Goal: Task Accomplishment & Management: Manage account settings

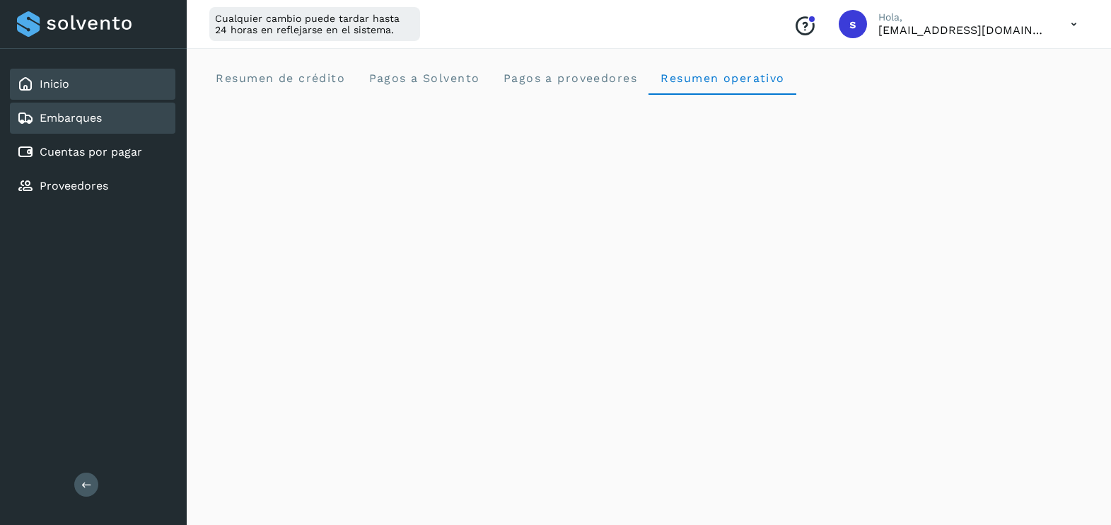
scroll to position [1185, 0]
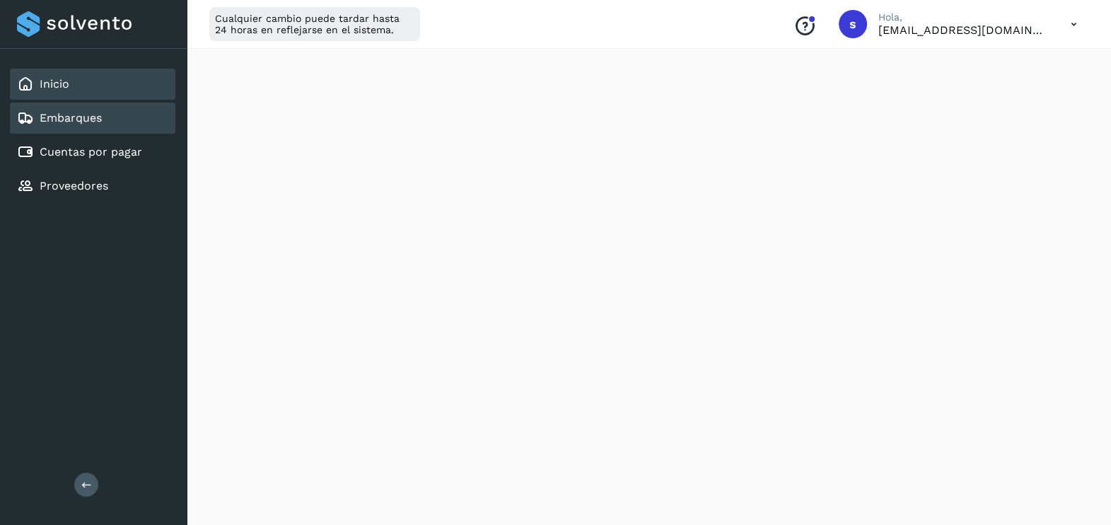
click at [101, 111] on link "Embarques" at bounding box center [71, 117] width 62 height 13
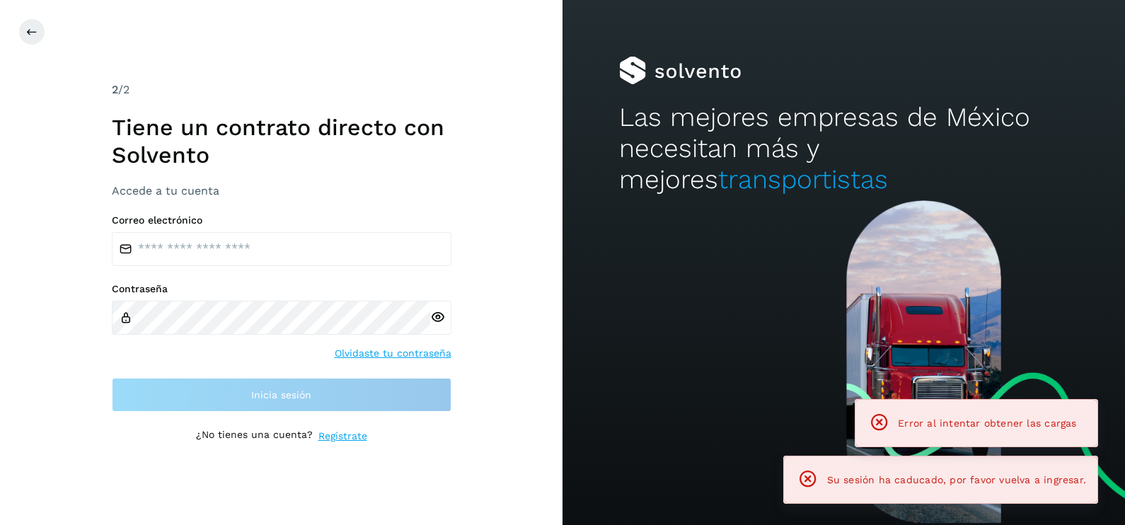
click at [314, 122] on h1 "Tiene un contrato directo con Solvento" at bounding box center [282, 141] width 340 height 54
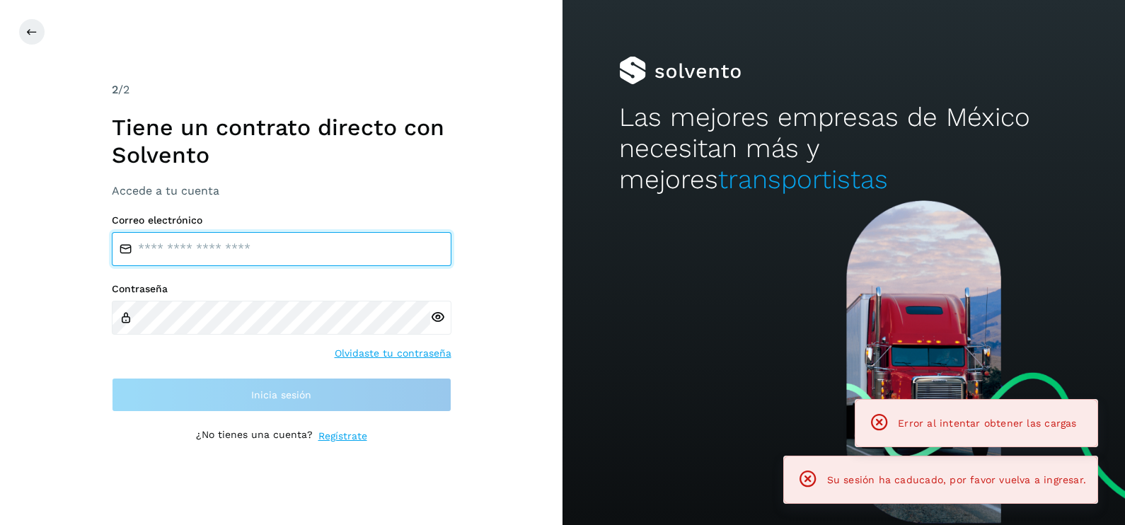
type input "**********"
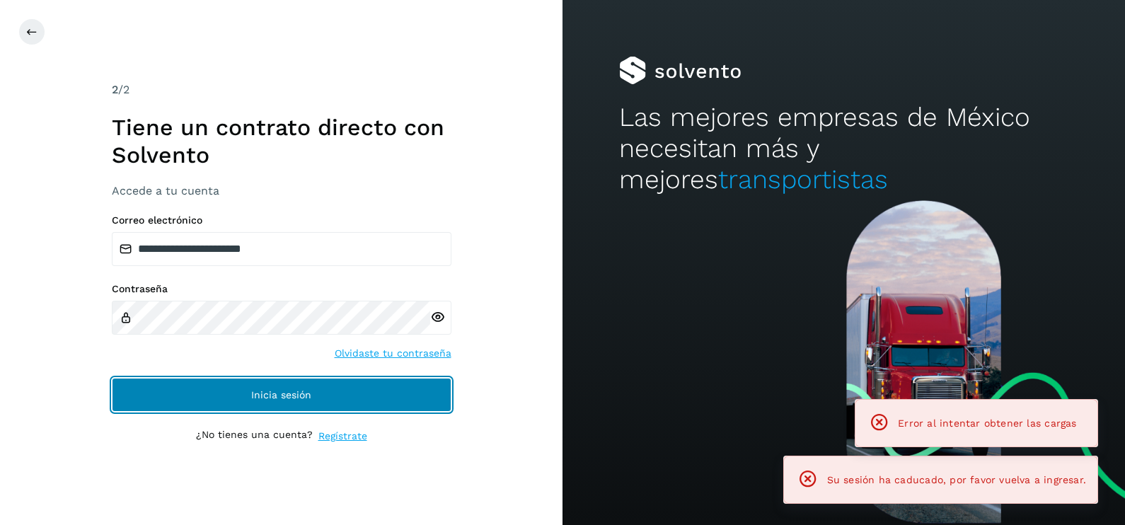
click at [393, 389] on button "Inicia sesión" at bounding box center [282, 395] width 340 height 34
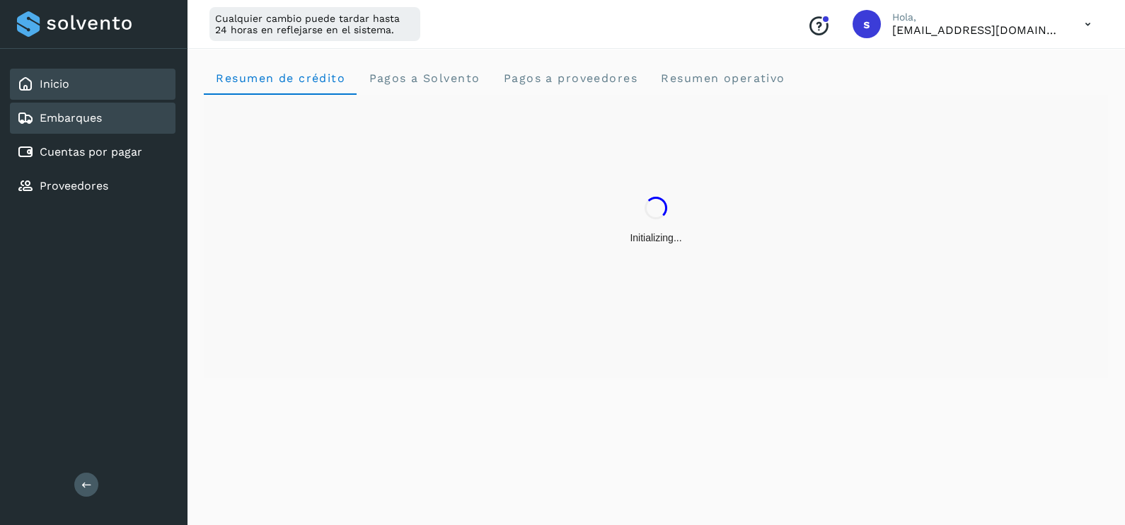
click at [98, 114] on link "Embarques" at bounding box center [71, 117] width 62 height 13
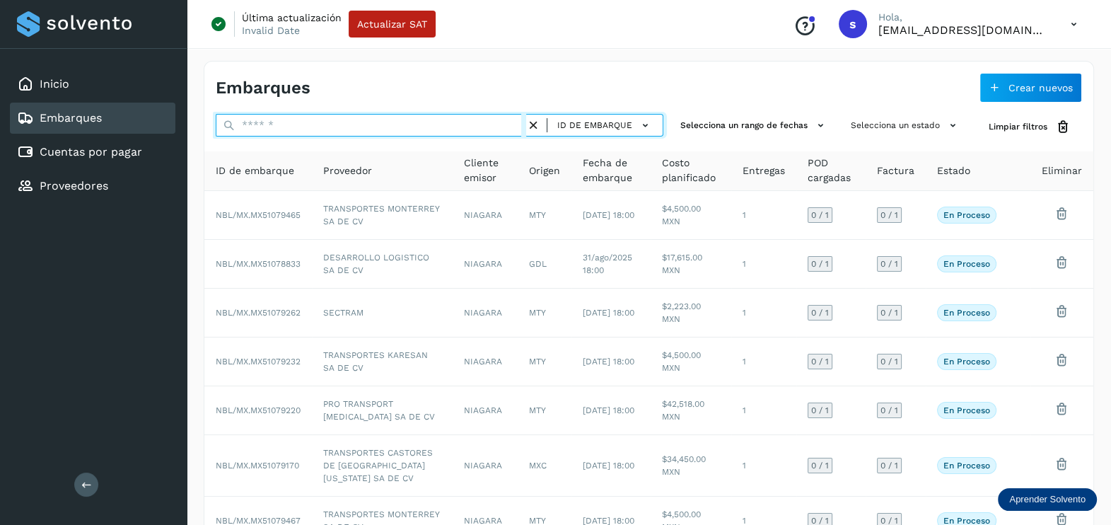
click at [296, 123] on input "text" at bounding box center [371, 125] width 311 height 23
paste input "**********"
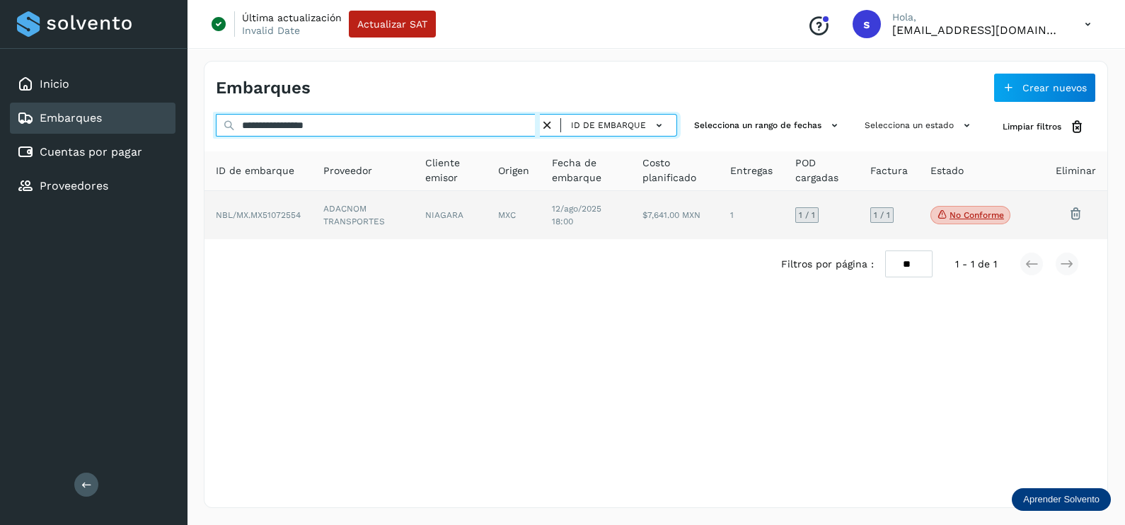
type input "**********"
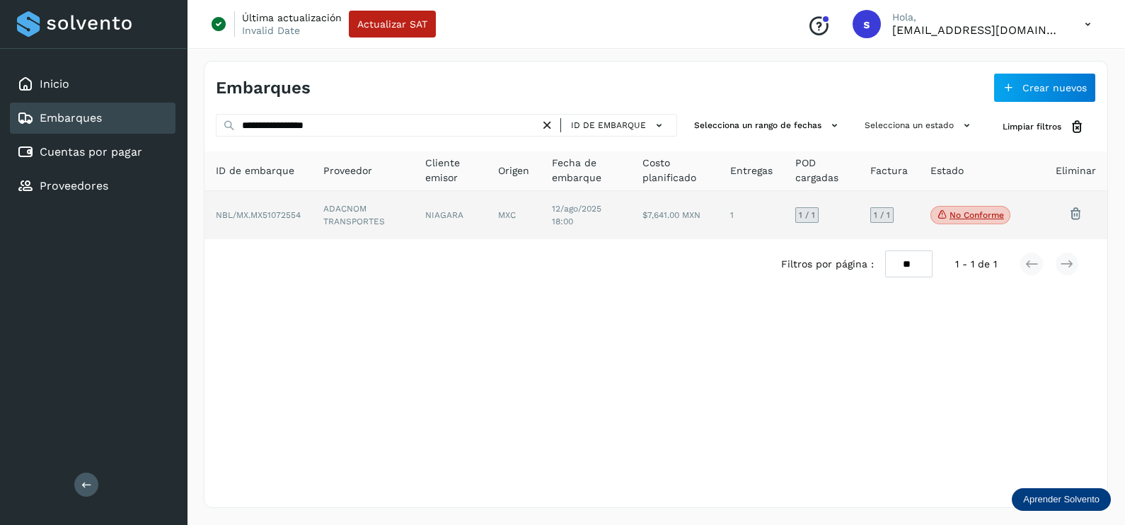
click at [410, 221] on td "ADACNOM TRANSPORTES" at bounding box center [363, 215] width 102 height 48
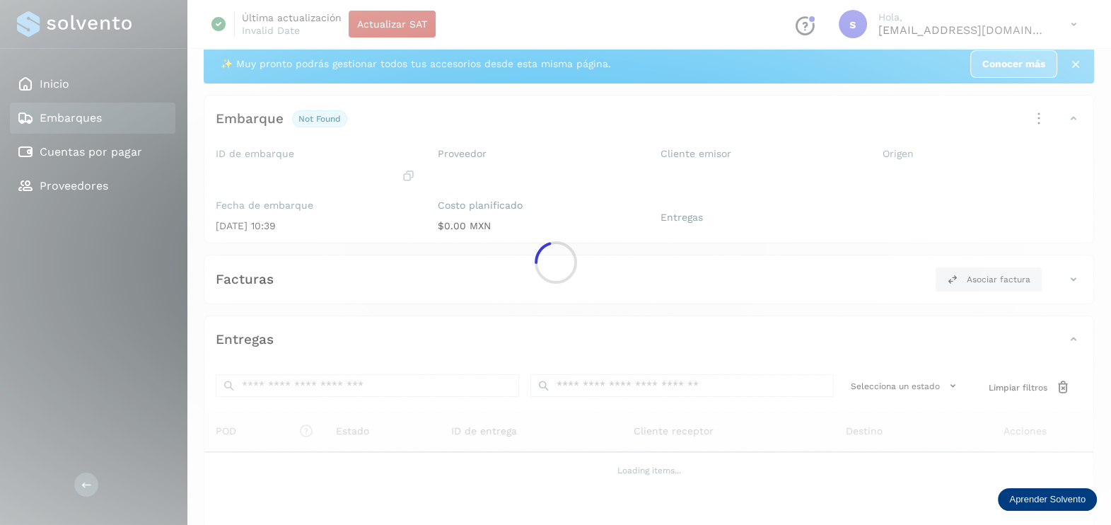
scroll to position [88, 0]
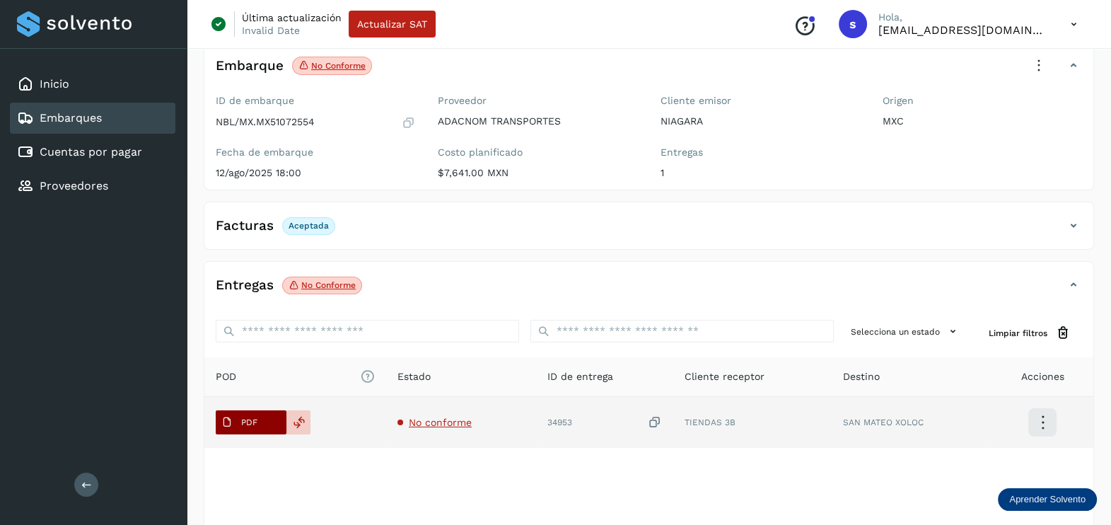
click at [245, 424] on p "PDF" at bounding box center [249, 422] width 16 height 10
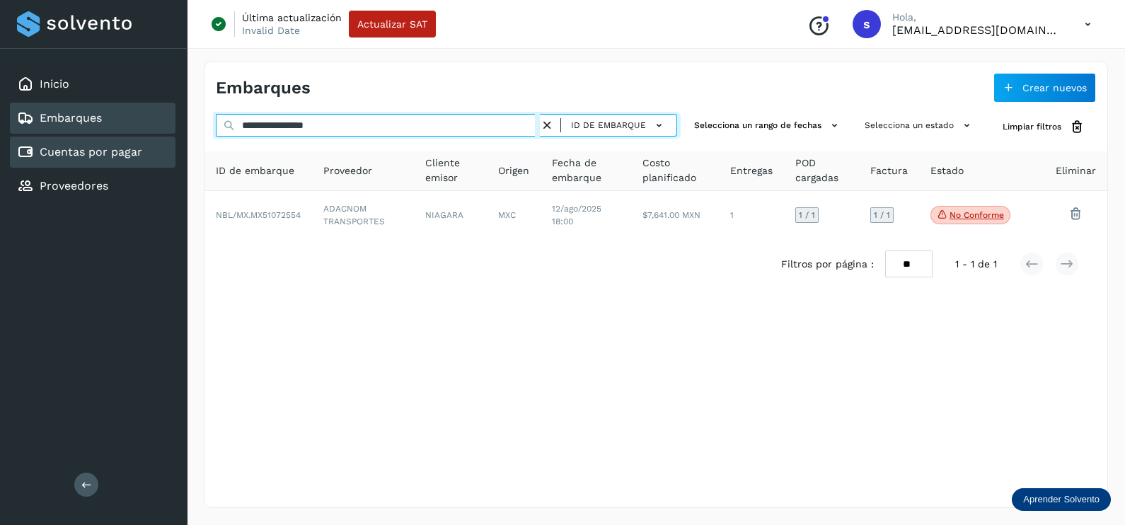
drag, startPoint x: 394, startPoint y: 124, endPoint x: 110, endPoint y: 147, distance: 285.3
click at [110, 147] on div "**********" at bounding box center [562, 262] width 1125 height 525
paste input "text"
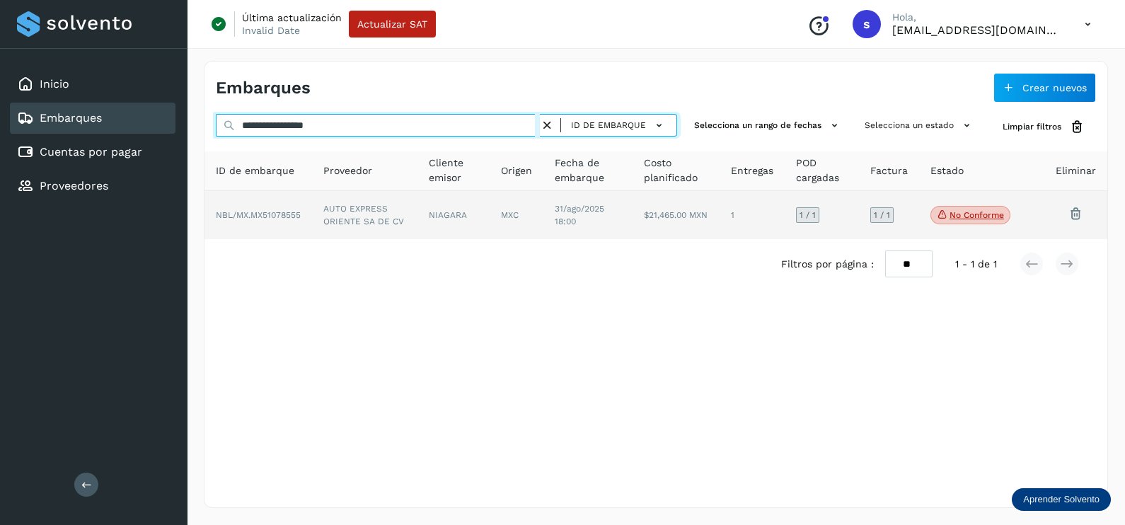
type input "**********"
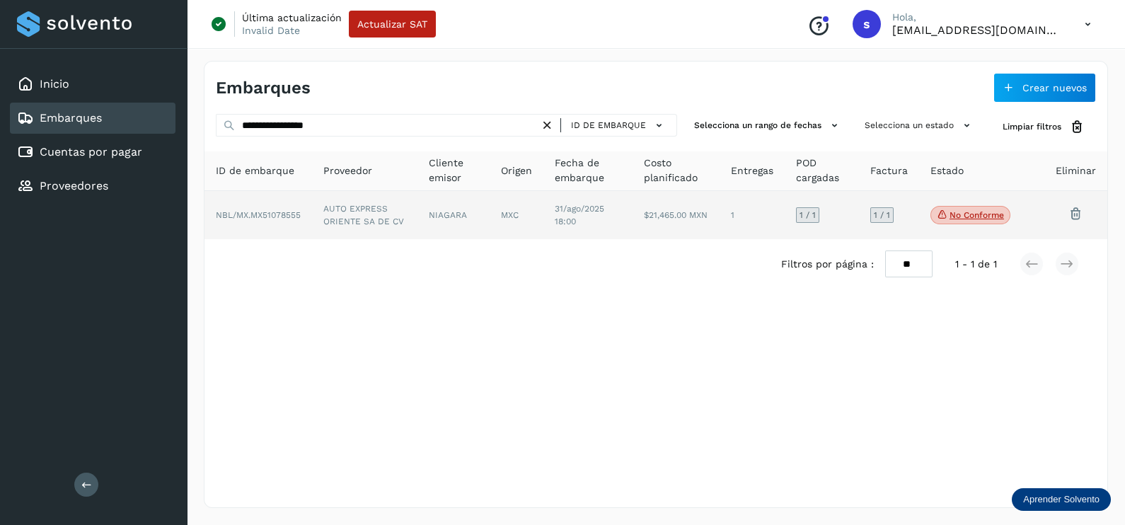
click at [360, 203] on td "AUTO EXPRESS ORIENTE SA DE CV" at bounding box center [364, 215] width 105 height 48
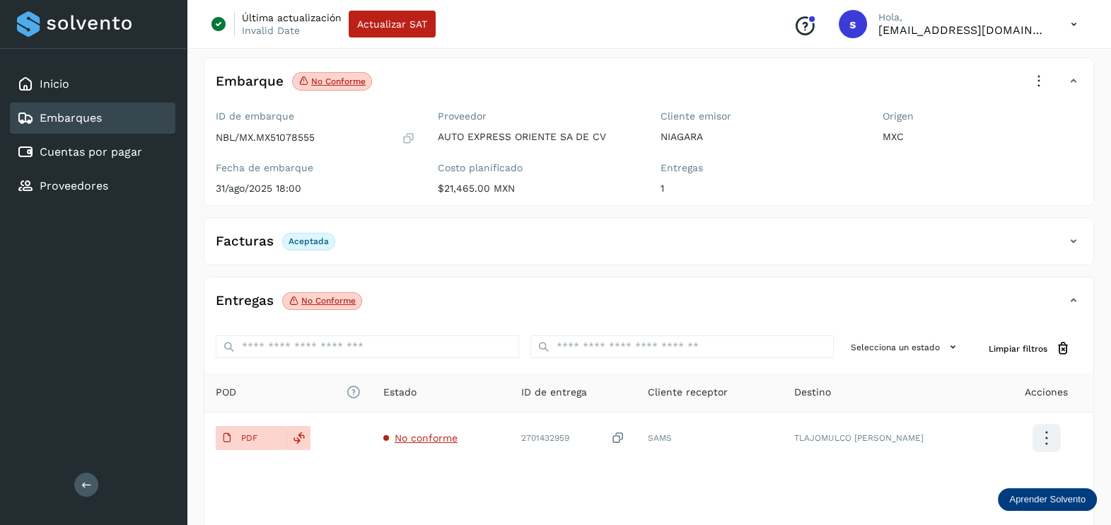
scroll to position [147, 0]
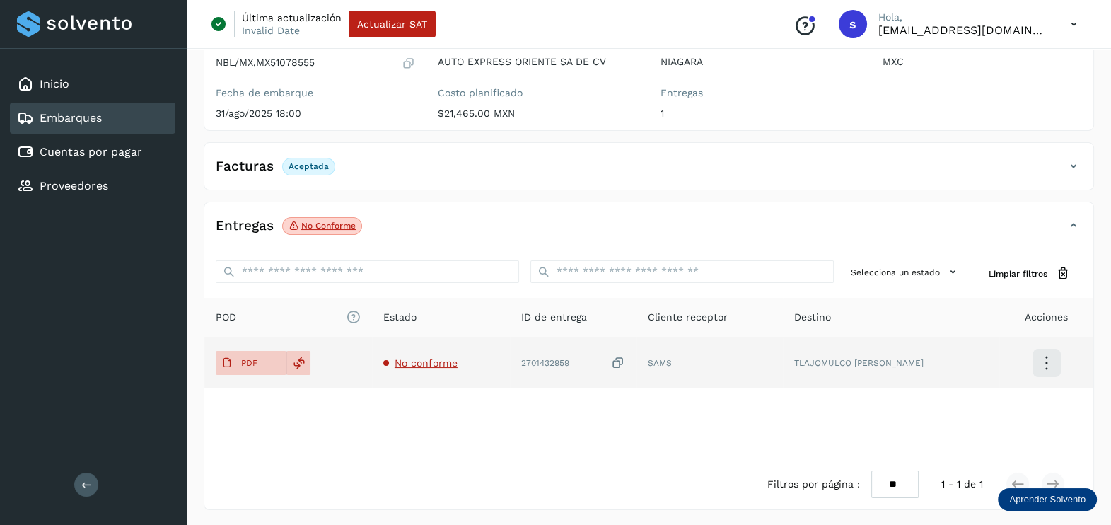
drag, startPoint x: 439, startPoint y: 375, endPoint x: 439, endPoint y: 360, distance: 14.9
click at [439, 374] on td "No conforme" at bounding box center [441, 362] width 138 height 51
click at [437, 357] on span "No conforme" at bounding box center [426, 362] width 63 height 11
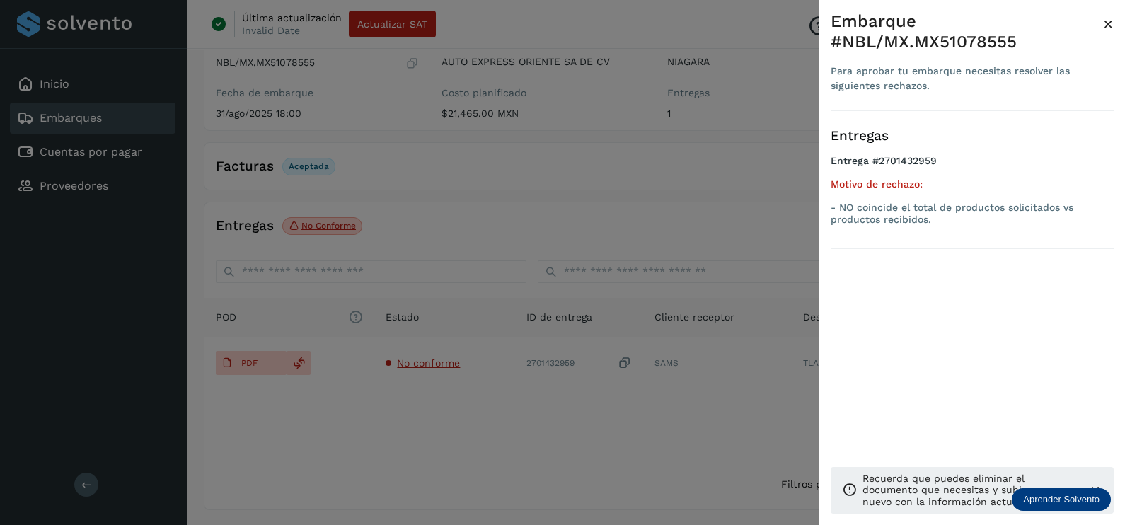
click at [523, 442] on div at bounding box center [562, 262] width 1125 height 525
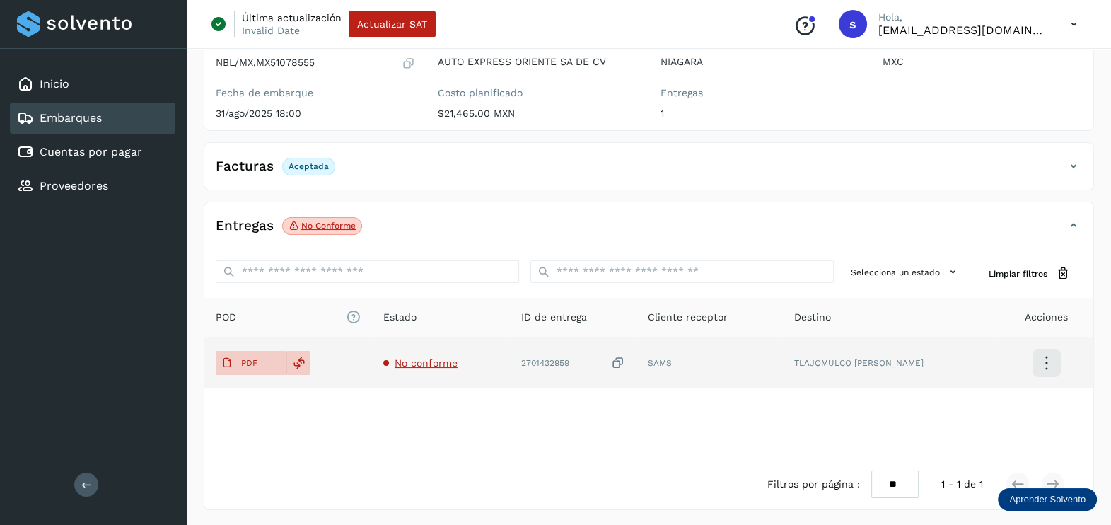
click at [625, 357] on icon at bounding box center [618, 363] width 14 height 15
click at [625, 361] on icon at bounding box center [618, 363] width 14 height 15
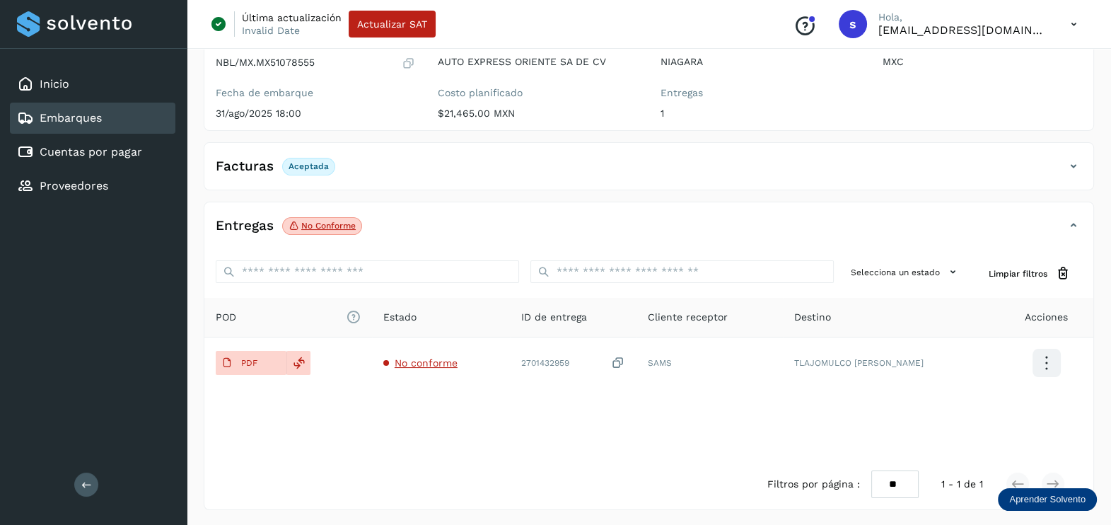
scroll to position [0, 0]
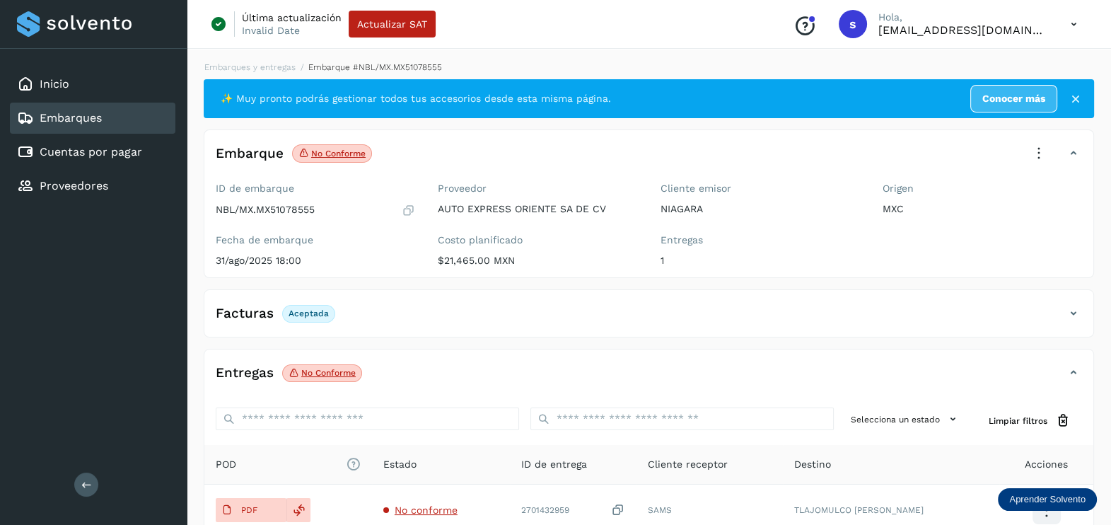
click at [1043, 149] on icon at bounding box center [1039, 153] width 31 height 31
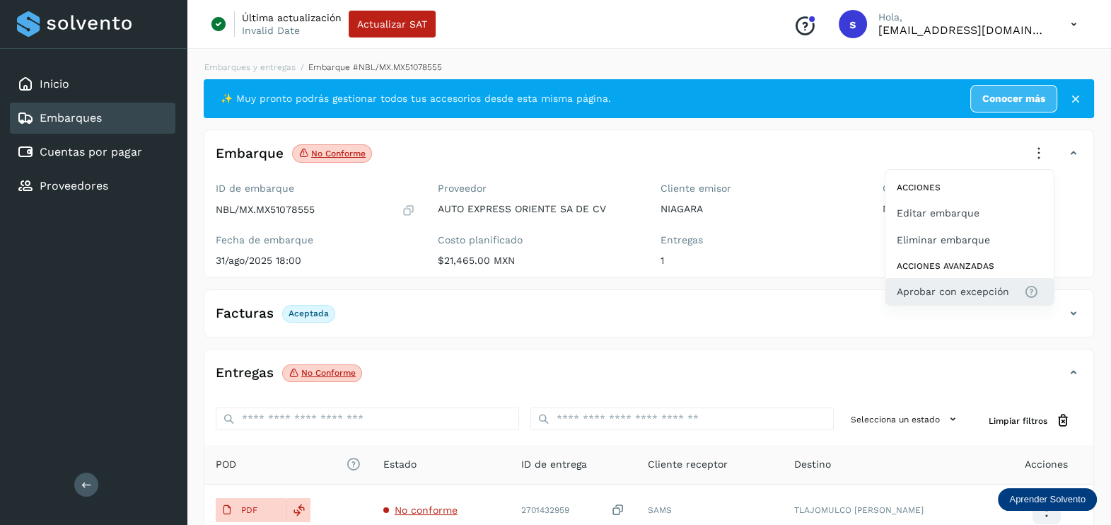
click at [976, 285] on span "Aprobar con excepción" at bounding box center [953, 292] width 112 height 16
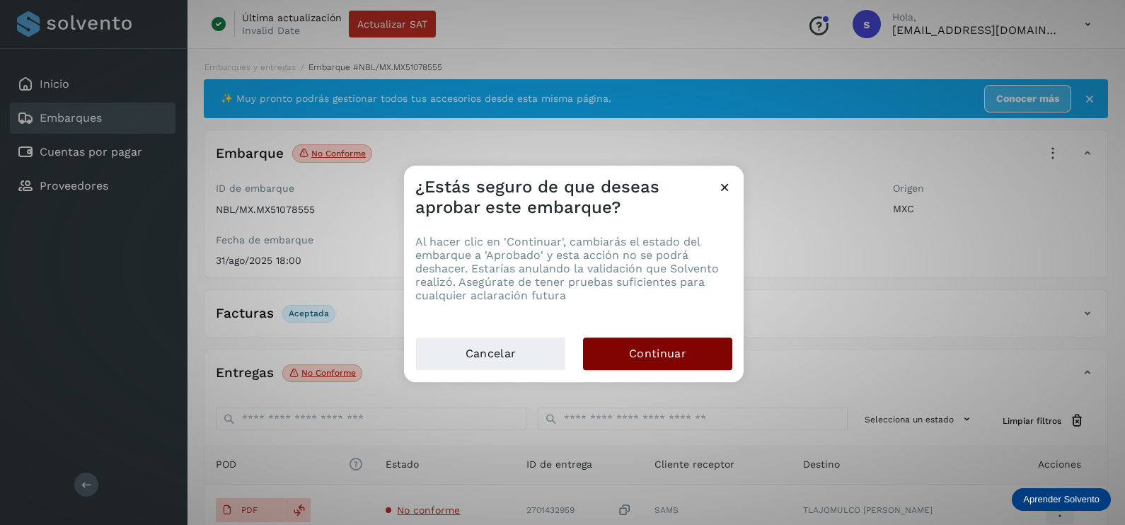
click at [703, 343] on button "Continuar" at bounding box center [657, 353] width 149 height 33
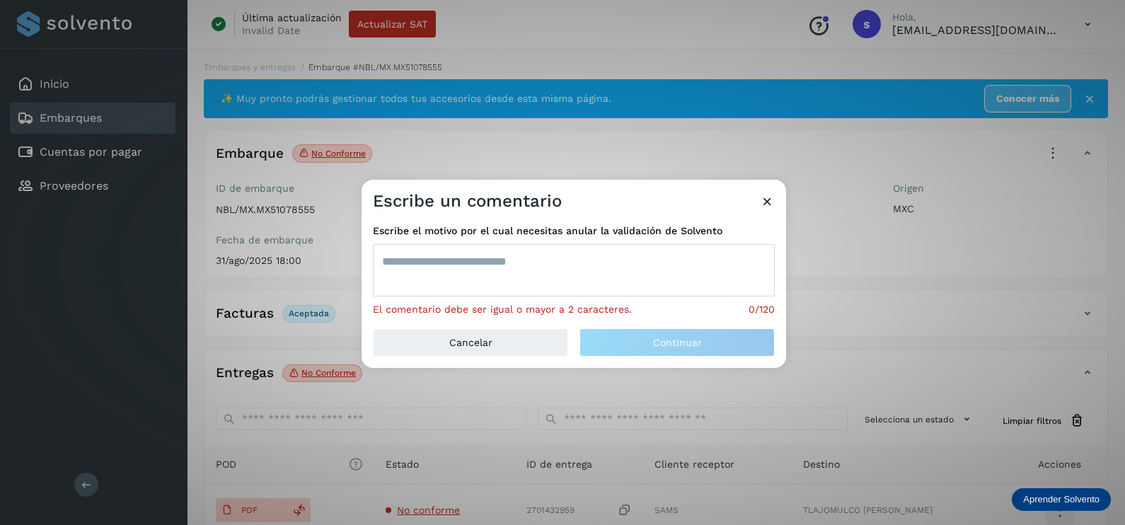
click at [491, 280] on textarea at bounding box center [574, 270] width 402 height 52
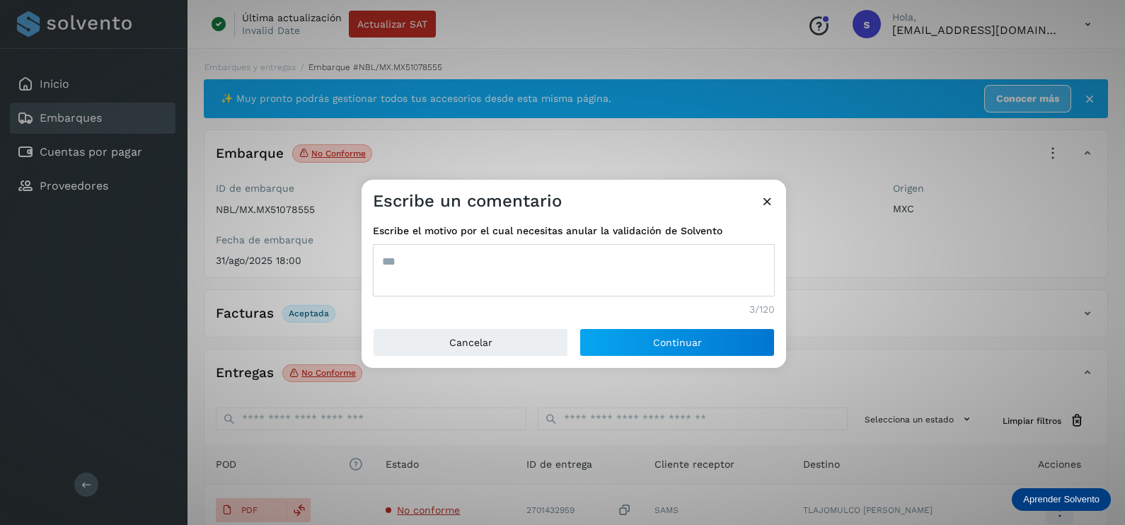
type textarea "***"
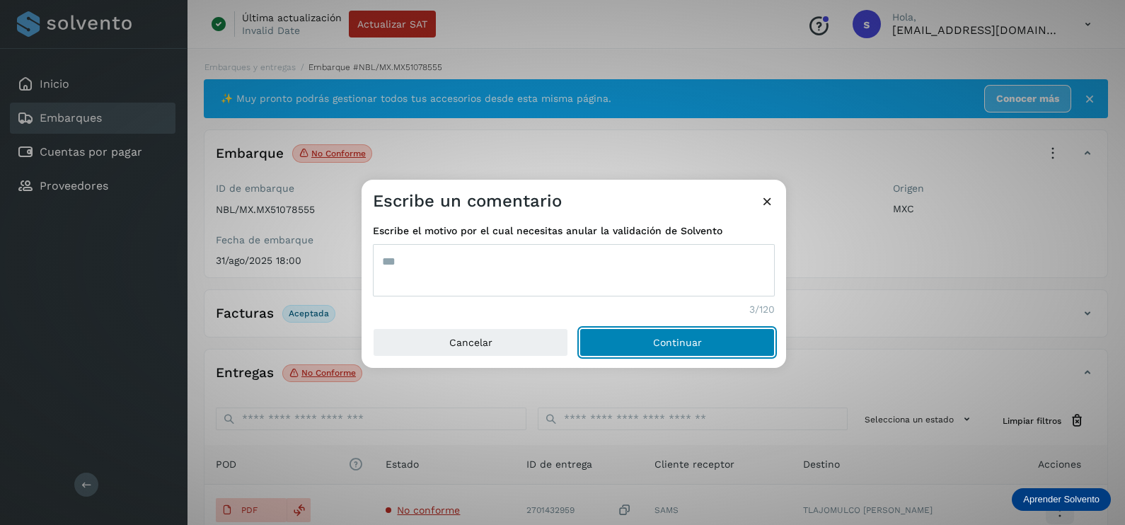
click at [579, 328] on button "Continuar" at bounding box center [676, 342] width 195 height 28
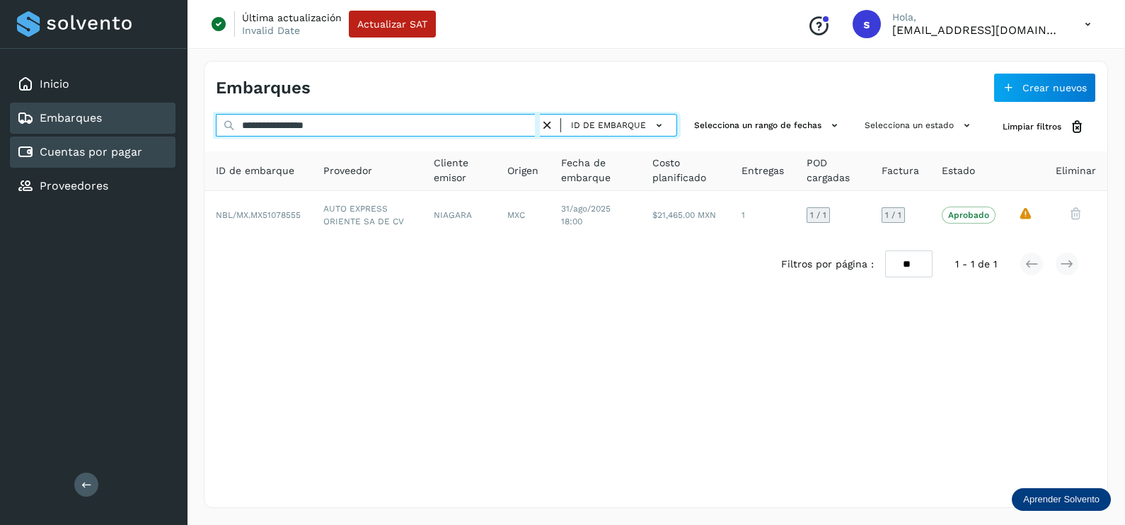
drag, startPoint x: 202, startPoint y: 138, endPoint x: 91, endPoint y: 146, distance: 111.3
click at [91, 146] on div "**********" at bounding box center [562, 262] width 1125 height 525
paste input "text"
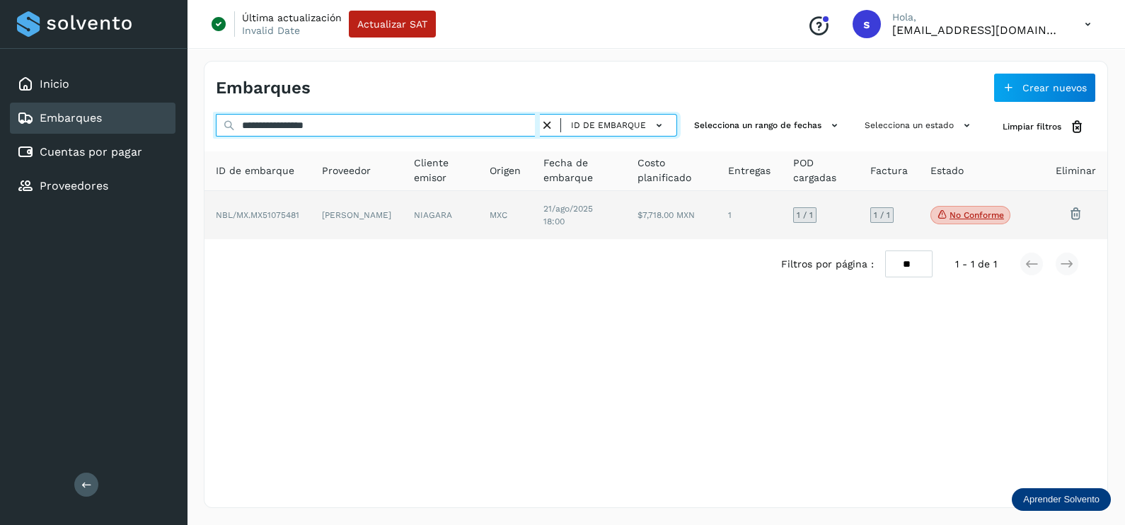
type input "**********"
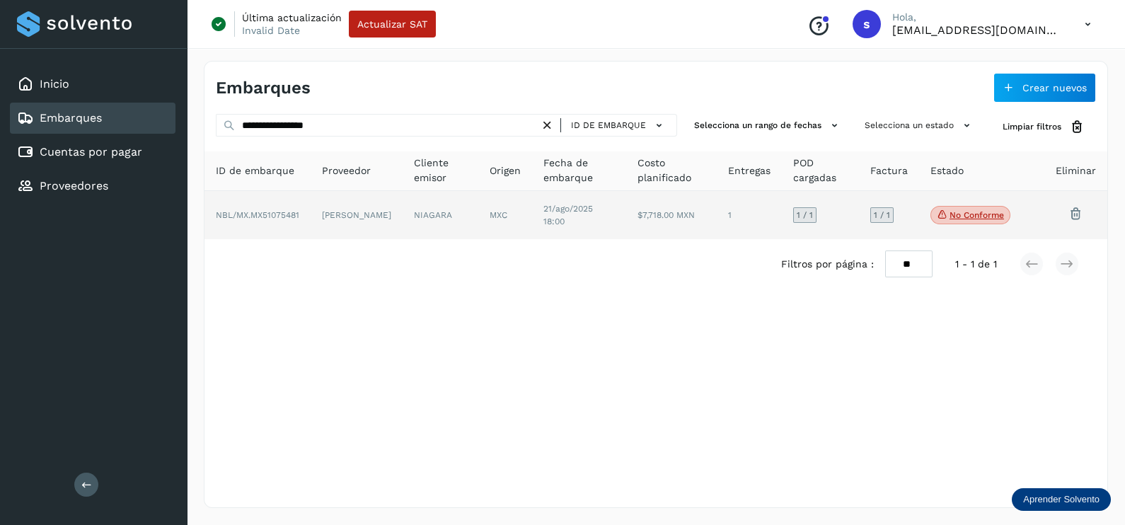
click at [497, 216] on td "MXC" at bounding box center [505, 215] width 54 height 48
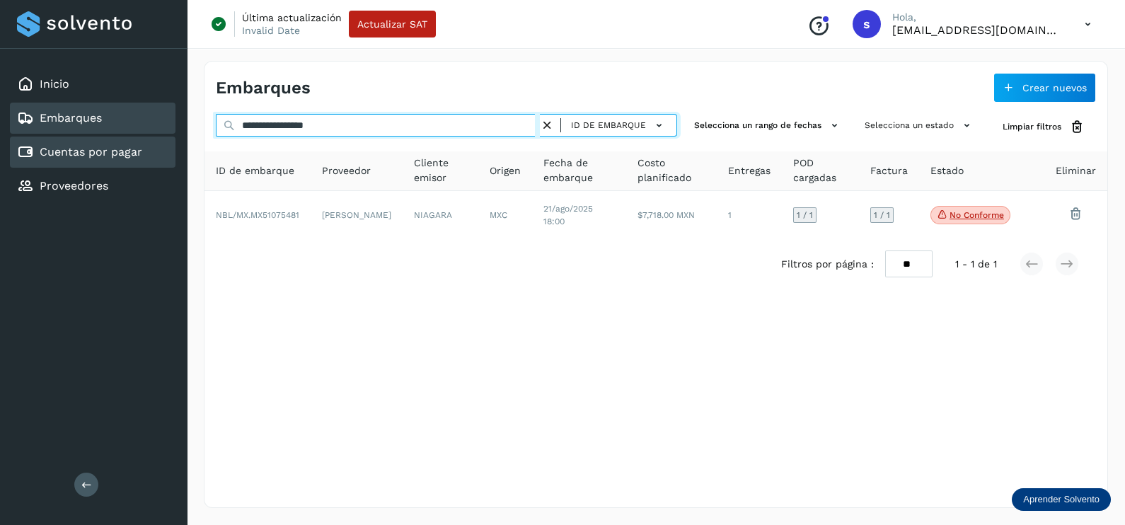
drag, startPoint x: 350, startPoint y: 127, endPoint x: 12, endPoint y: 156, distance: 339.3
click at [24, 156] on div "**********" at bounding box center [562, 262] width 1125 height 525
paste input "text"
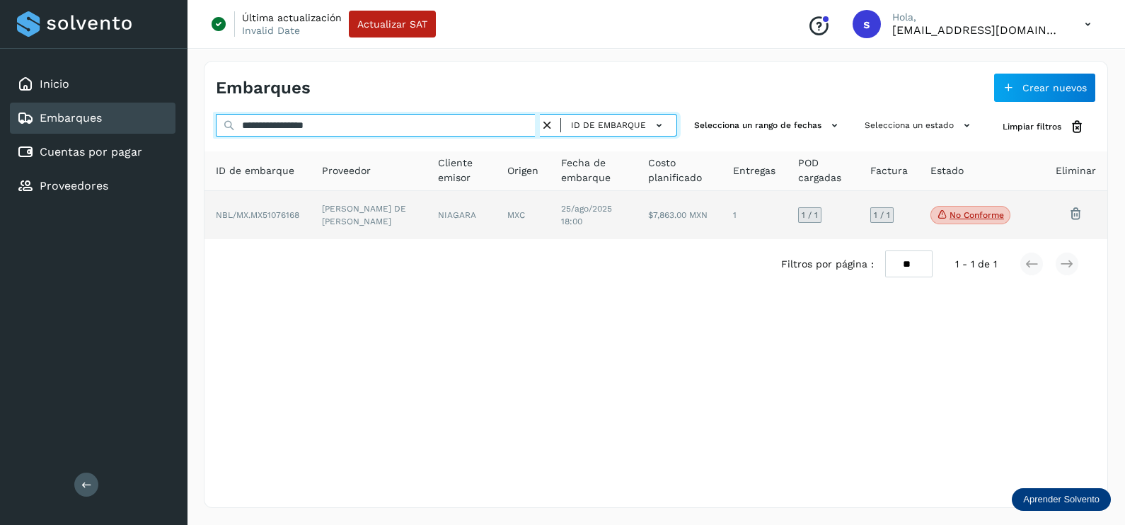
type input "**********"
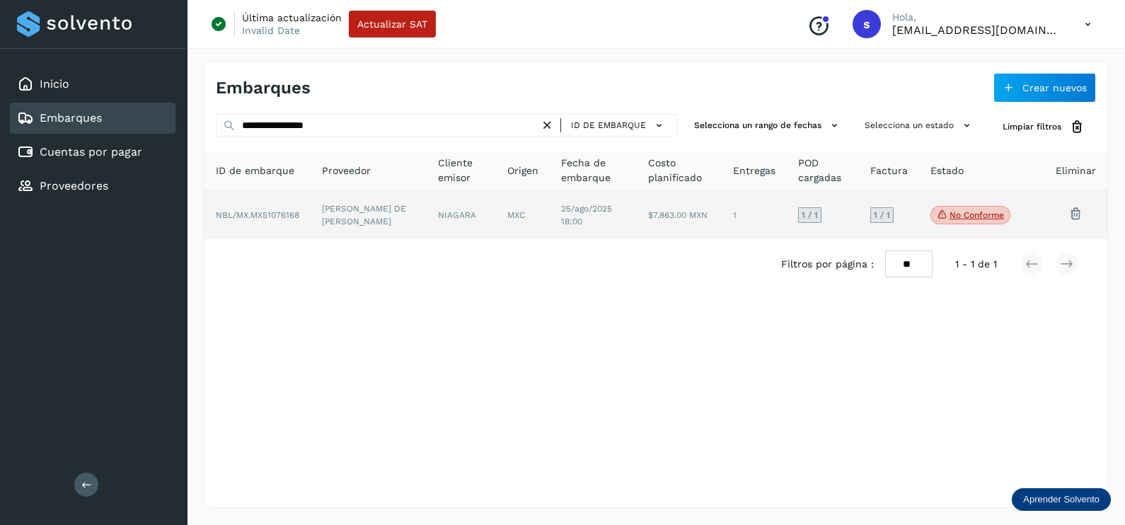
click at [509, 216] on td "MXC" at bounding box center [523, 215] width 54 height 48
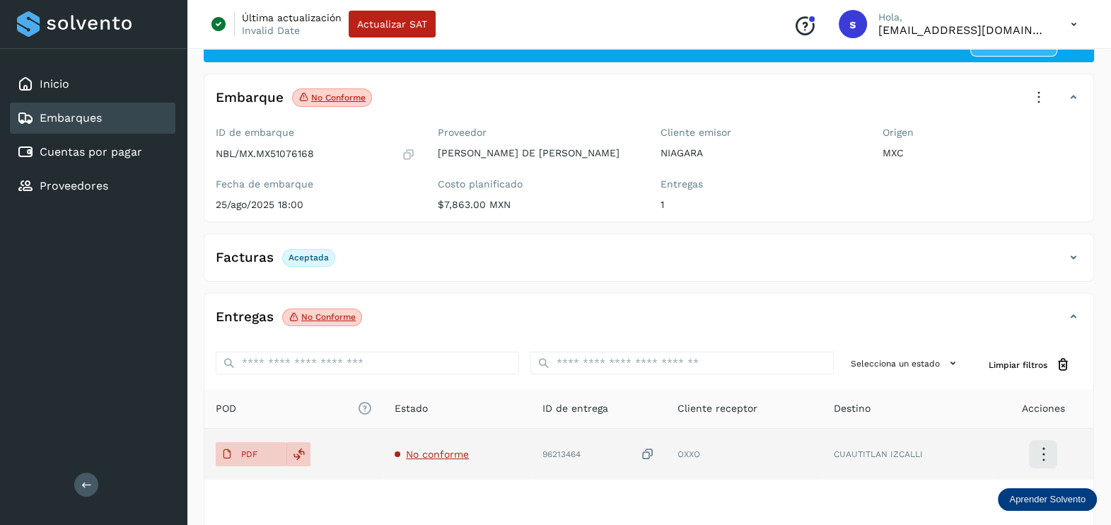
scroll to position [147, 0]
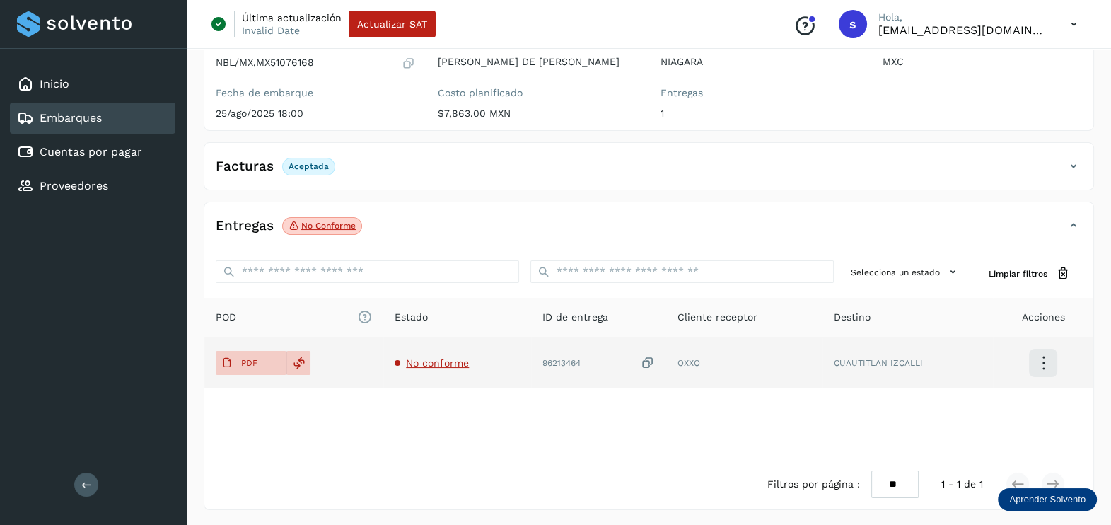
click at [441, 361] on span "No conforme" at bounding box center [437, 362] width 63 height 11
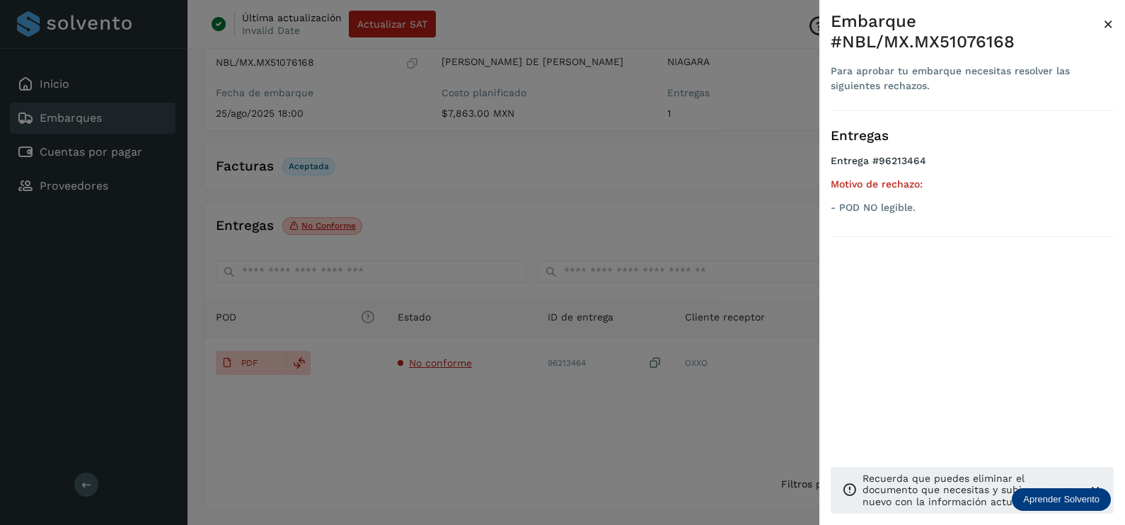
click at [536, 427] on div at bounding box center [562, 262] width 1125 height 525
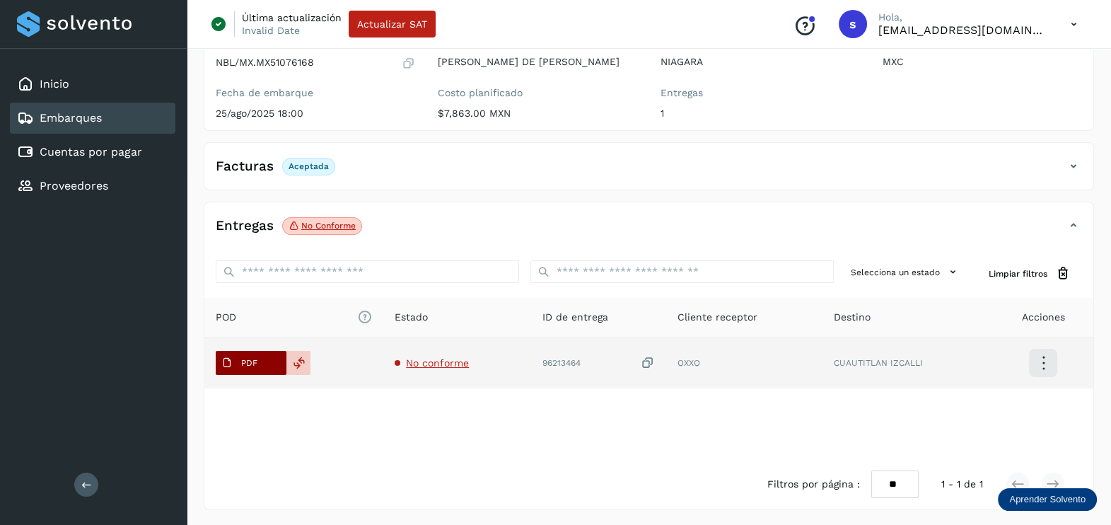
click at [267, 363] on button "PDF" at bounding box center [251, 363] width 71 height 24
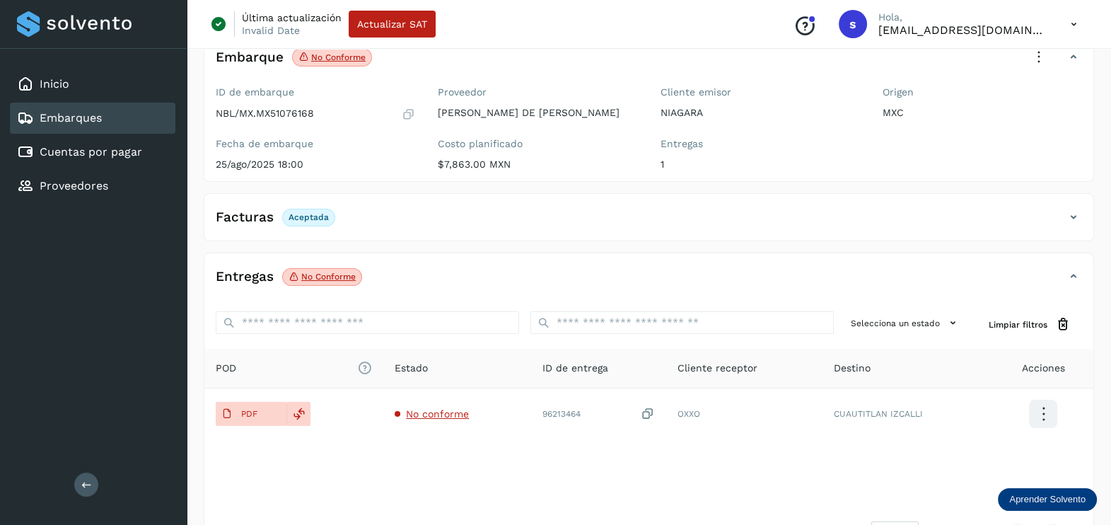
scroll to position [0, 0]
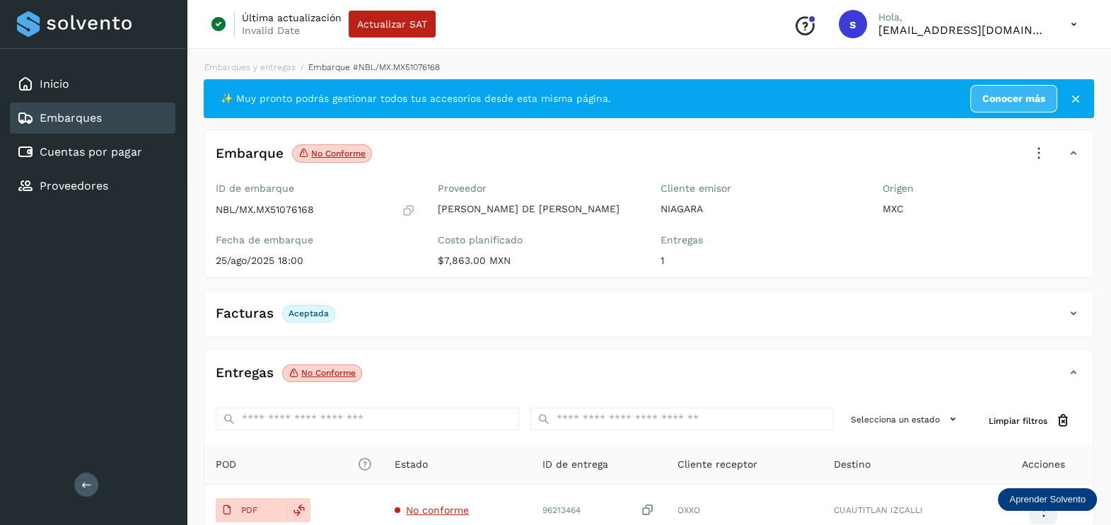
click at [1036, 143] on icon at bounding box center [1039, 153] width 31 height 31
click at [980, 276] on div "Acciones Editar embarque Eliminar embarque Acciones avanzadas Aprobar con excep…" at bounding box center [970, 237] width 170 height 137
click at [1038, 153] on icon at bounding box center [1039, 153] width 31 height 31
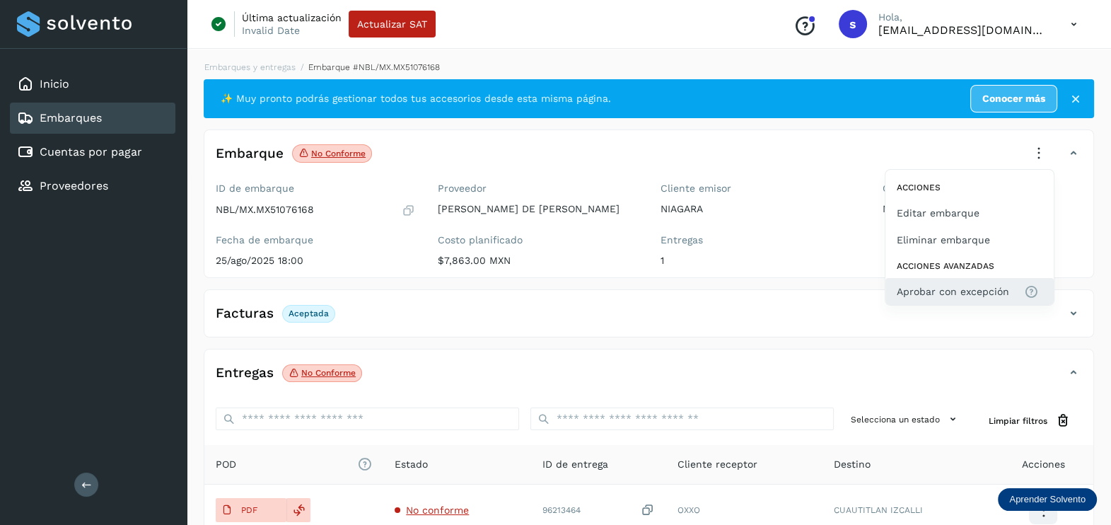
click at [984, 296] on span "Aprobar con excepción" at bounding box center [953, 292] width 112 height 16
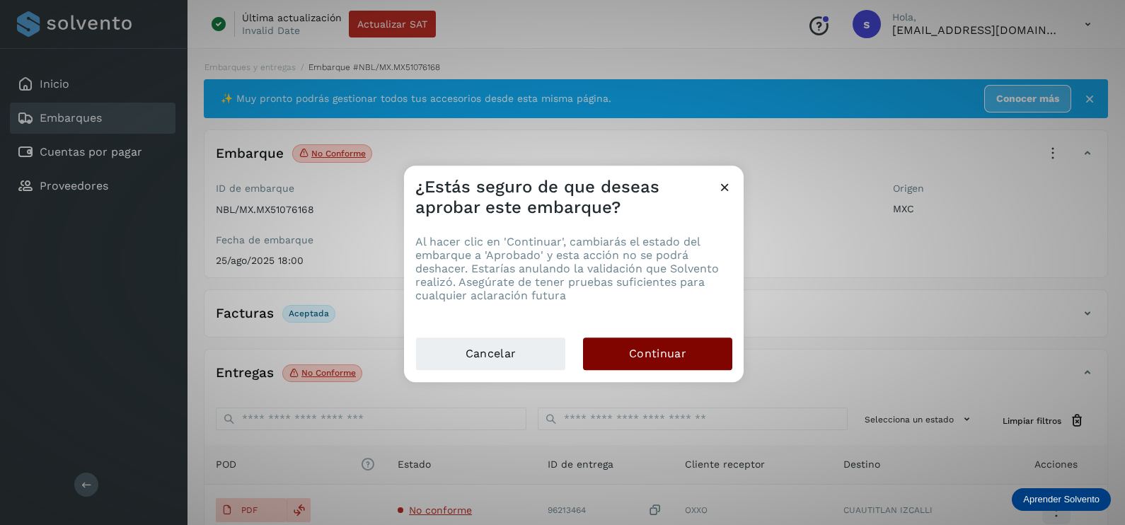
click at [679, 358] on span "Continuar" at bounding box center [657, 354] width 57 height 16
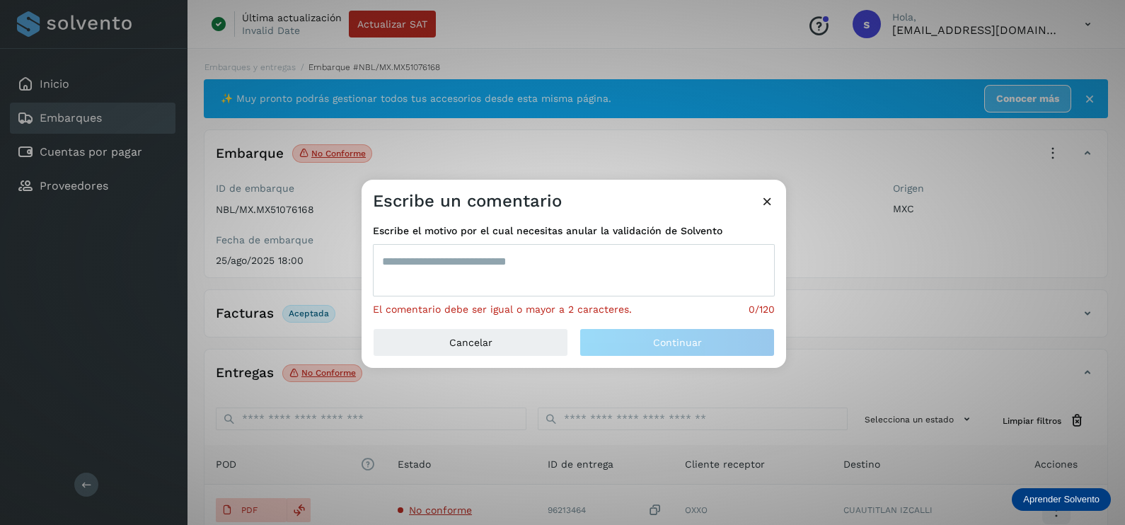
click at [487, 282] on textarea at bounding box center [574, 270] width 402 height 52
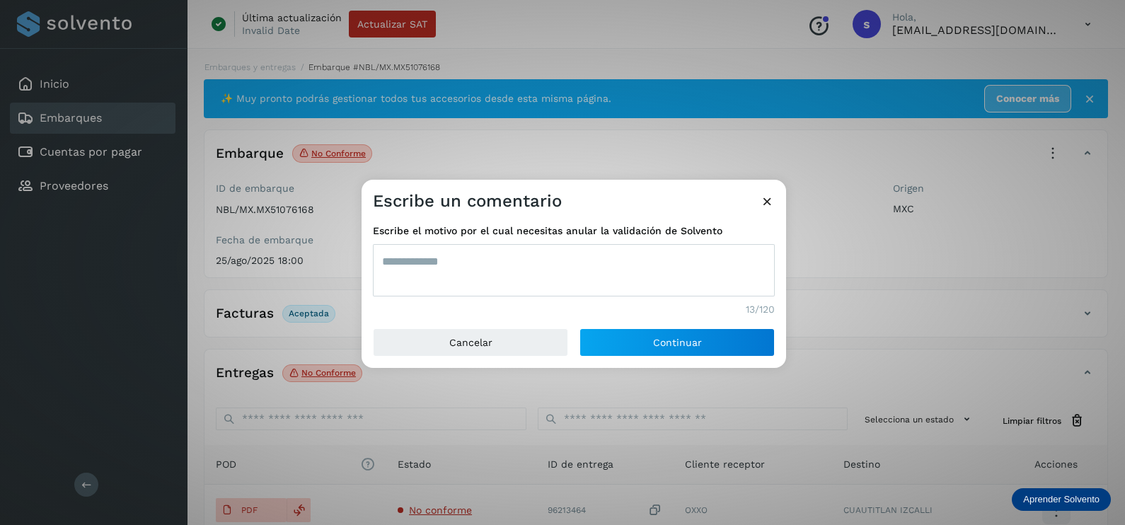
type textarea "**********"
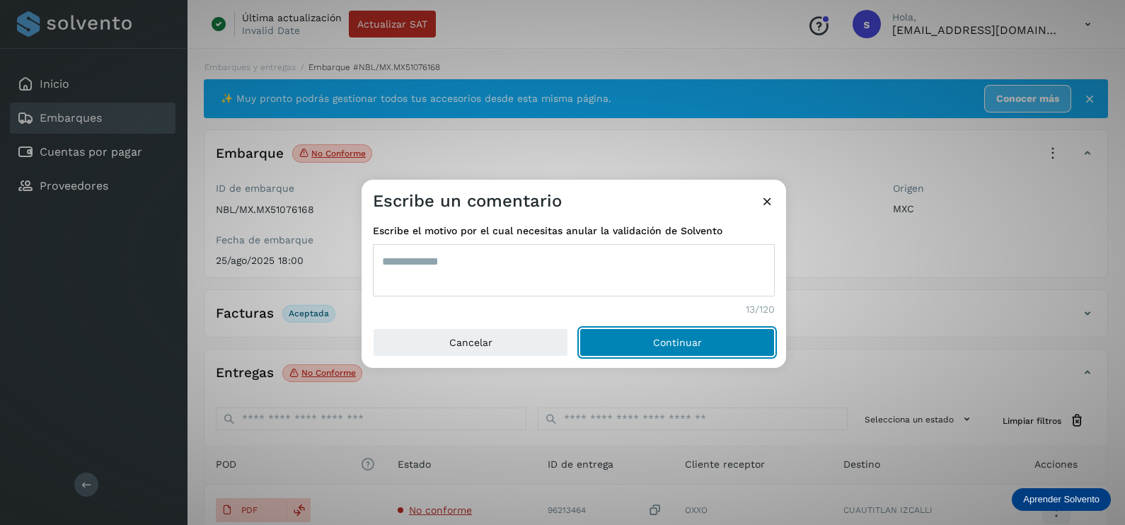
click at [579, 328] on button "Continuar" at bounding box center [676, 342] width 195 height 28
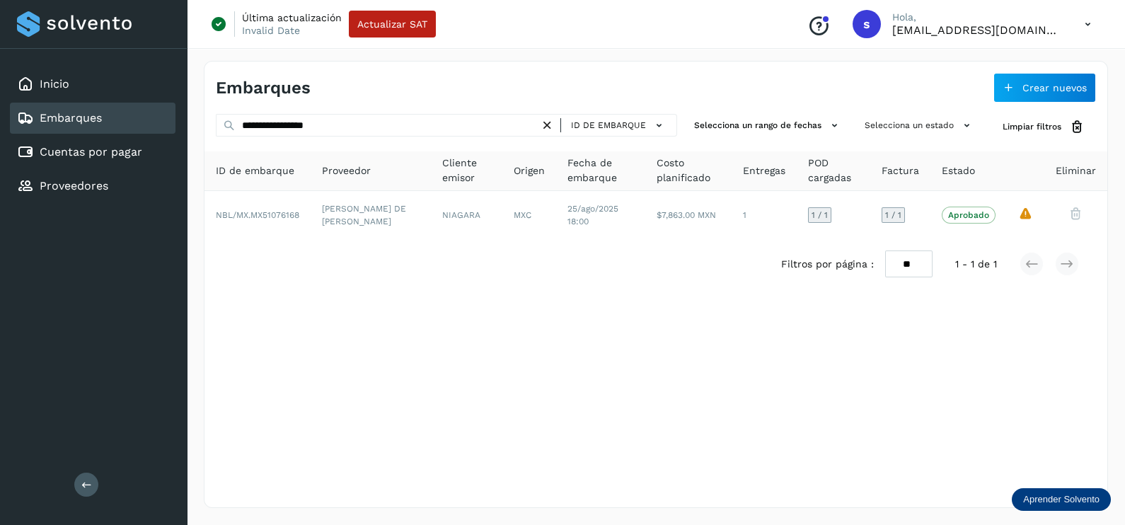
drag, startPoint x: 196, startPoint y: 132, endPoint x: 443, endPoint y: 124, distance: 247.0
click at [199, 132] on div "**********" at bounding box center [656, 284] width 938 height 481
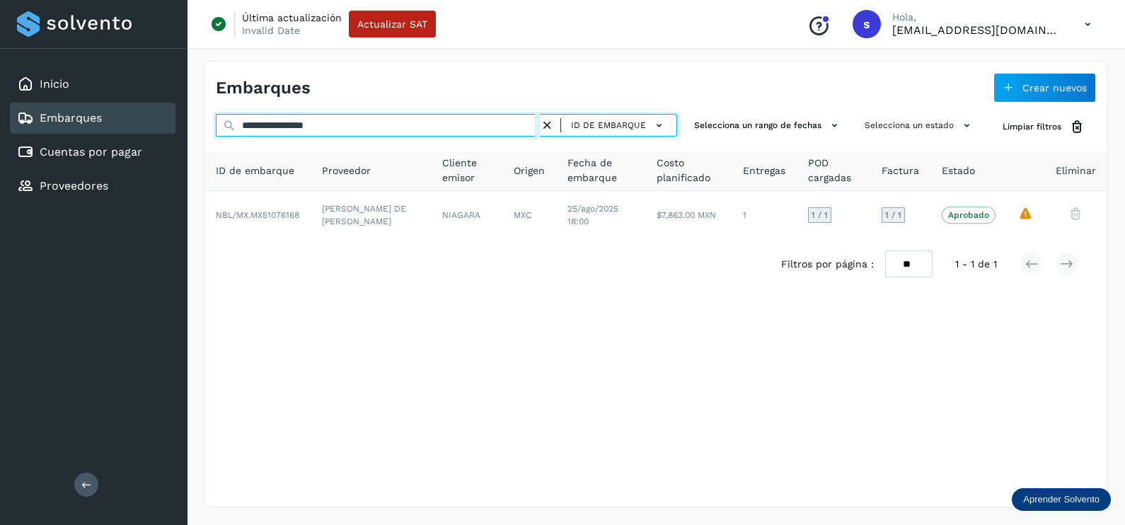
drag, startPoint x: 16, startPoint y: 153, endPoint x: 6, endPoint y: 156, distance: 10.1
click at [6, 156] on div "**********" at bounding box center [562, 262] width 1125 height 525
paste input "text"
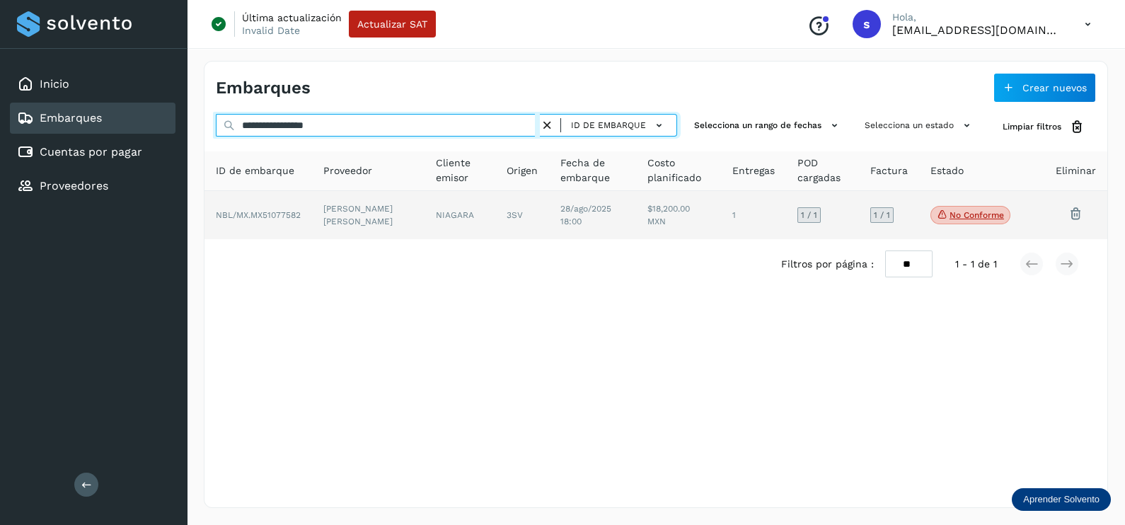
type input "**********"
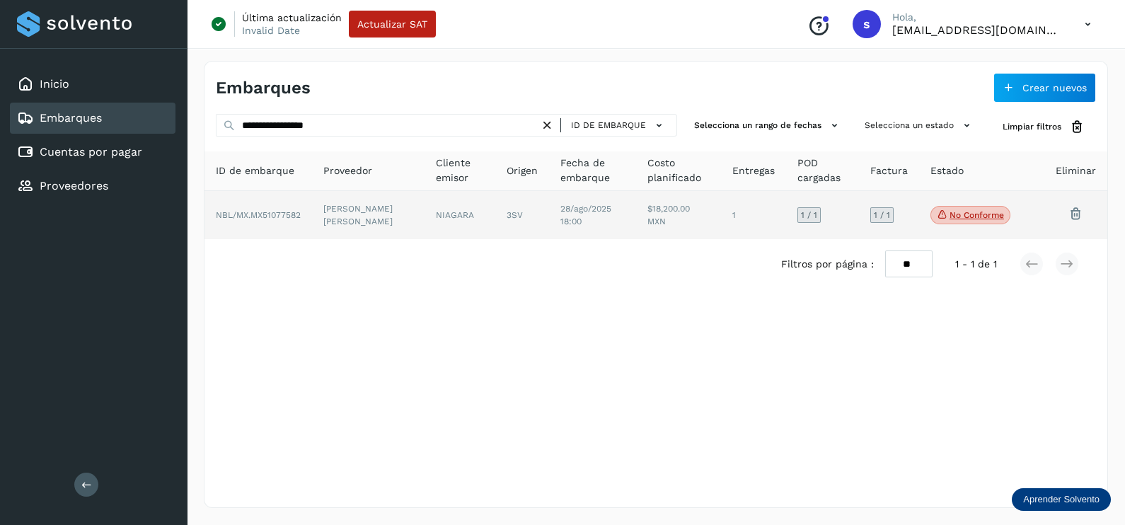
click at [386, 216] on td "[PERSON_NAME] [PERSON_NAME]" at bounding box center [368, 215] width 112 height 48
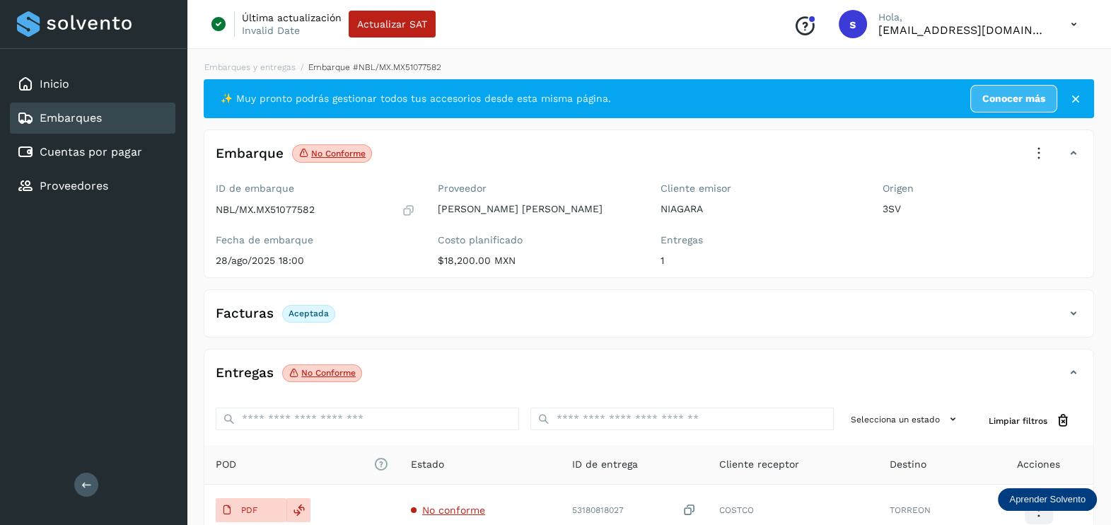
scroll to position [147, 0]
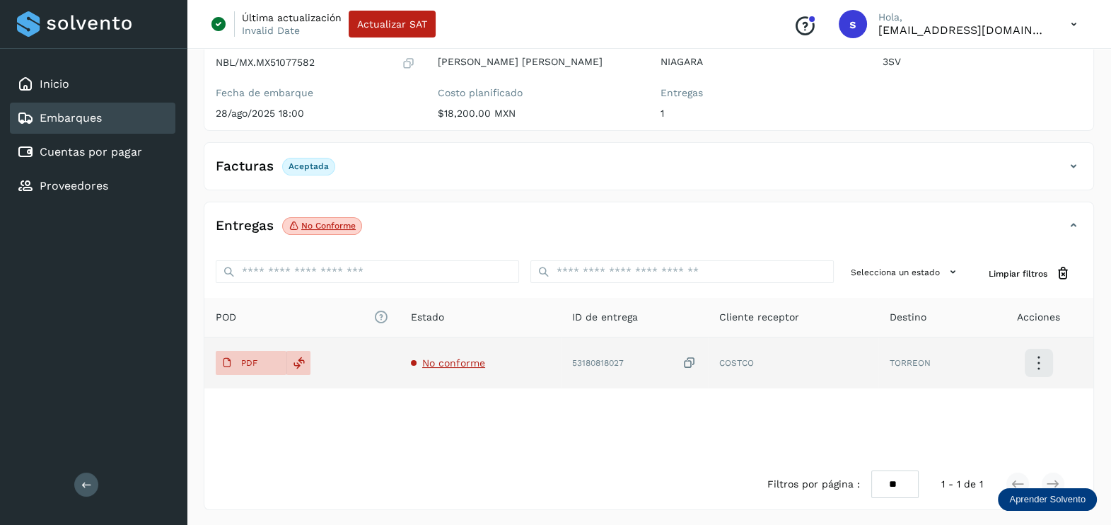
click at [443, 352] on td "No conforme" at bounding box center [480, 362] width 161 height 51
click at [437, 364] on span "No conforme" at bounding box center [453, 362] width 63 height 11
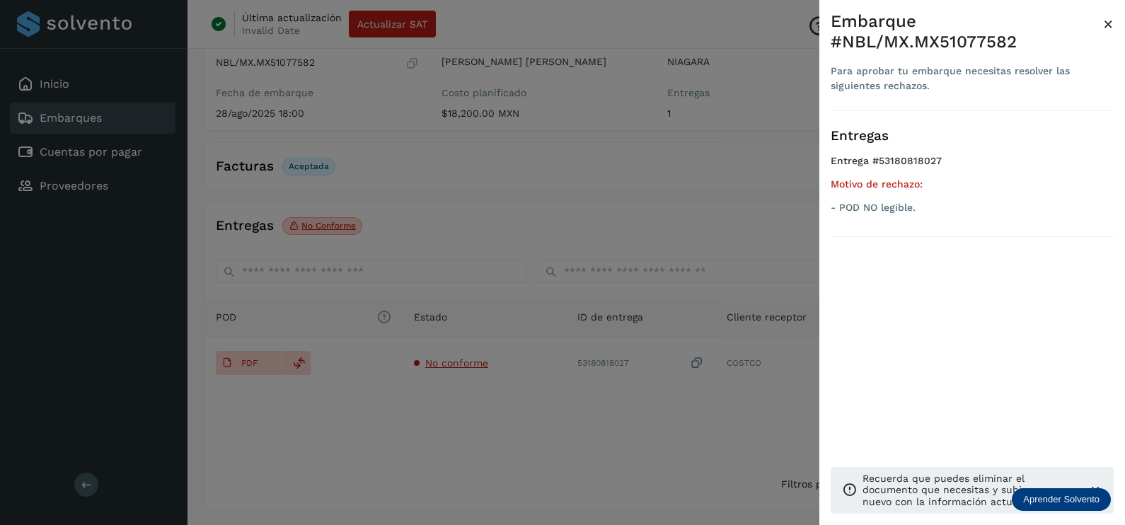
click at [470, 444] on div at bounding box center [562, 262] width 1125 height 525
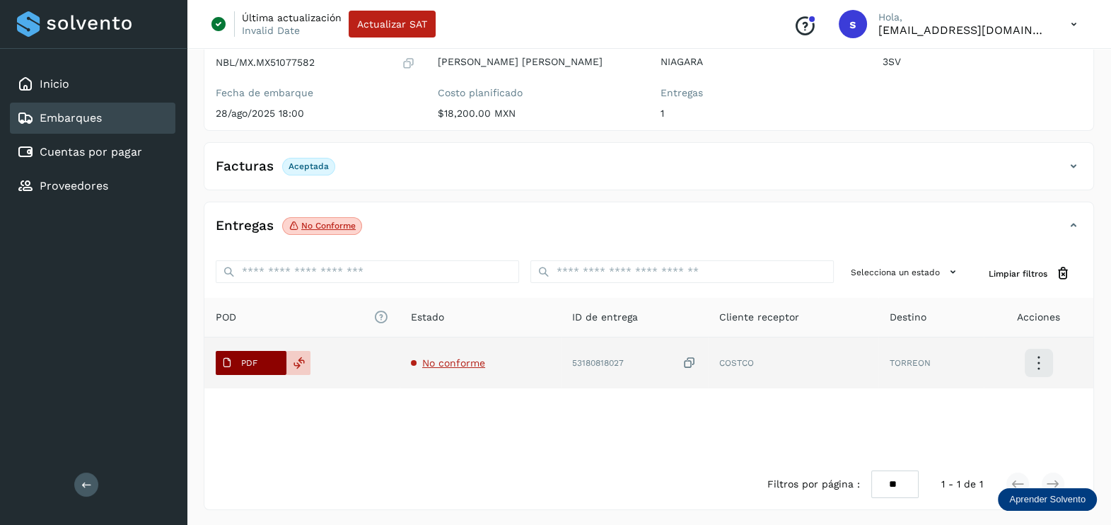
click at [257, 368] on span "PDF" at bounding box center [239, 363] width 47 height 23
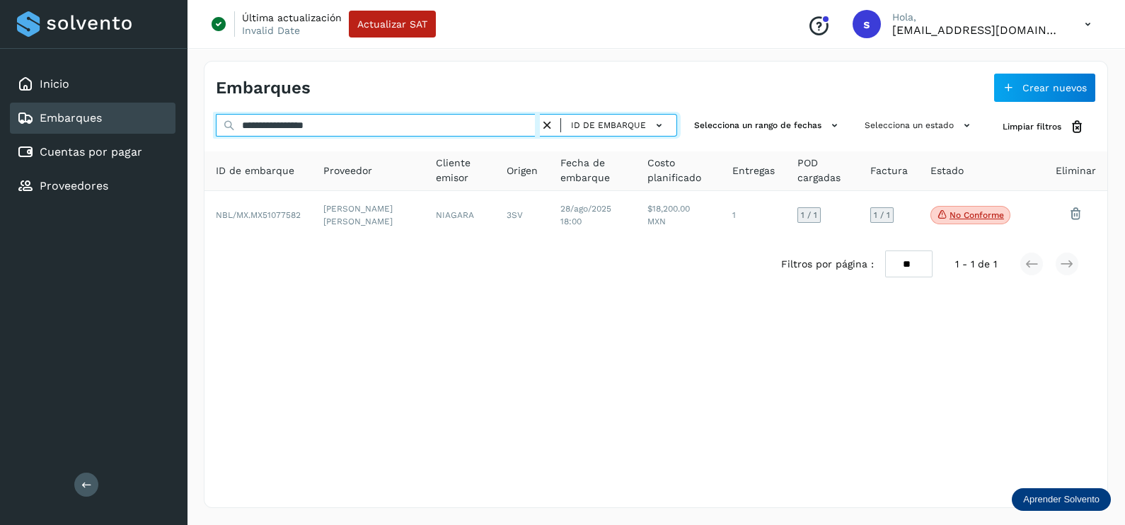
drag, startPoint x: 434, startPoint y: 124, endPoint x: 47, endPoint y: 130, distance: 387.7
click at [47, 130] on div "**********" at bounding box center [562, 262] width 1125 height 525
paste input "text"
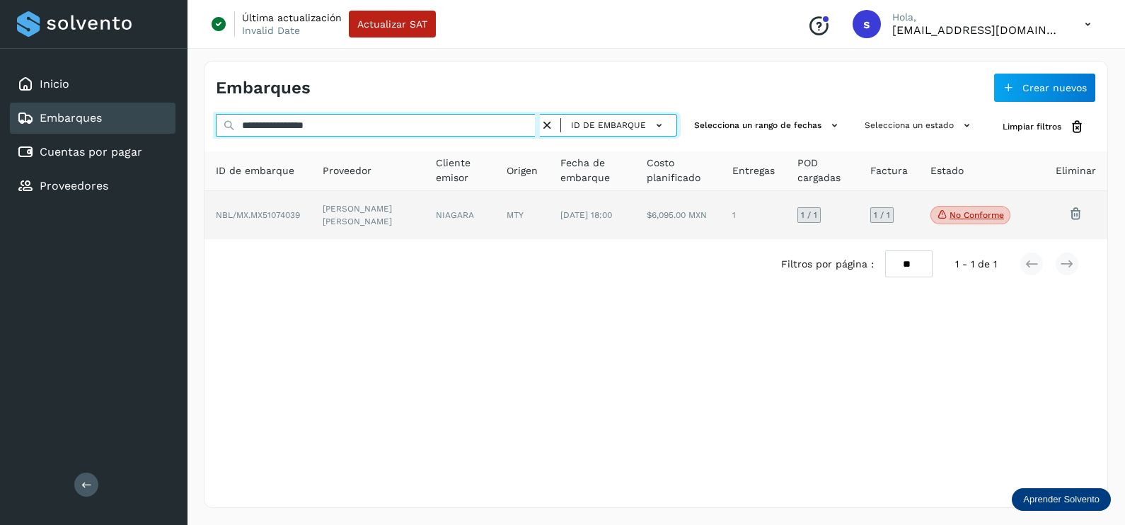
type input "**********"
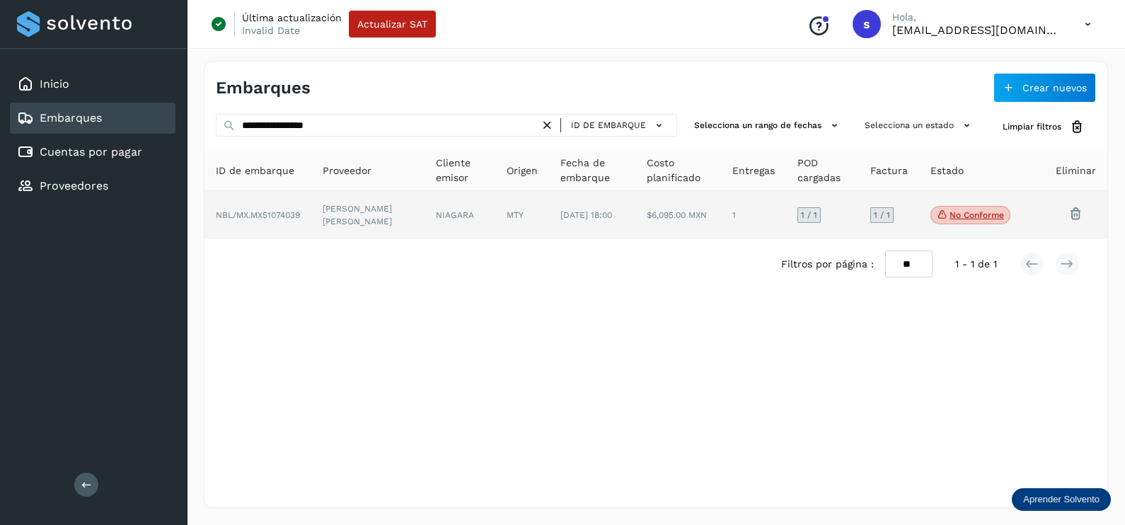
click at [417, 226] on td "[PERSON_NAME] [PERSON_NAME]" at bounding box center [367, 215] width 113 height 48
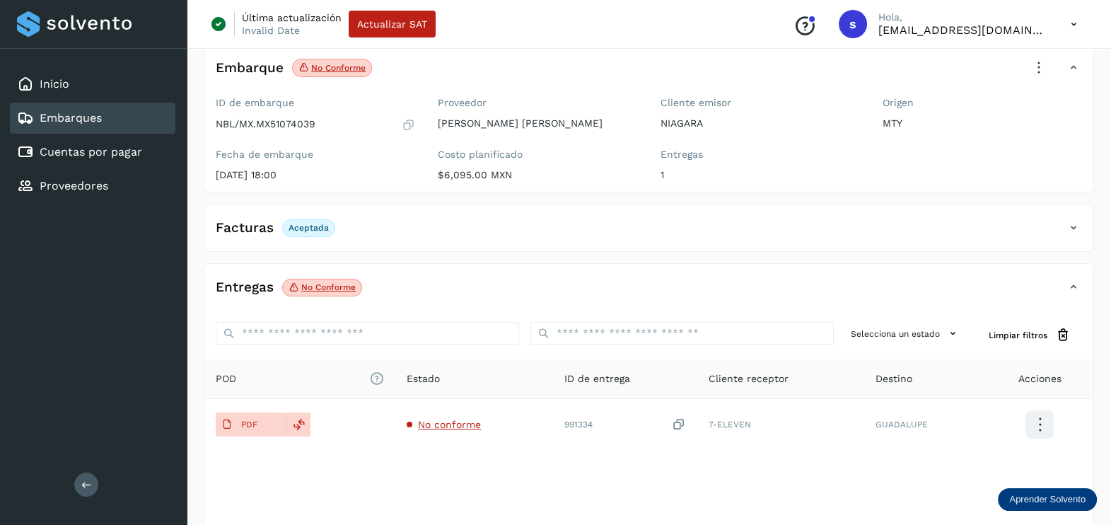
scroll to position [147, 0]
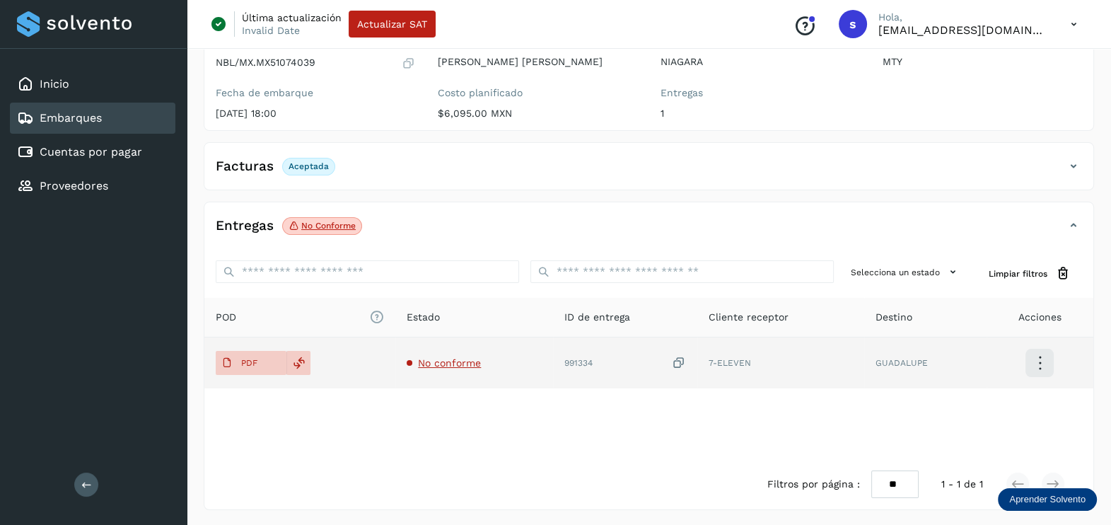
click at [461, 361] on span "No conforme" at bounding box center [449, 362] width 63 height 11
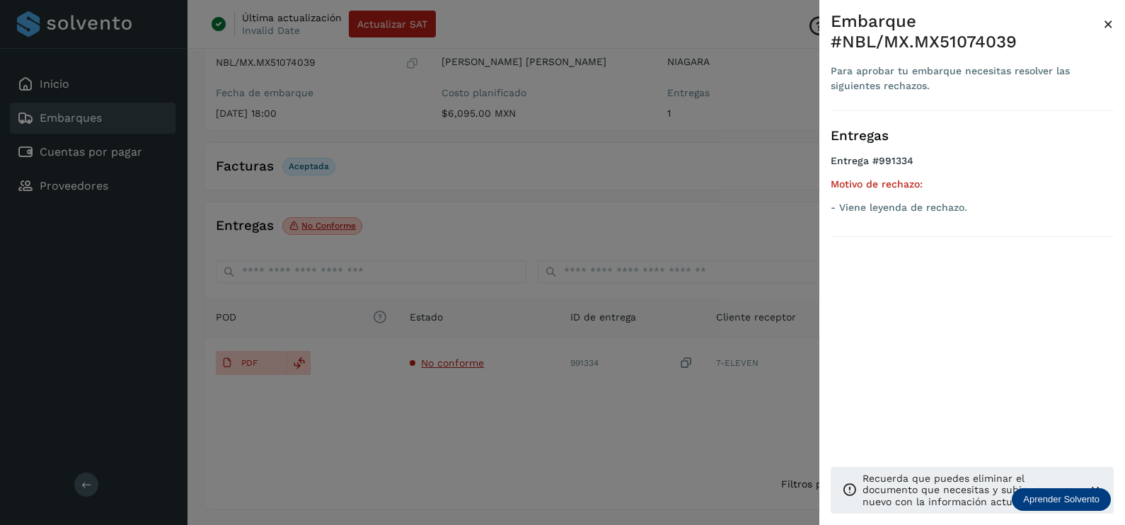
click at [528, 421] on div at bounding box center [562, 262] width 1125 height 525
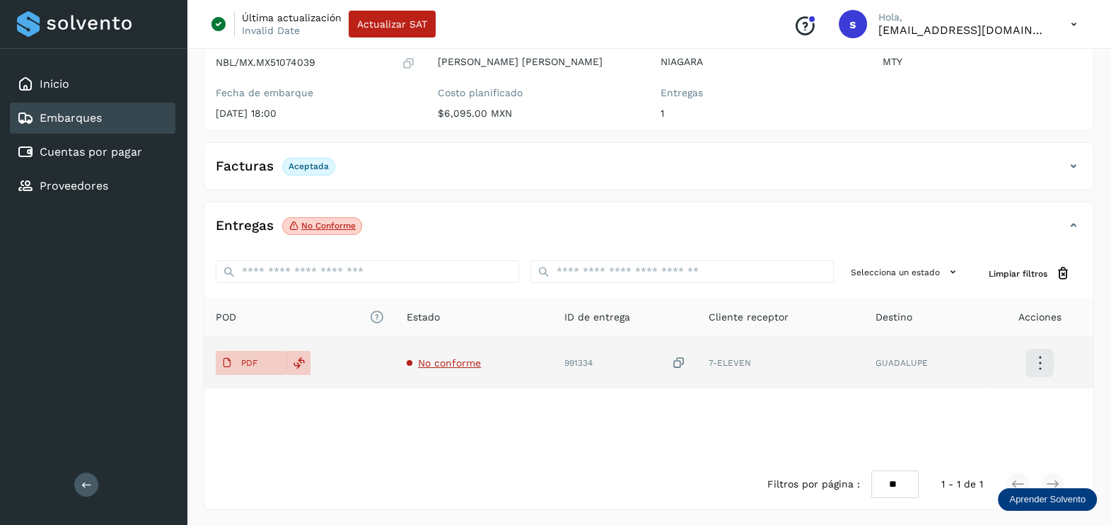
click at [675, 359] on icon at bounding box center [679, 363] width 14 height 15
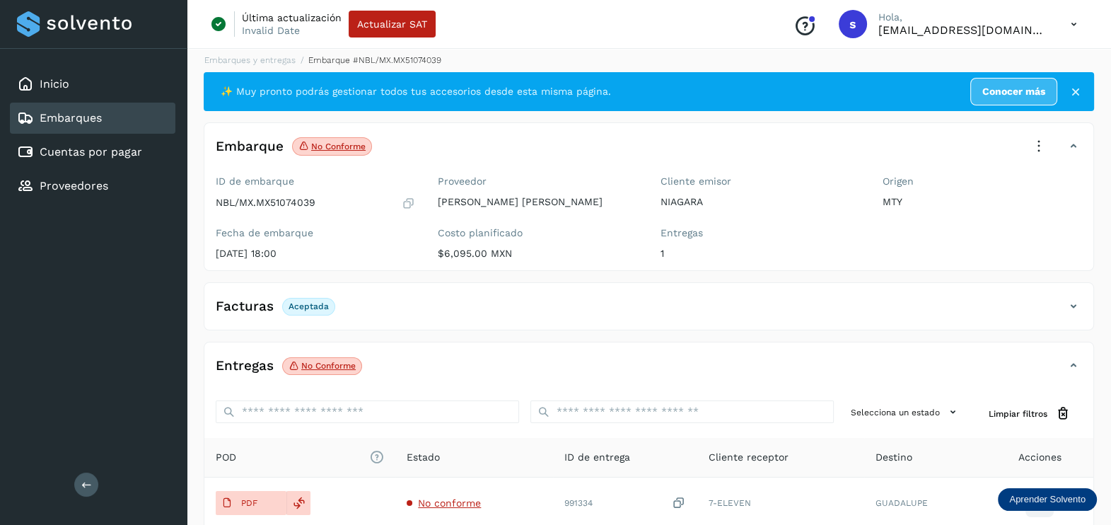
scroll to position [0, 0]
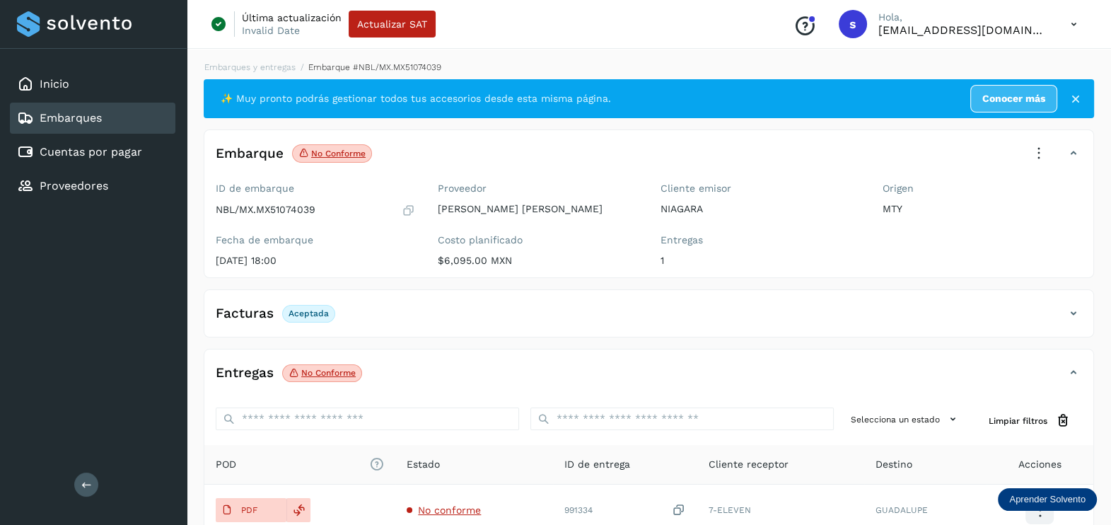
click at [1047, 142] on icon at bounding box center [1039, 153] width 31 height 31
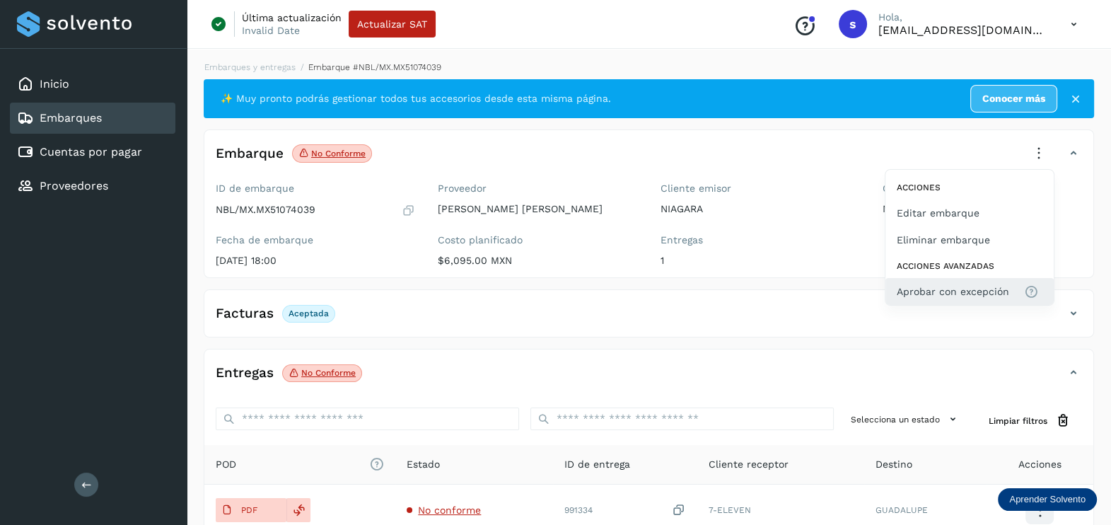
click at [958, 282] on button "Aprobar con excepción" at bounding box center [970, 291] width 168 height 27
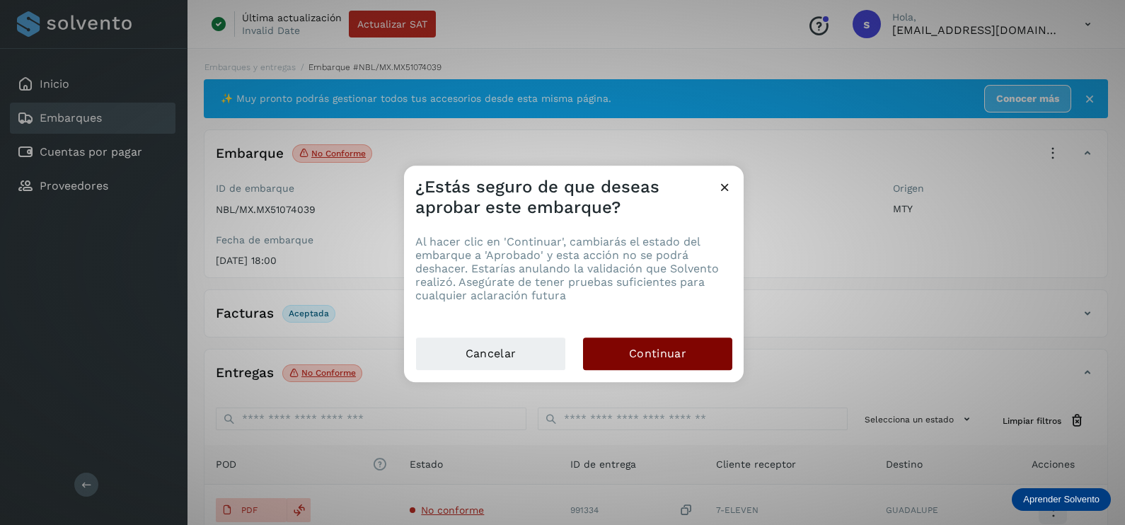
click at [691, 349] on button "Continuar" at bounding box center [657, 353] width 149 height 33
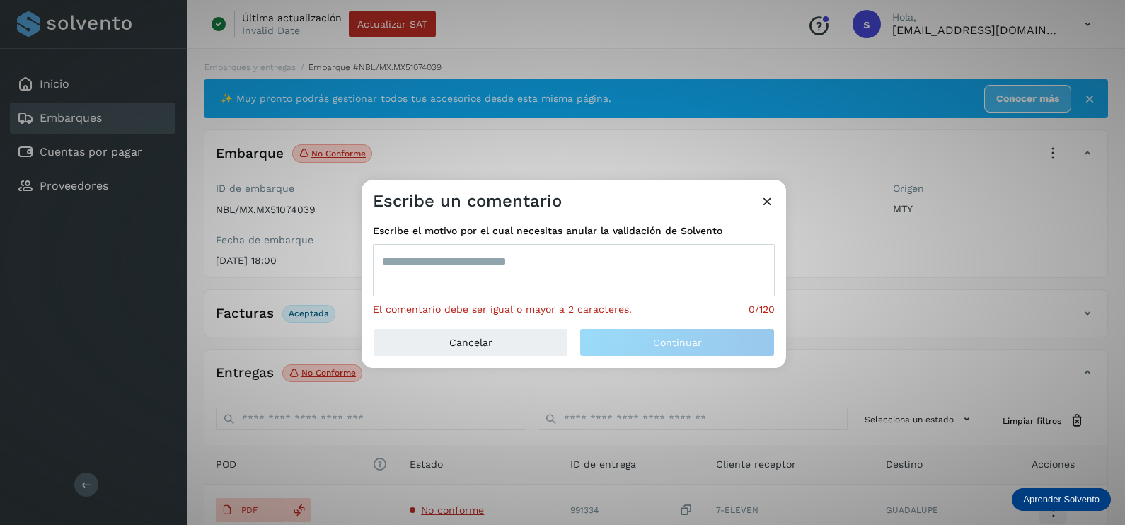
drag, startPoint x: 465, startPoint y: 264, endPoint x: 449, endPoint y: 246, distance: 23.6
click at [456, 261] on textarea at bounding box center [574, 270] width 402 height 52
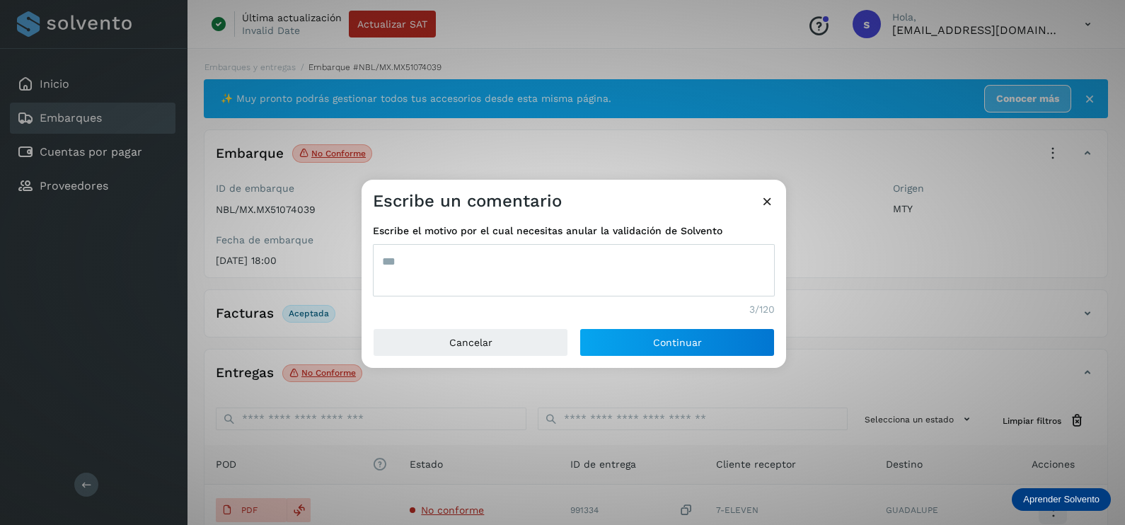
type textarea "***"
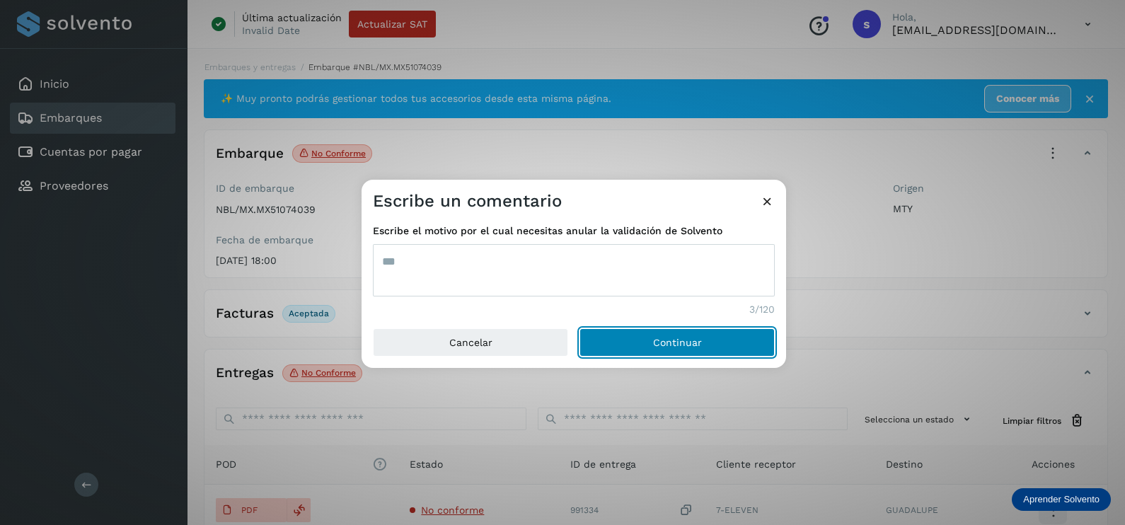
click at [579, 328] on button "Continuar" at bounding box center [676, 342] width 195 height 28
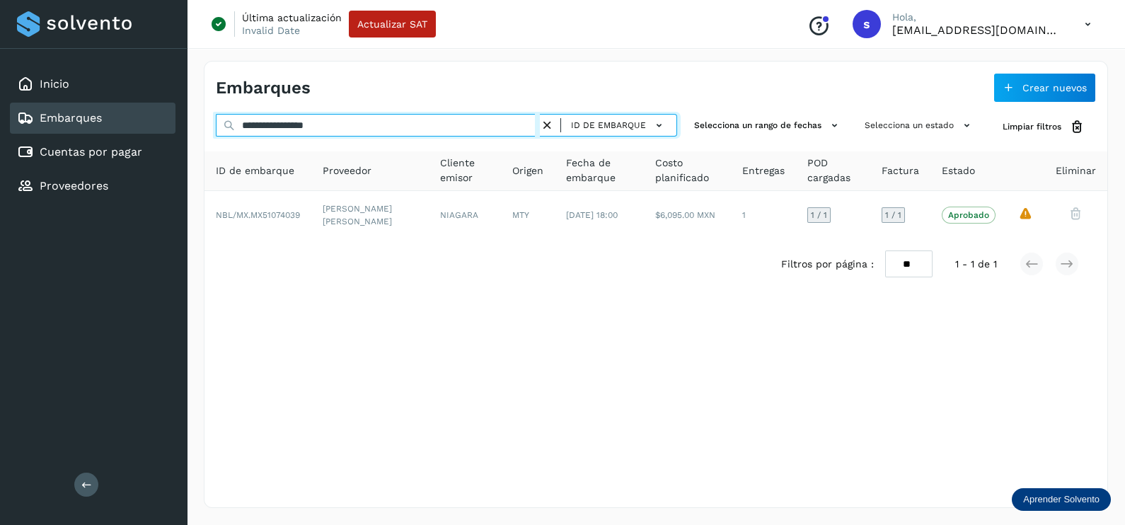
drag, startPoint x: 410, startPoint y: 122, endPoint x: 146, endPoint y: 129, distance: 264.0
click at [146, 129] on div "**********" at bounding box center [562, 262] width 1125 height 525
paste input "text"
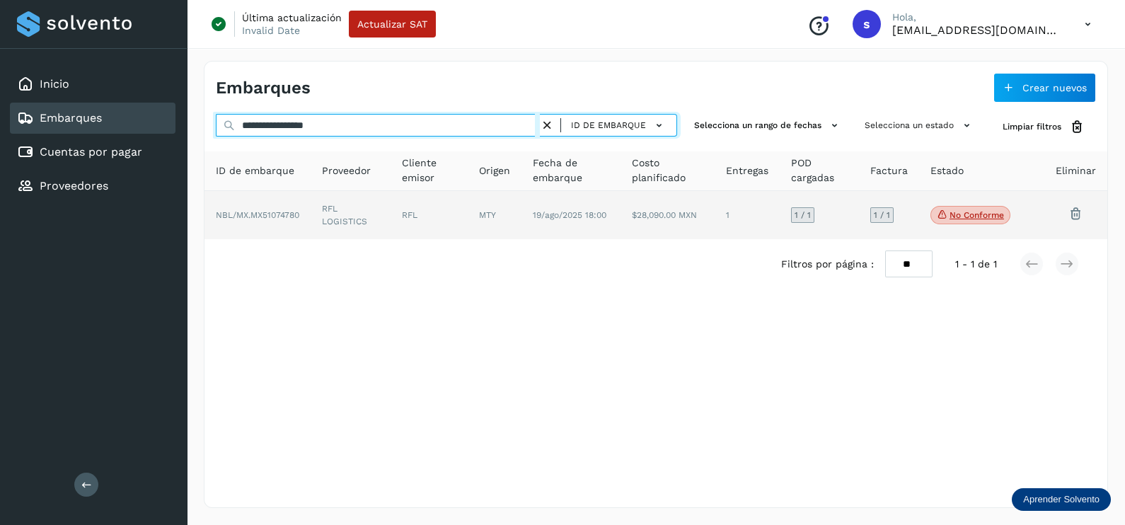
type input "**********"
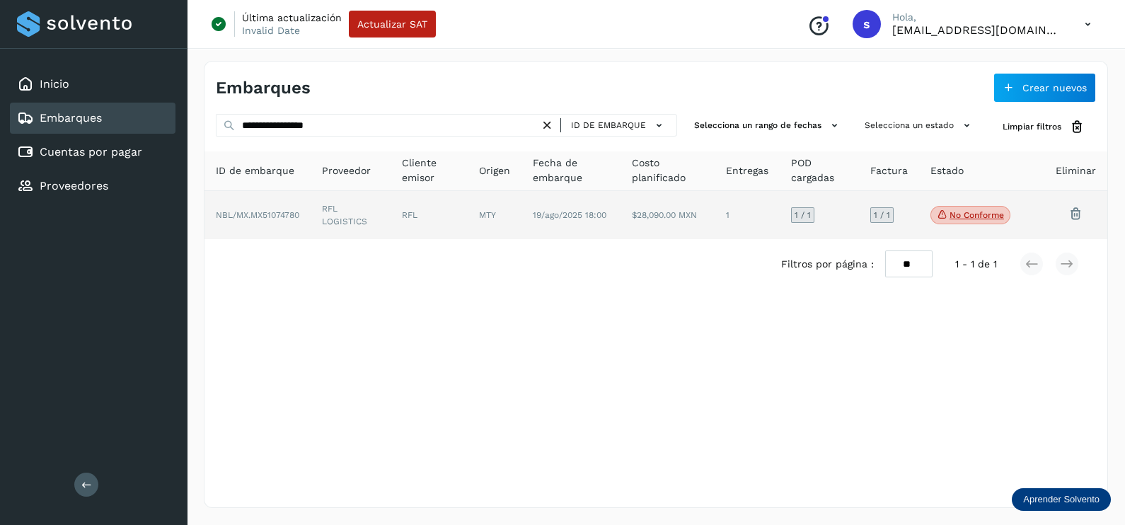
click at [505, 209] on td "MTY" at bounding box center [495, 215] width 54 height 48
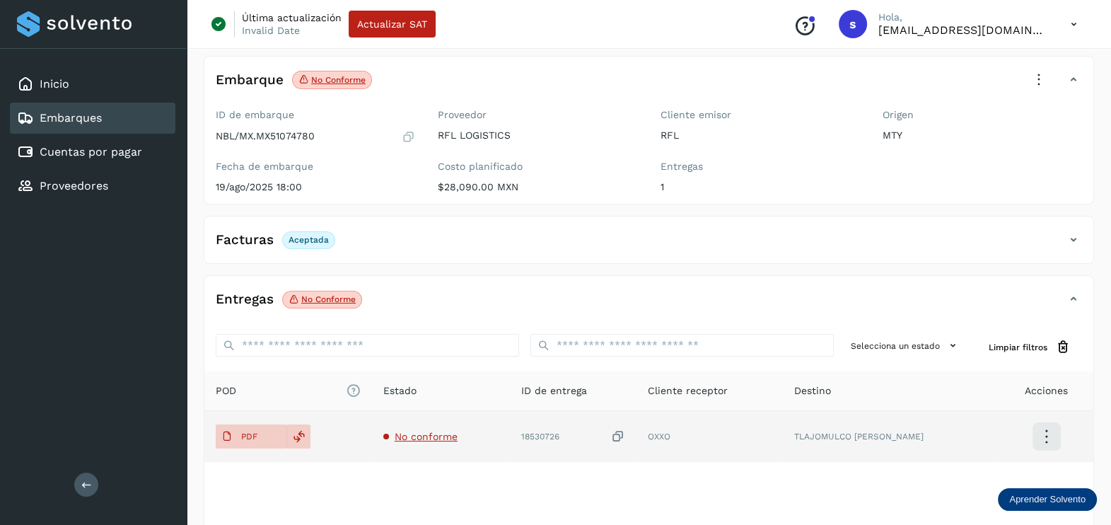
scroll to position [147, 0]
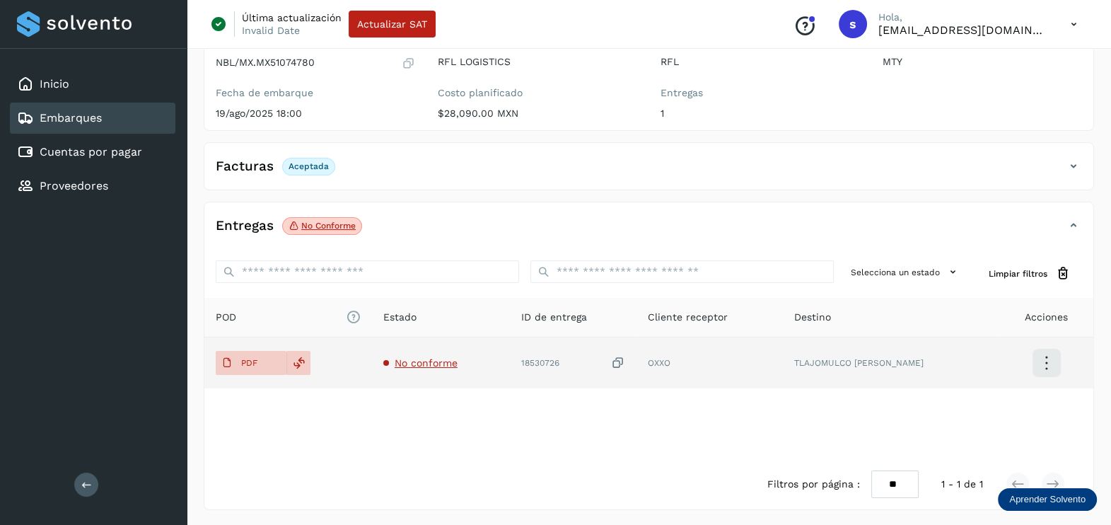
click at [439, 359] on span "No conforme" at bounding box center [426, 362] width 63 height 11
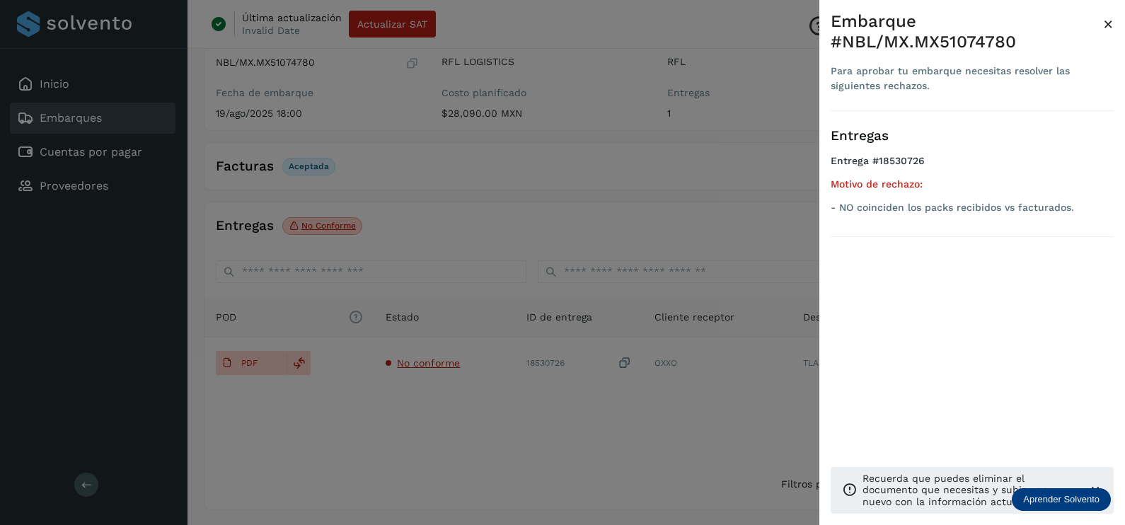
click at [492, 429] on div at bounding box center [562, 262] width 1125 height 525
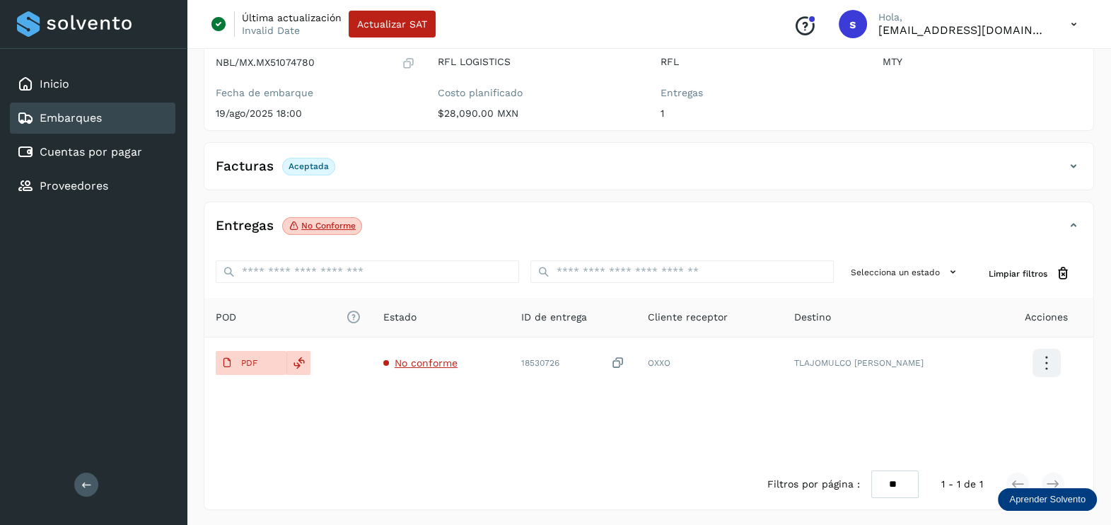
scroll to position [0, 0]
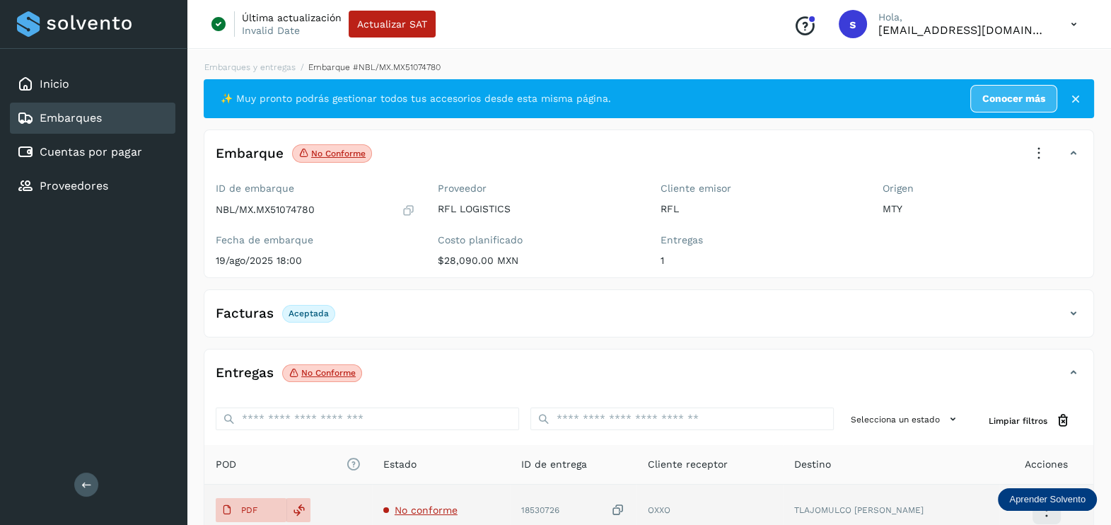
click at [456, 509] on span "No conforme" at bounding box center [426, 509] width 63 height 11
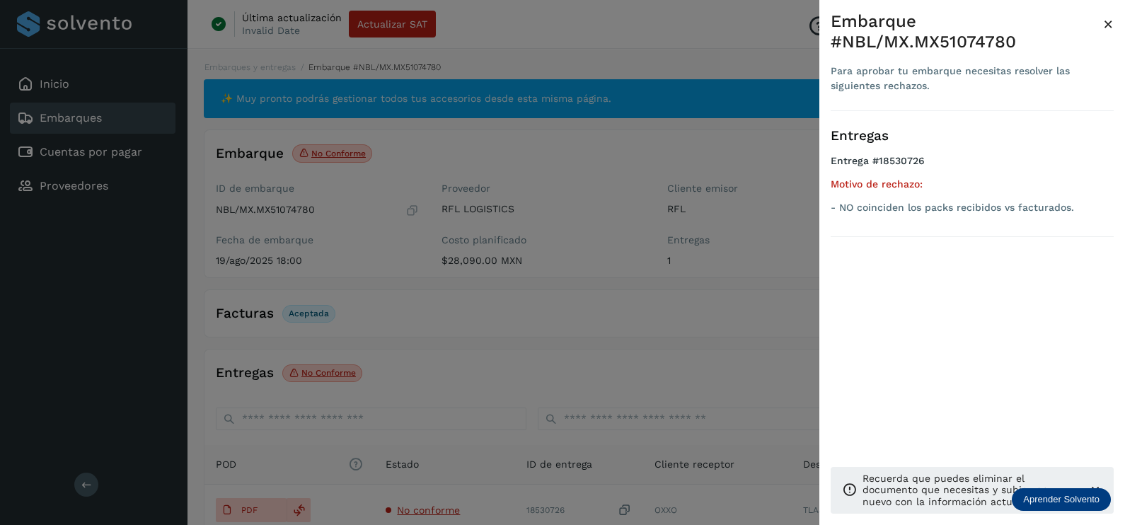
click at [686, 352] on div at bounding box center [562, 262] width 1125 height 525
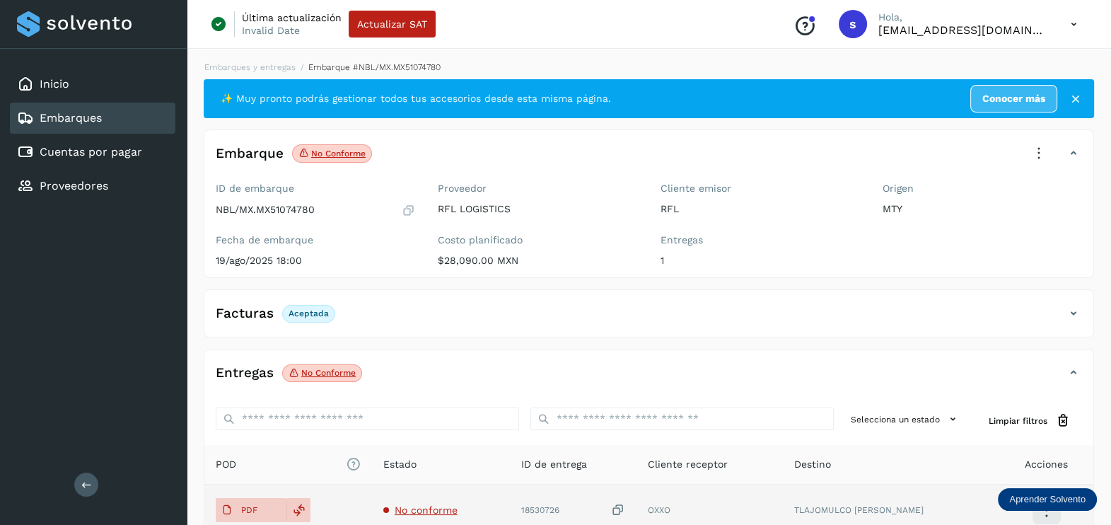
click at [625, 510] on icon at bounding box center [618, 510] width 14 height 15
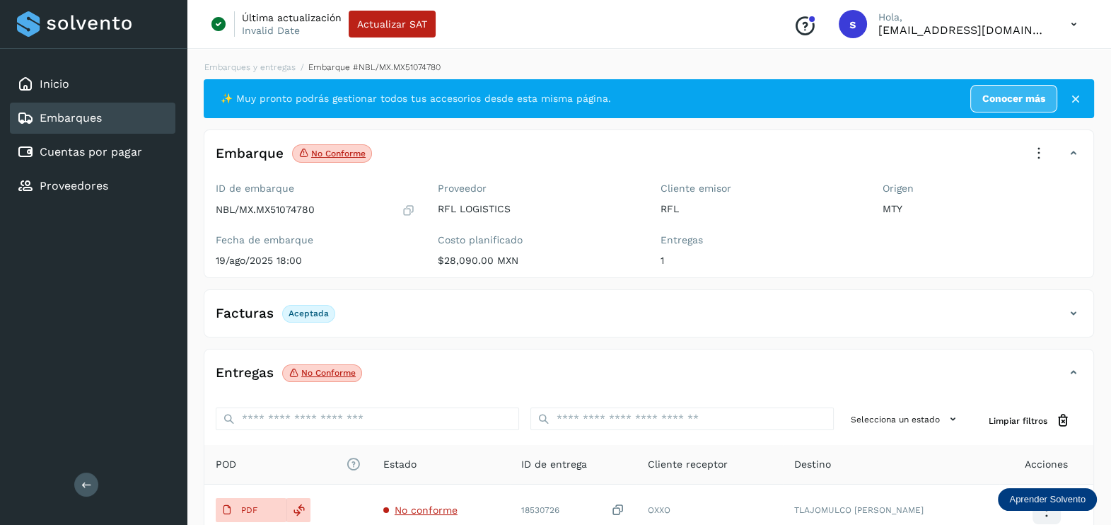
click at [1044, 146] on icon at bounding box center [1039, 153] width 31 height 31
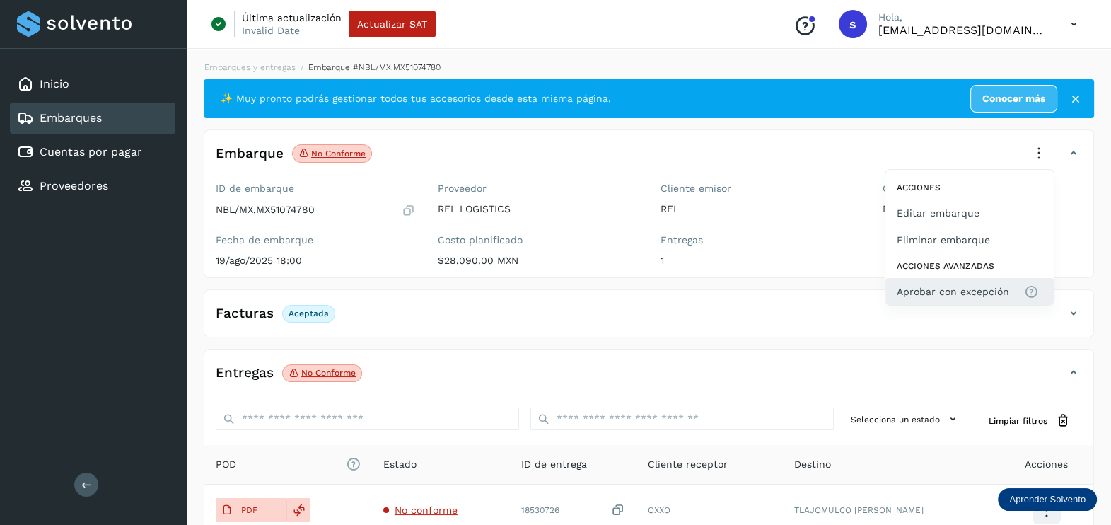
click at [956, 284] on span "Aprobar con excepción" at bounding box center [953, 292] width 112 height 16
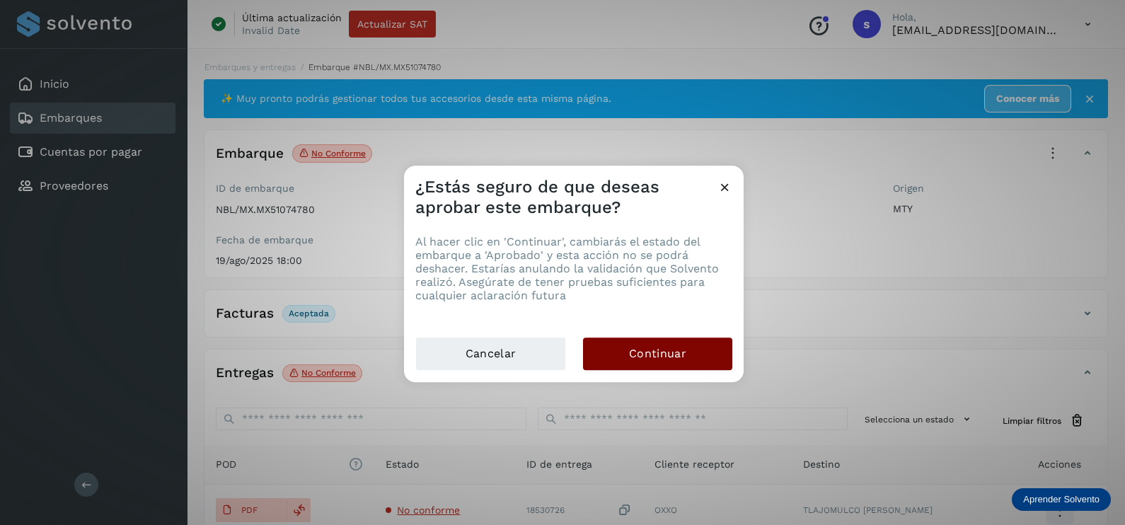
click at [662, 353] on span "Continuar" at bounding box center [657, 354] width 57 height 16
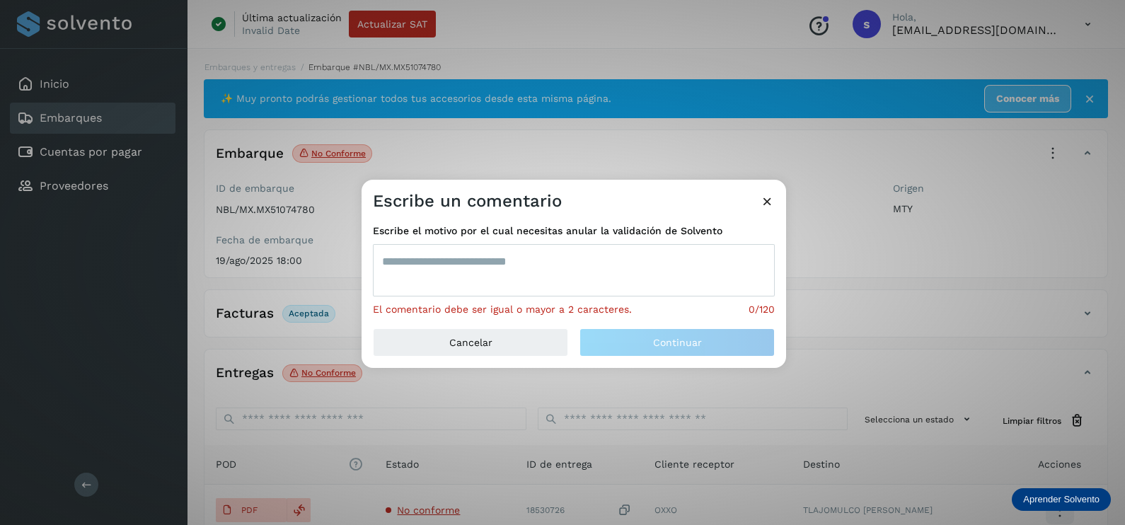
click at [428, 267] on textarea at bounding box center [574, 270] width 402 height 52
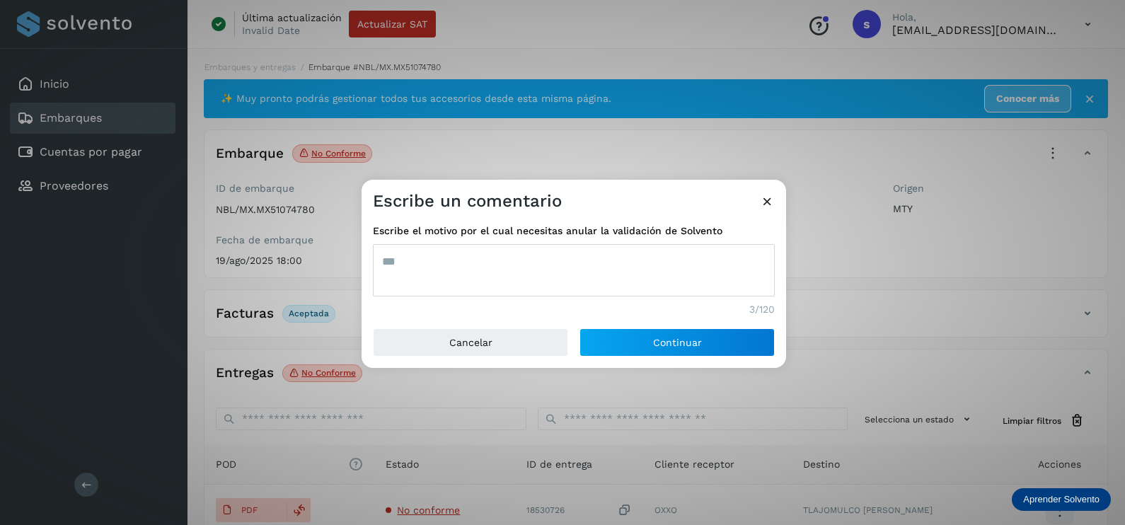
type textarea "***"
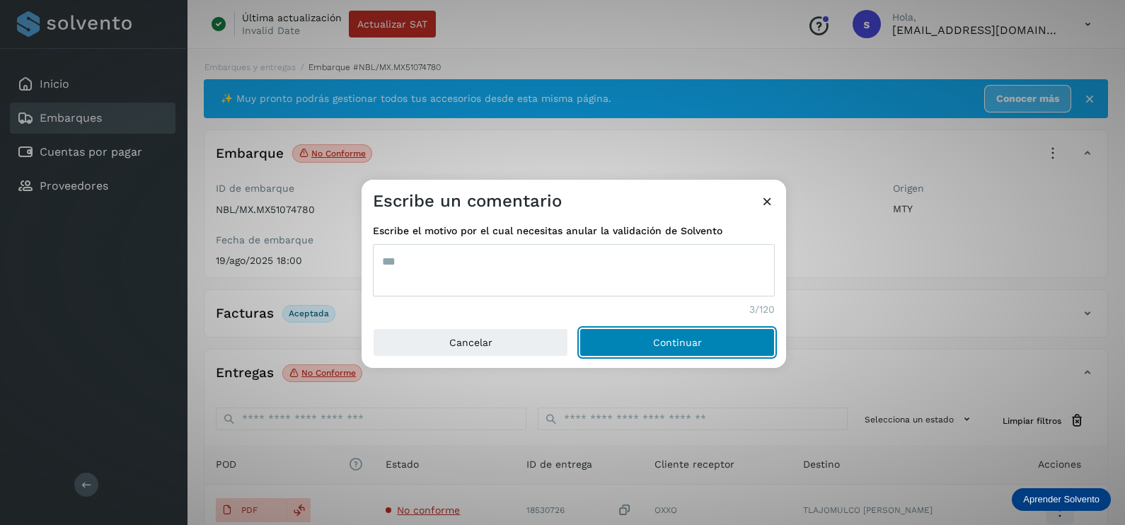
click at [579, 328] on button "Continuar" at bounding box center [676, 342] width 195 height 28
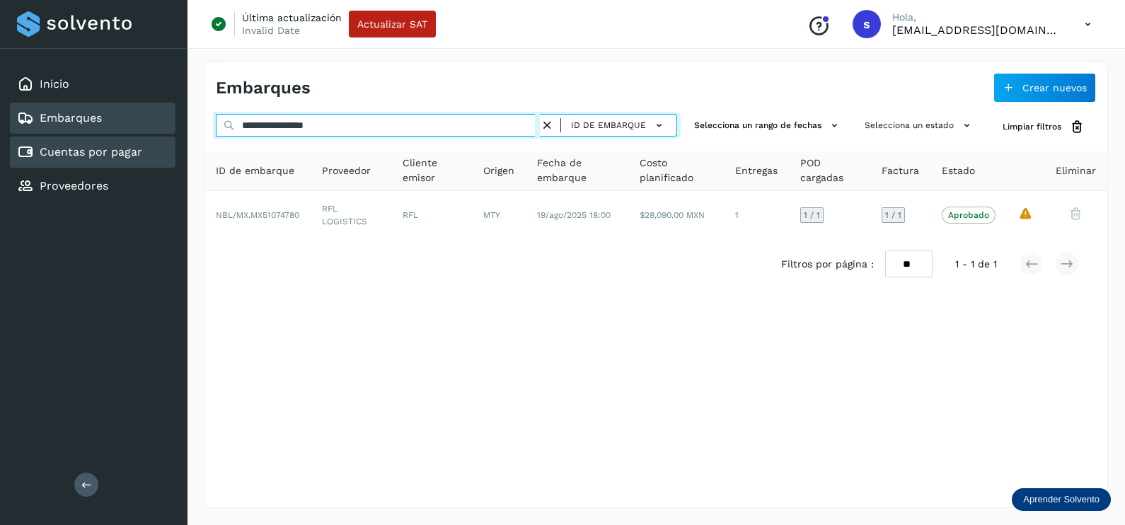
click at [47, 164] on div "**********" at bounding box center [562, 262] width 1125 height 525
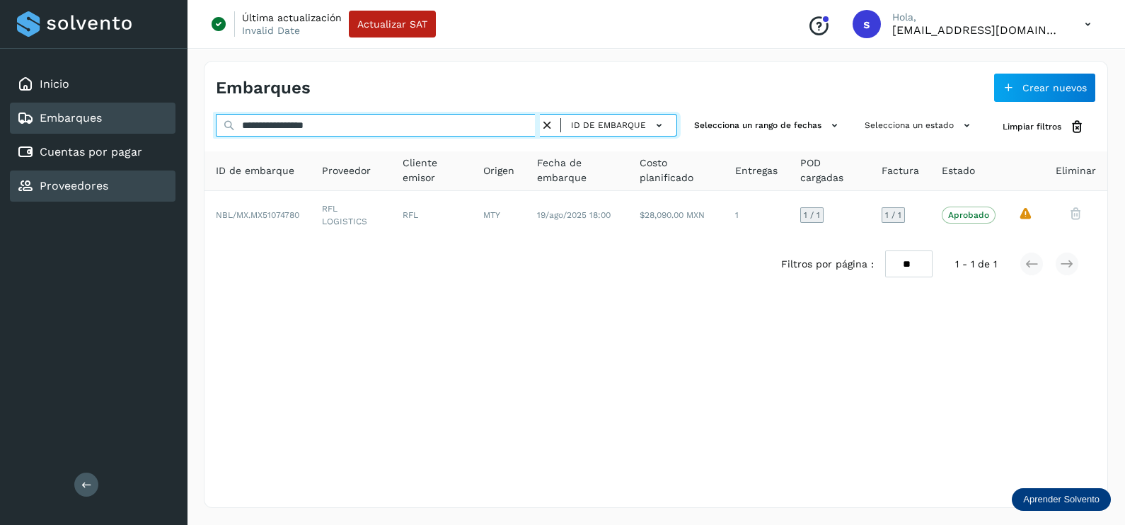
paste input "text"
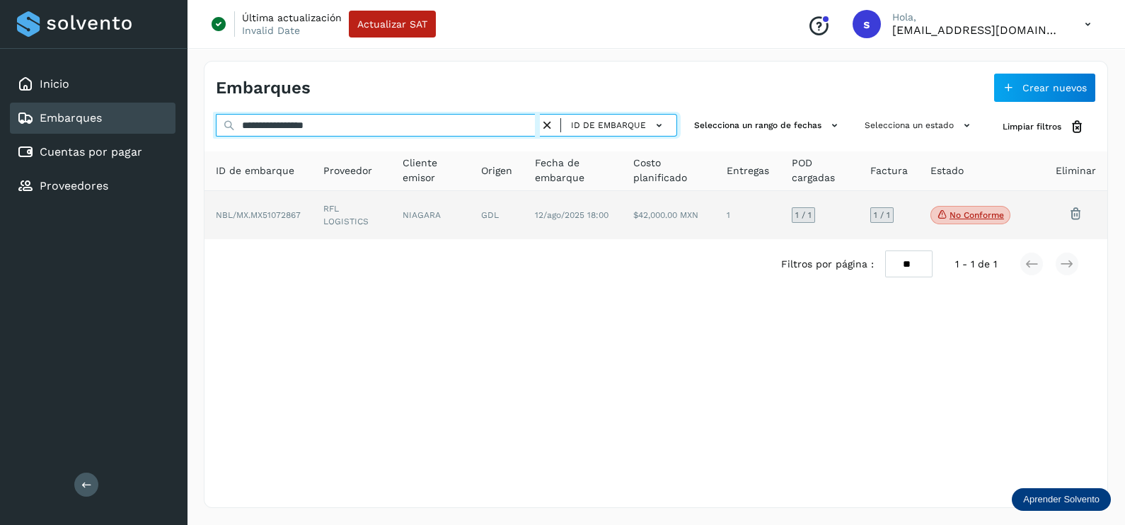
type input "**********"
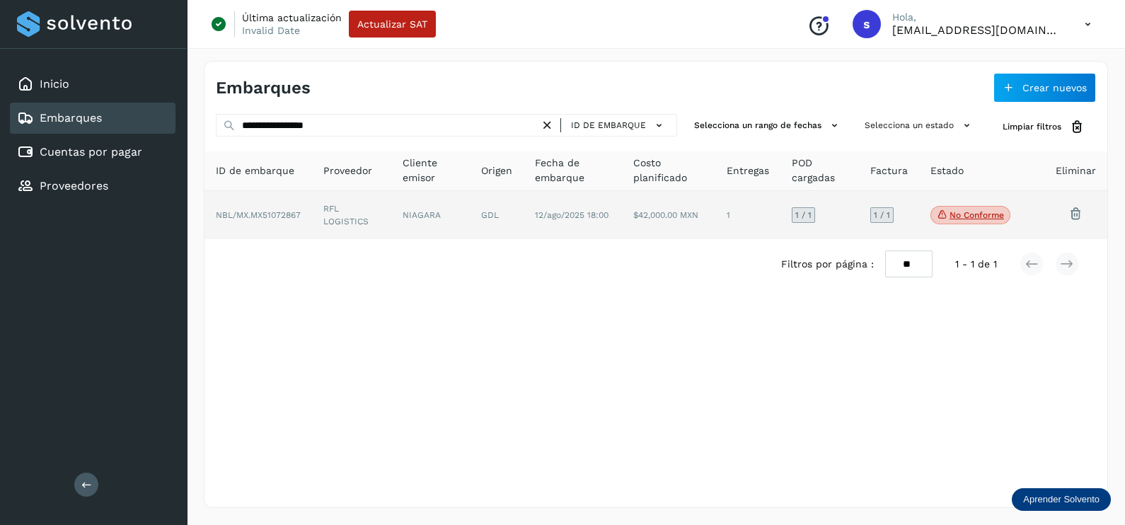
click at [383, 211] on td "RFL LOGISTICS" at bounding box center [351, 215] width 79 height 48
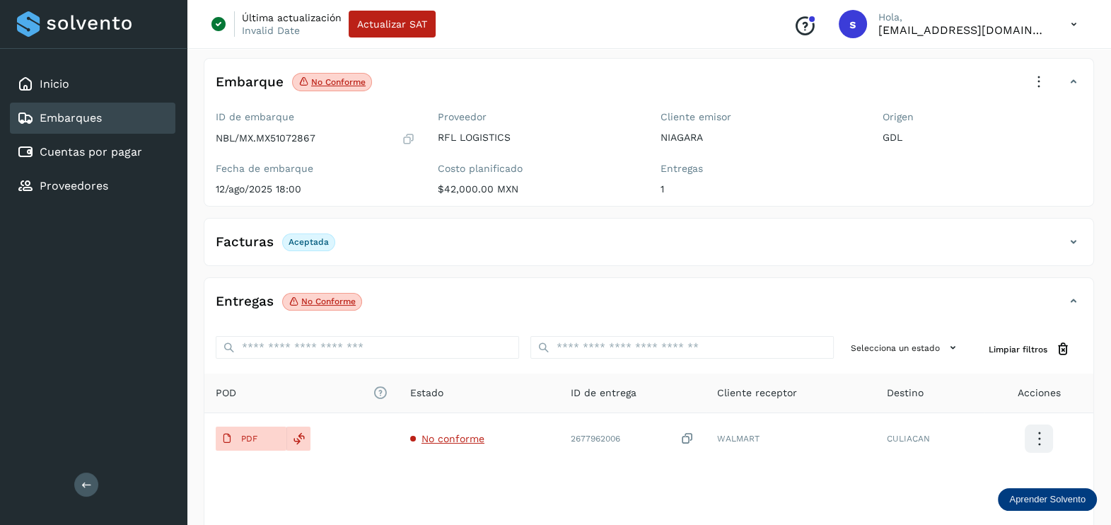
scroll to position [147, 0]
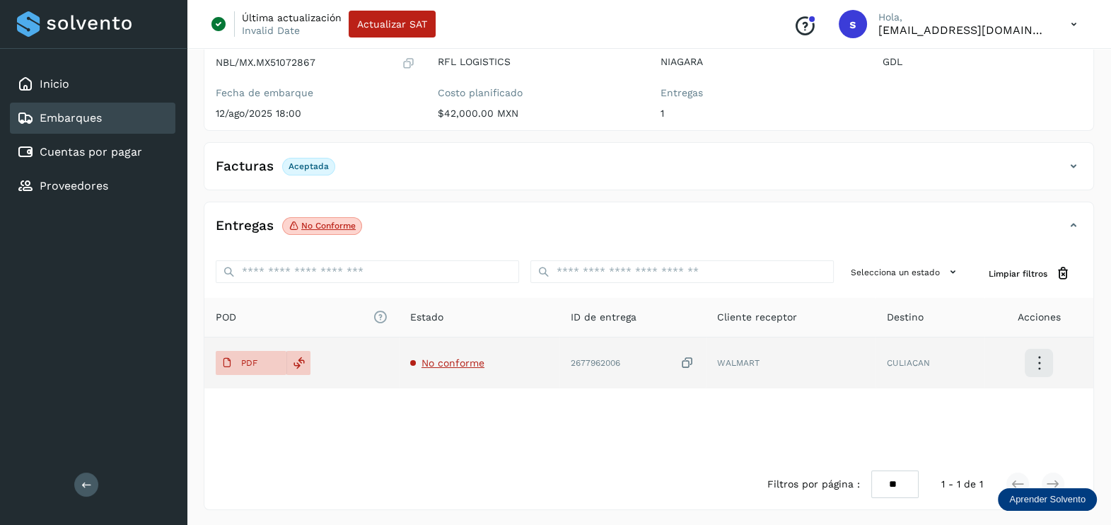
click at [454, 357] on span "No conforme" at bounding box center [453, 362] width 63 height 11
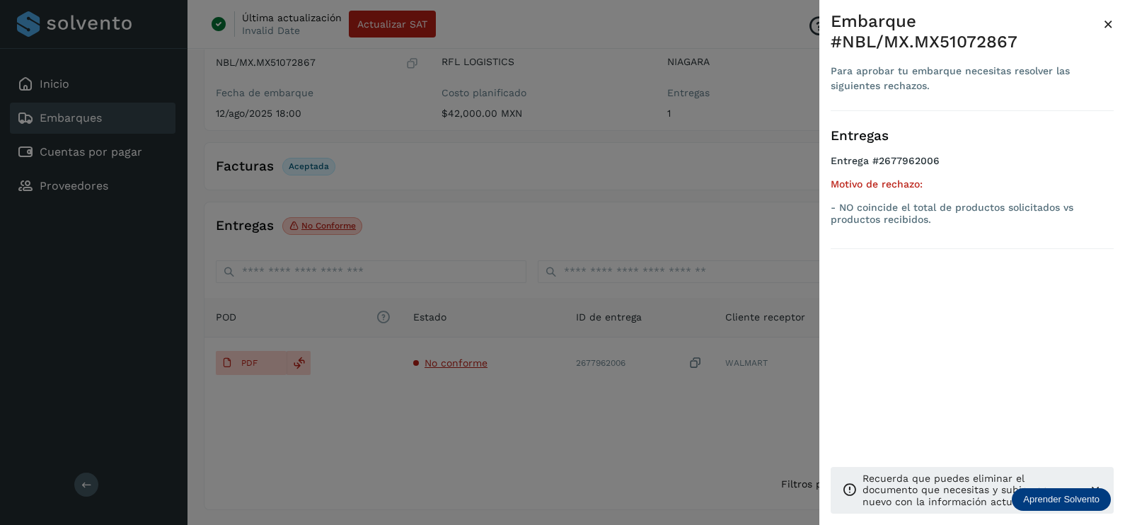
click at [516, 399] on div at bounding box center [562, 262] width 1125 height 525
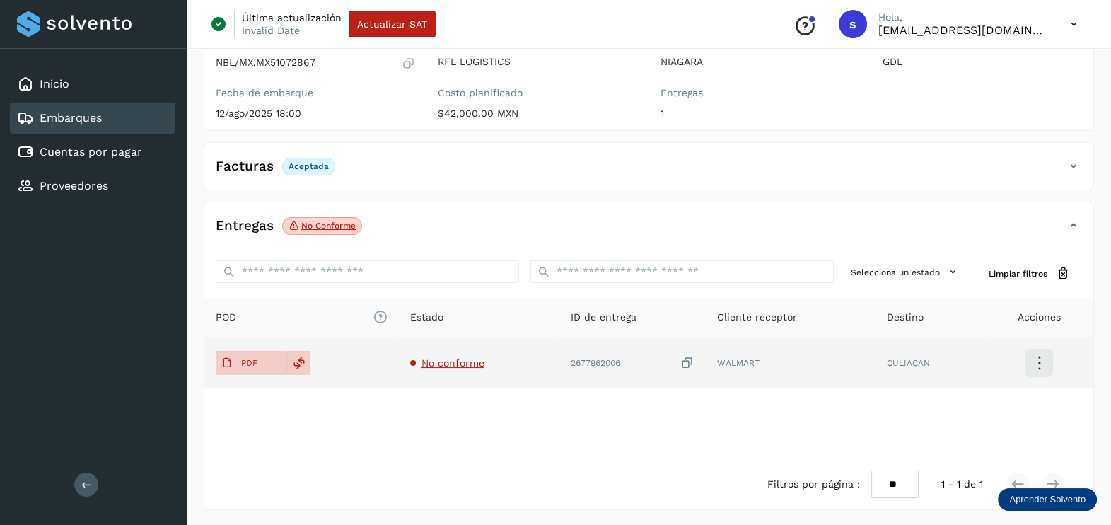
click at [685, 359] on icon at bounding box center [687, 363] width 14 height 15
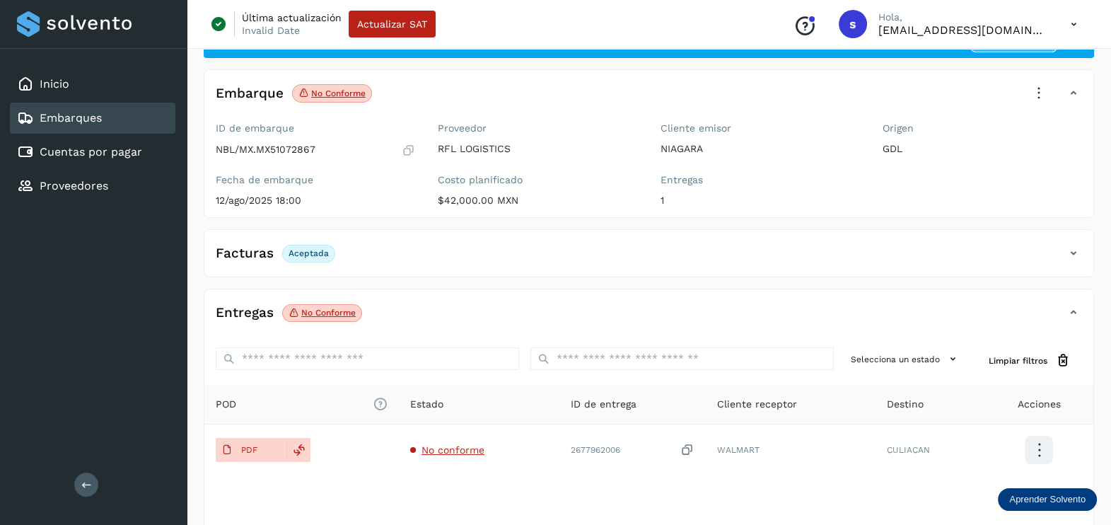
scroll to position [0, 0]
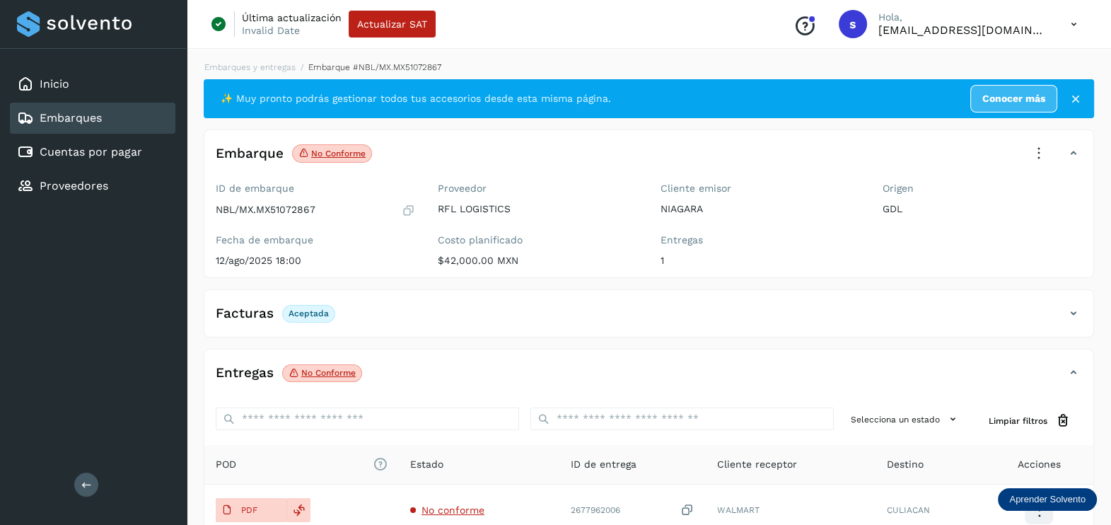
click at [1035, 156] on icon at bounding box center [1039, 153] width 31 height 31
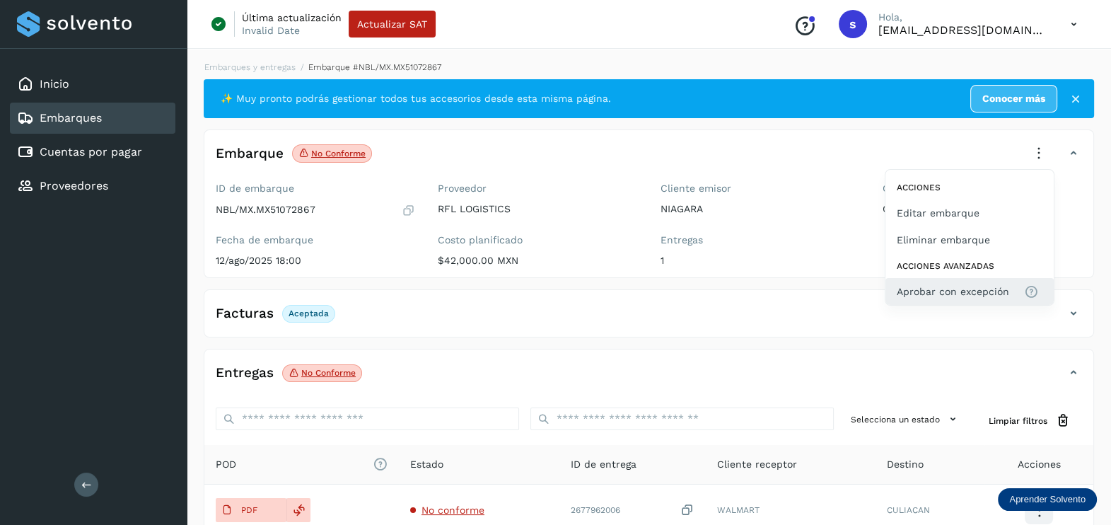
click at [961, 294] on span "Aprobar con excepción" at bounding box center [953, 292] width 112 height 16
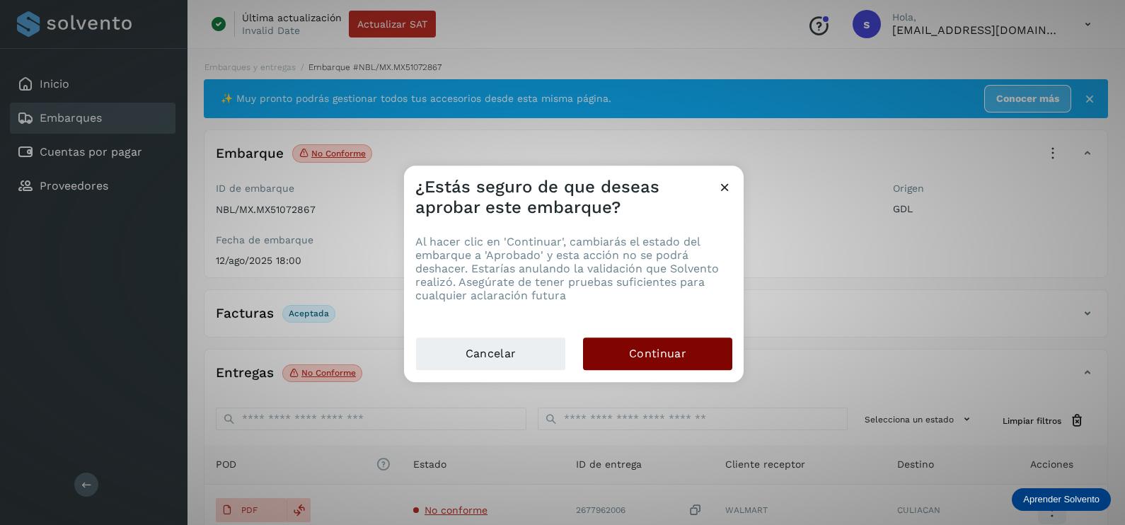
click at [647, 355] on span "Continuar" at bounding box center [657, 354] width 57 height 16
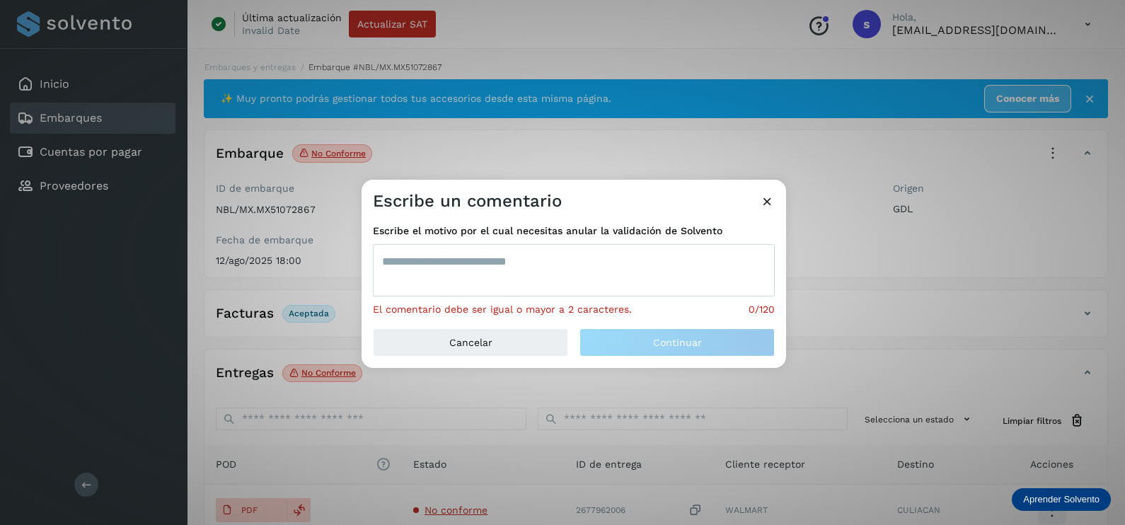
click at [475, 272] on textarea at bounding box center [574, 270] width 402 height 52
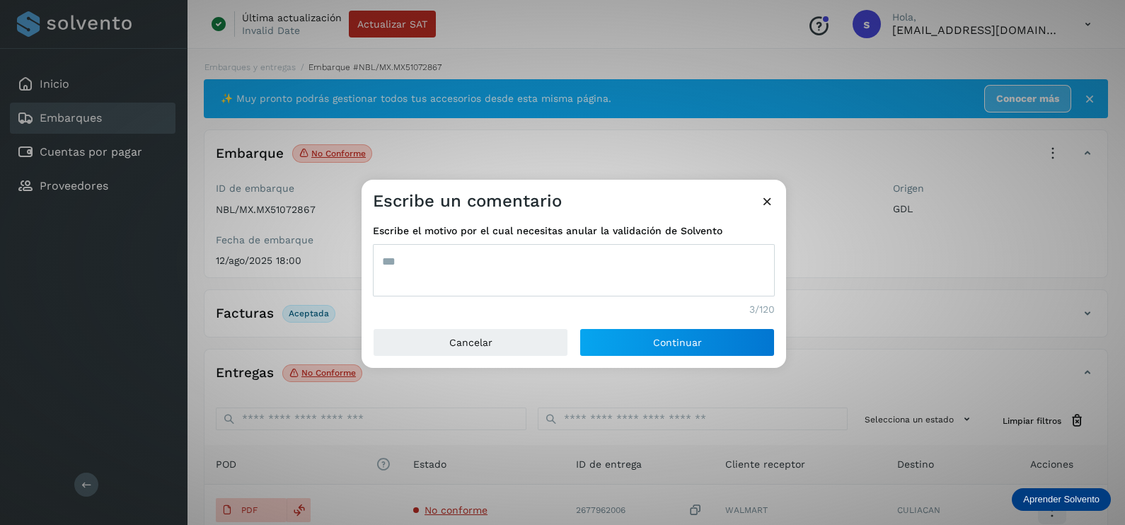
type textarea "***"
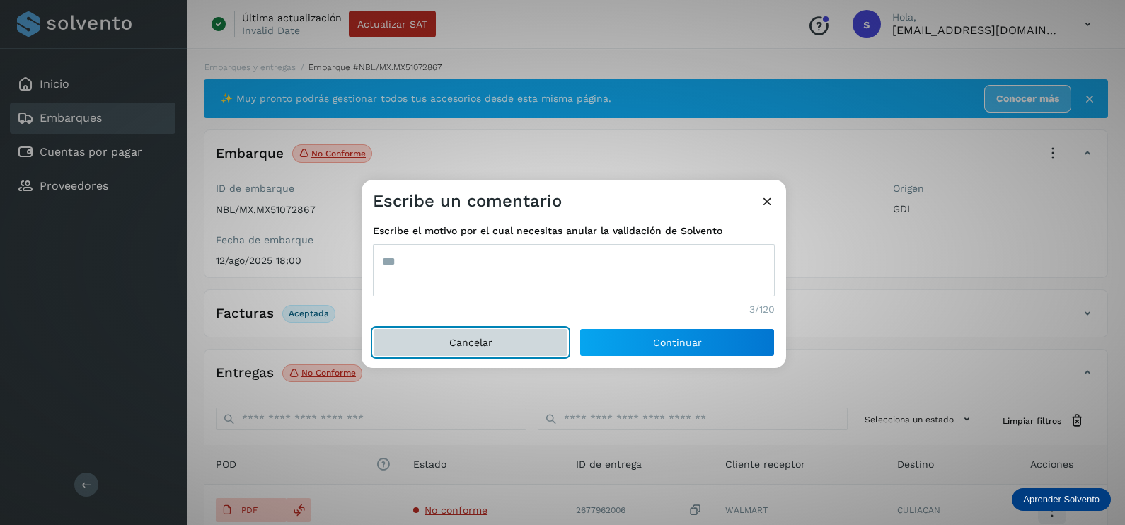
click button "Cancelar" at bounding box center [470, 342] width 195 height 28
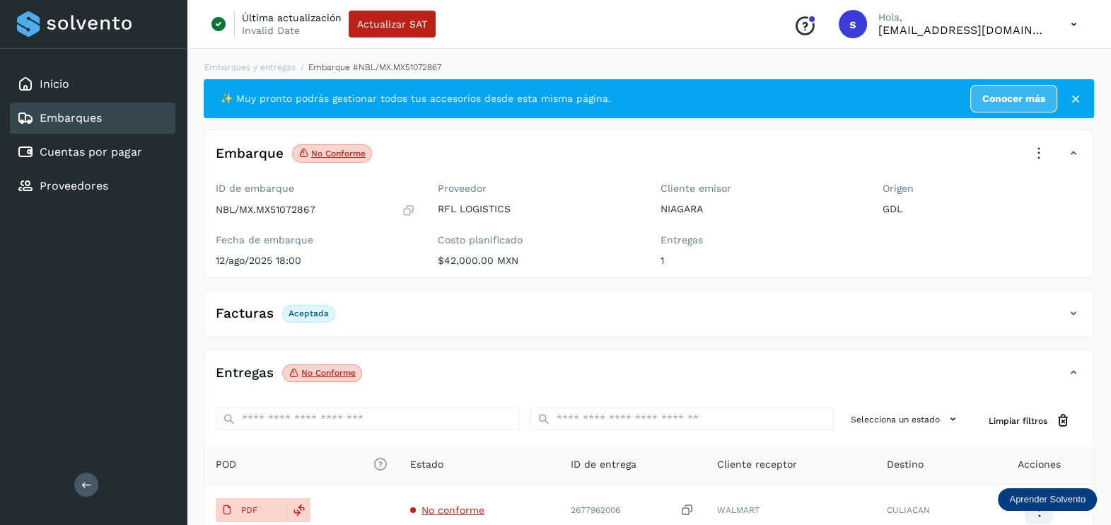
click at [1049, 151] on icon at bounding box center [1039, 153] width 31 height 31
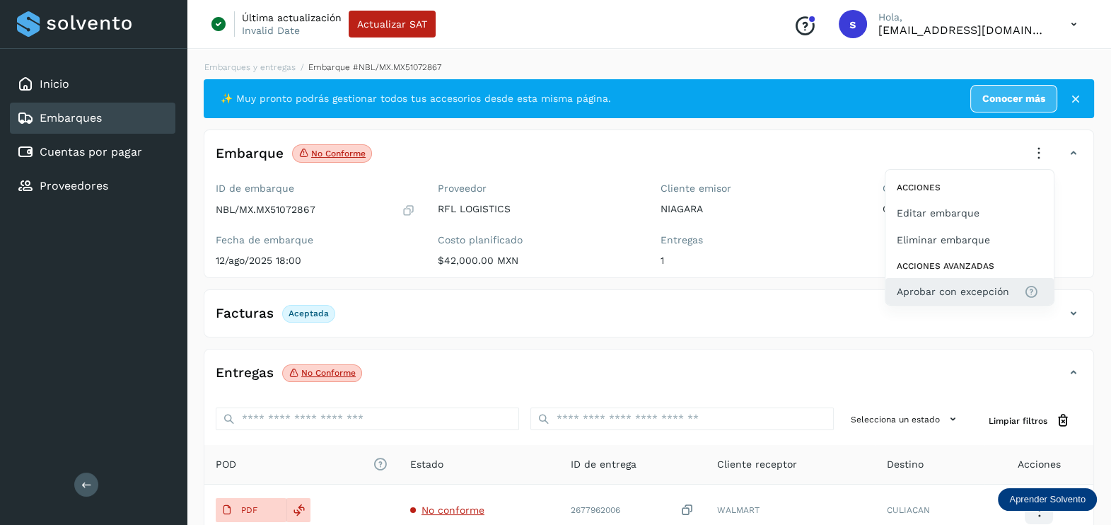
click at [963, 279] on button "Aprobar con excepción" at bounding box center [970, 291] width 168 height 27
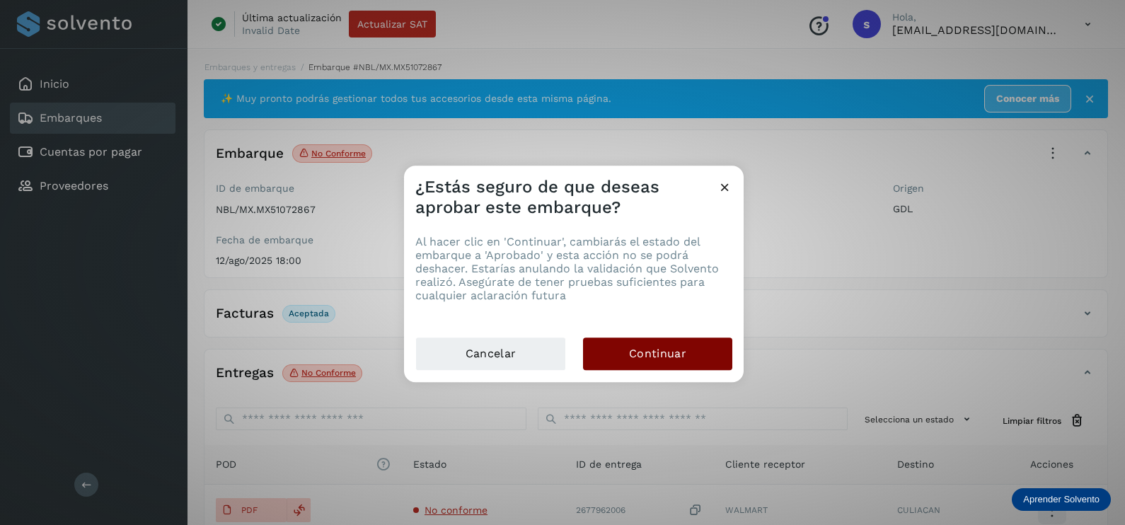
click at [661, 363] on button "Continuar" at bounding box center [657, 353] width 149 height 33
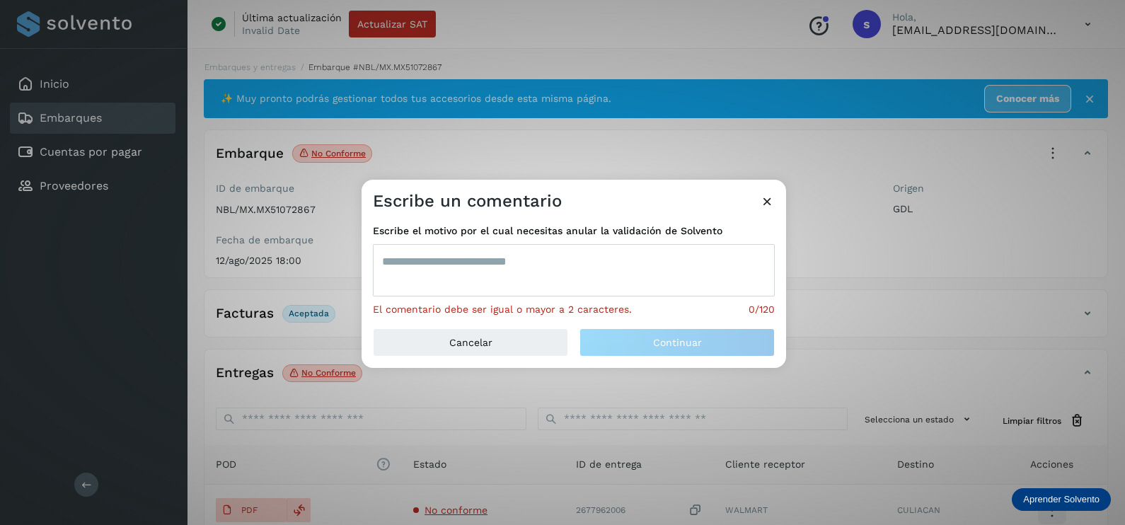
drag, startPoint x: 661, startPoint y: 363, endPoint x: 464, endPoint y: 274, distance: 216.5
click at [466, 273] on textarea at bounding box center [574, 270] width 402 height 52
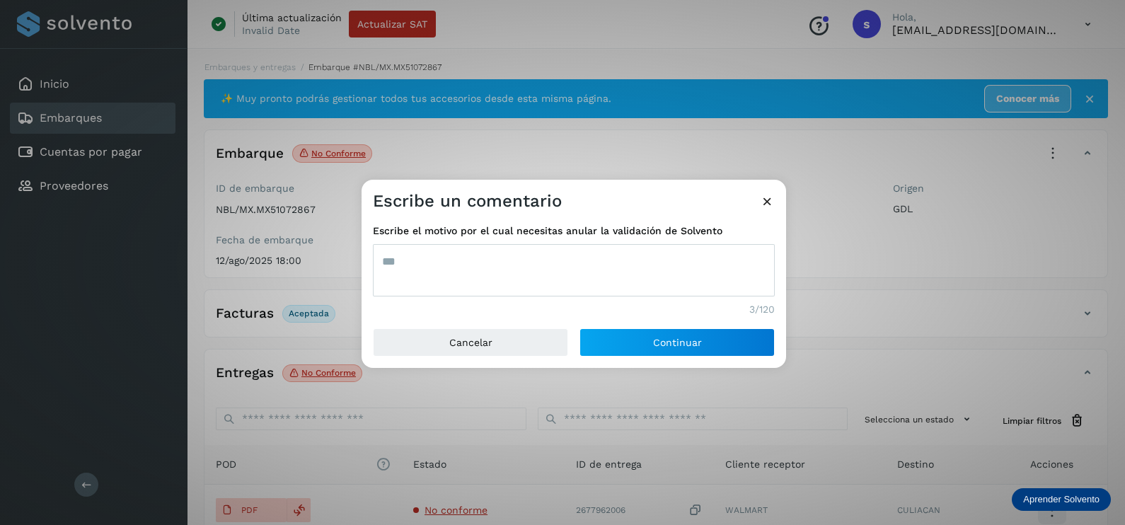
type textarea "***"
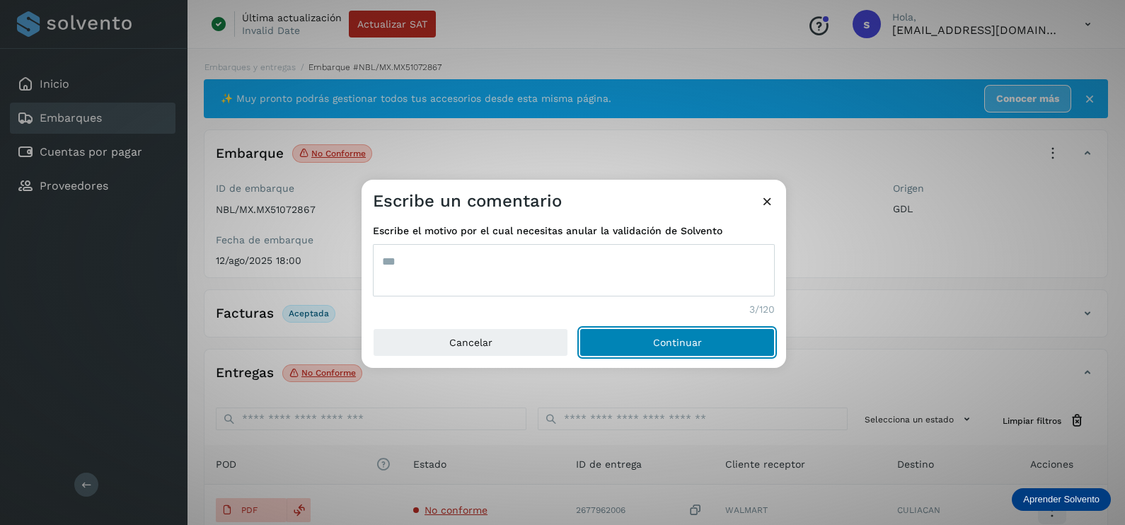
click at [579, 328] on button "Continuar" at bounding box center [676, 342] width 195 height 28
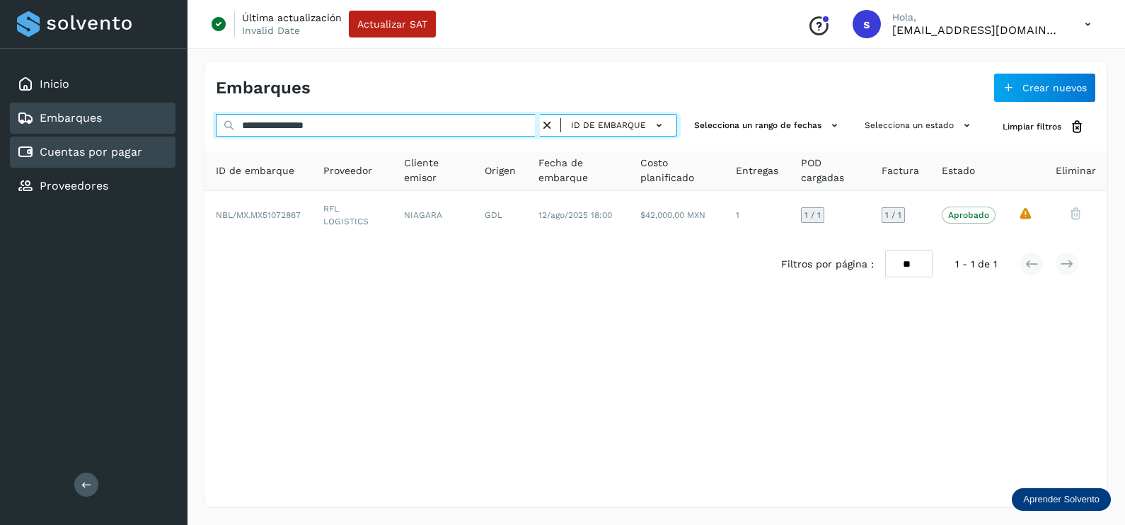
drag, startPoint x: 187, startPoint y: 132, endPoint x: 112, endPoint y: 134, distance: 75.7
click at [112, 134] on div "**********" at bounding box center [562, 262] width 1125 height 525
paste input "text"
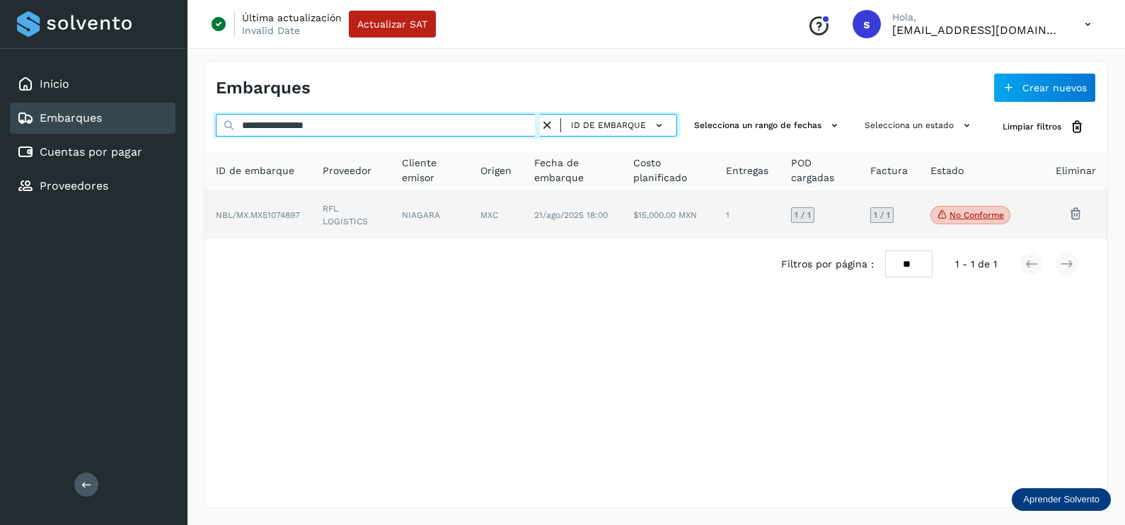
type input "**********"
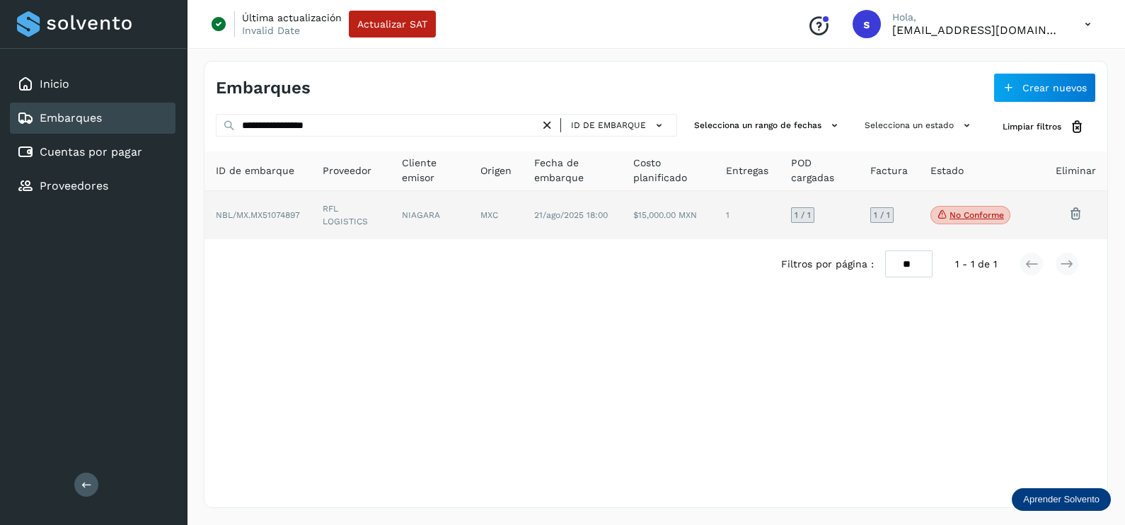
click at [385, 232] on td "RFL LOGISTICS" at bounding box center [350, 215] width 79 height 48
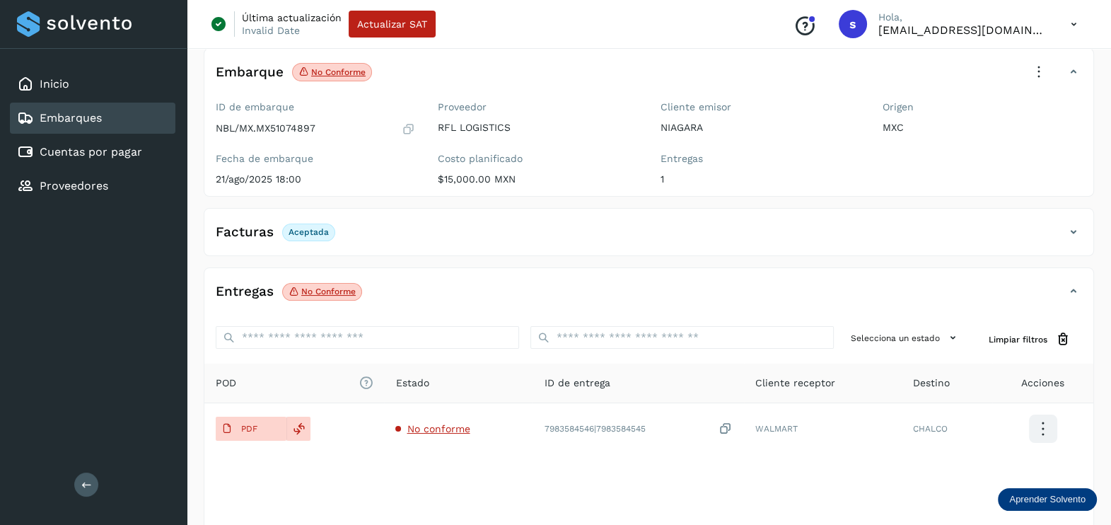
scroll to position [147, 0]
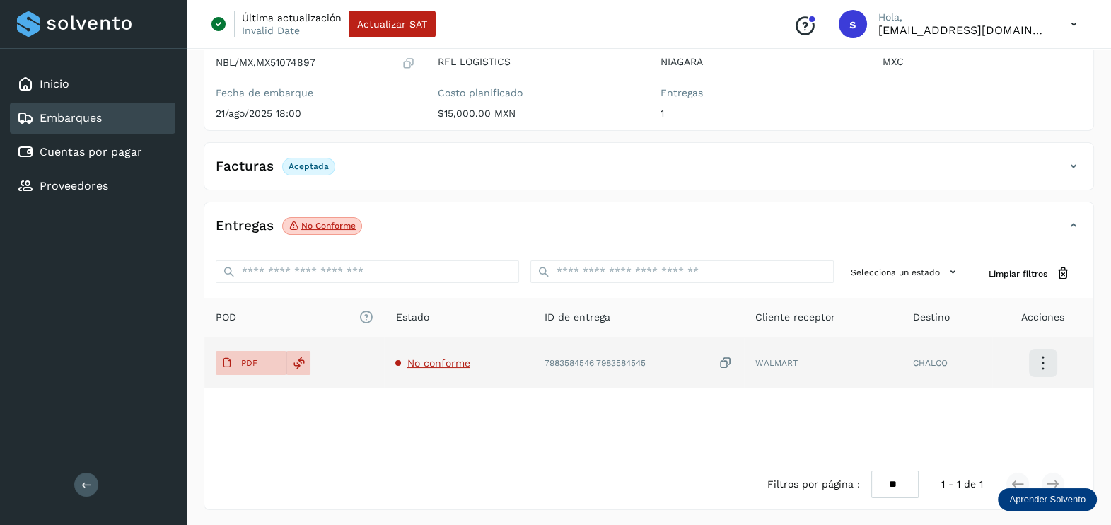
click at [441, 357] on span "No conforme" at bounding box center [438, 362] width 63 height 11
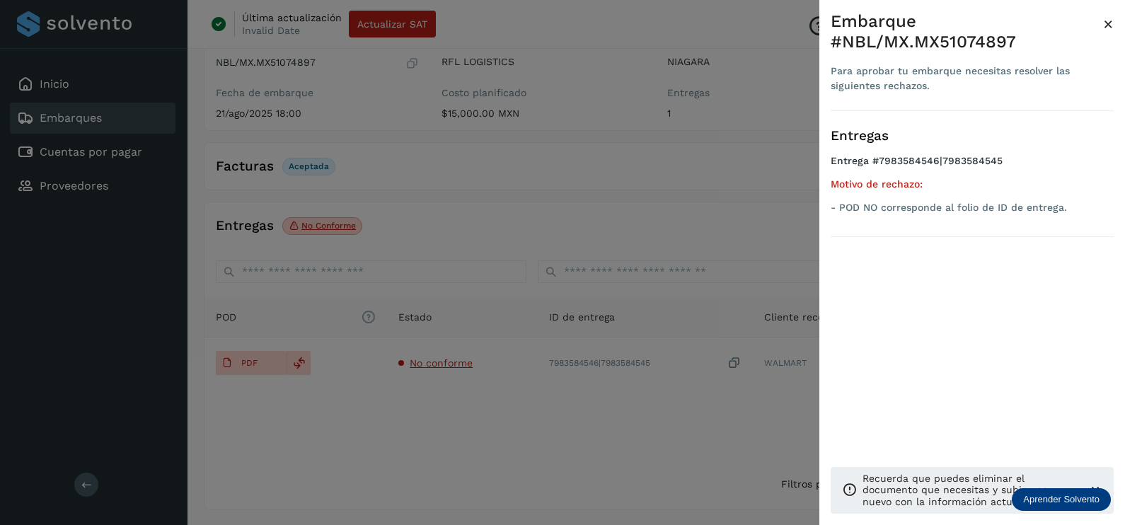
click at [475, 421] on div at bounding box center [562, 262] width 1125 height 525
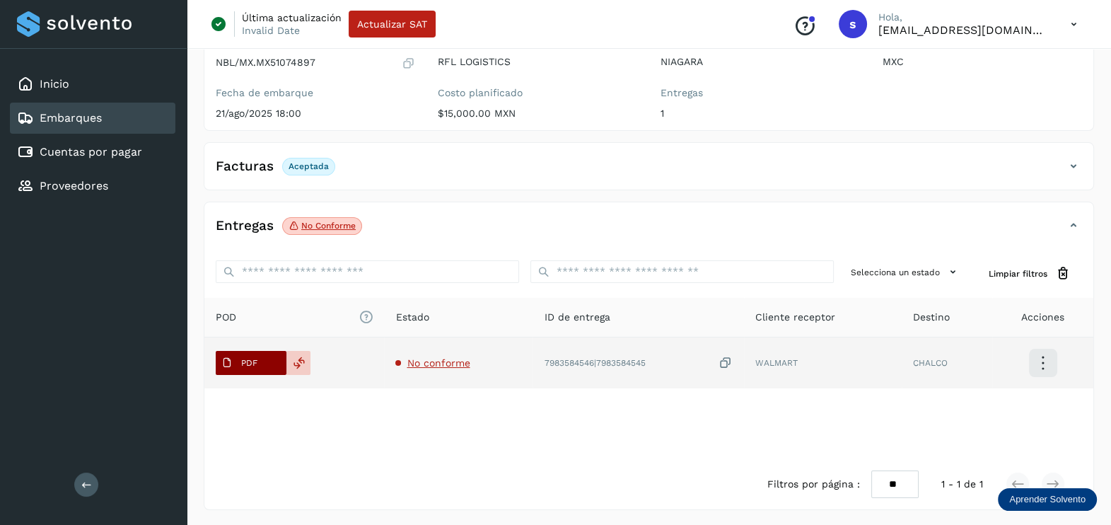
click at [251, 361] on p "PDF" at bounding box center [249, 363] width 16 height 10
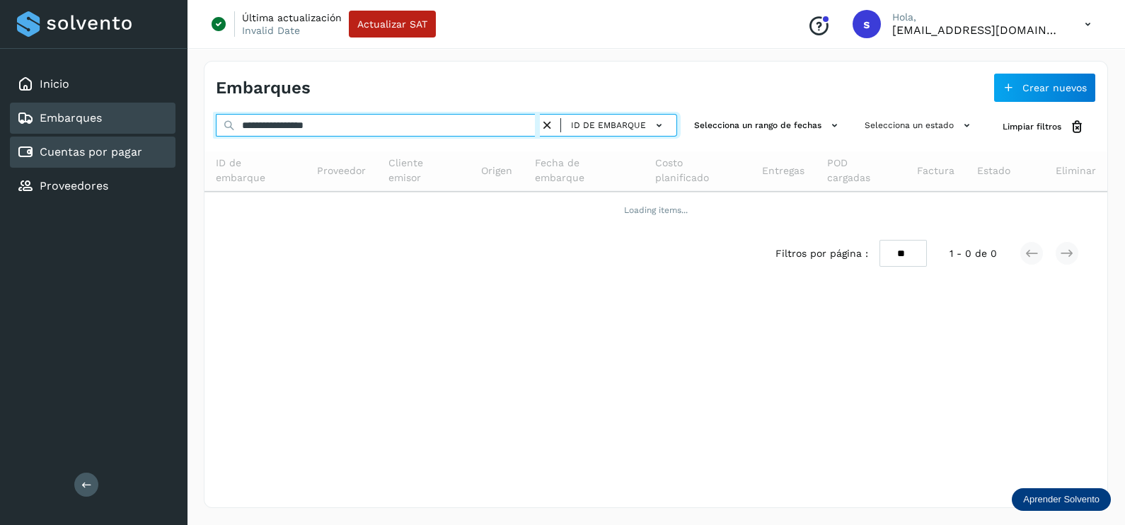
drag, startPoint x: 432, startPoint y: 121, endPoint x: 62, endPoint y: 148, distance: 370.9
click at [64, 146] on div "**********" at bounding box center [562, 262] width 1125 height 525
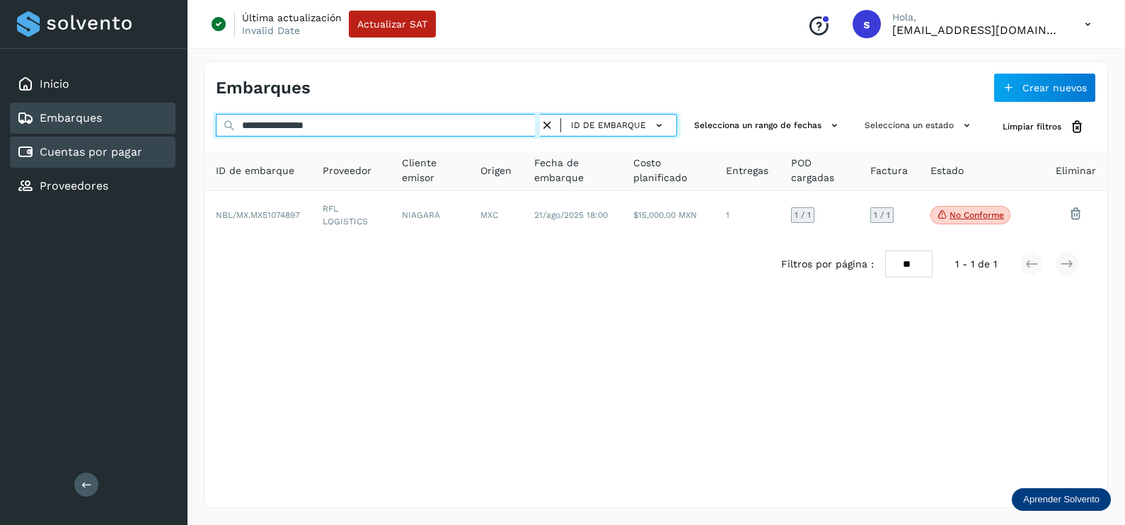
paste input "text"
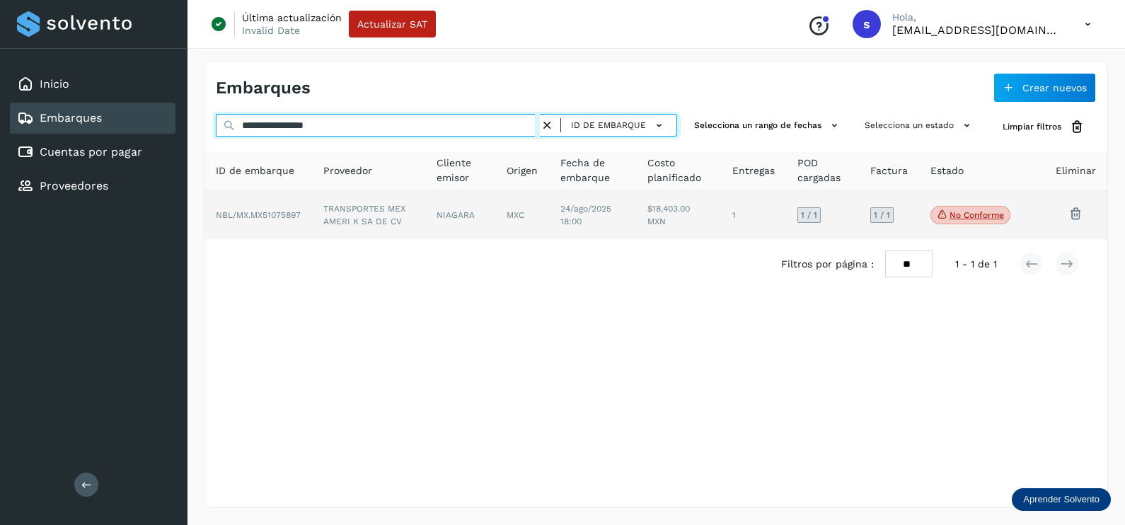
type input "**********"
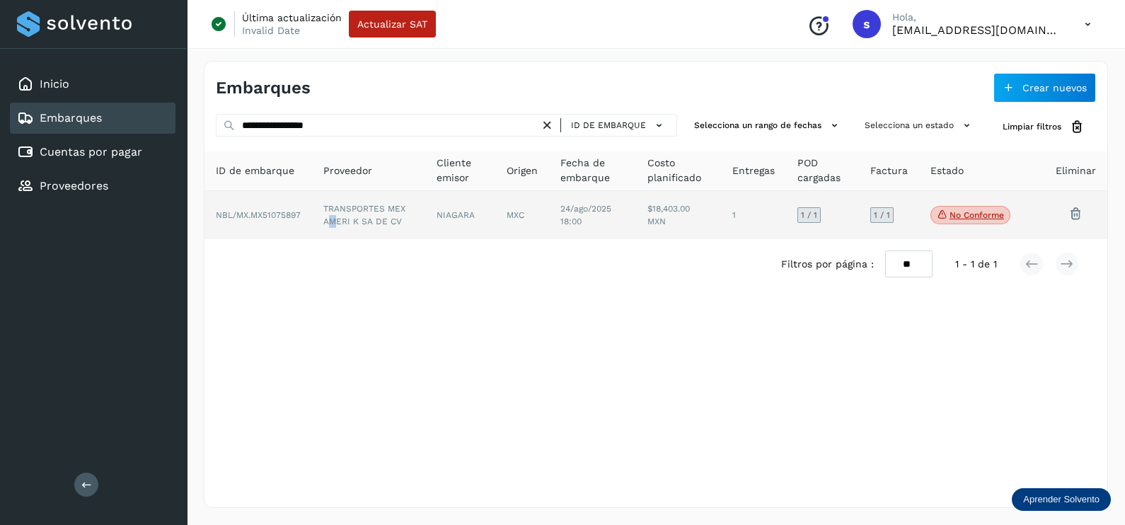
click at [335, 217] on td "TRANSPORTES MEX AMERI K SA DE CV" at bounding box center [368, 215] width 113 height 48
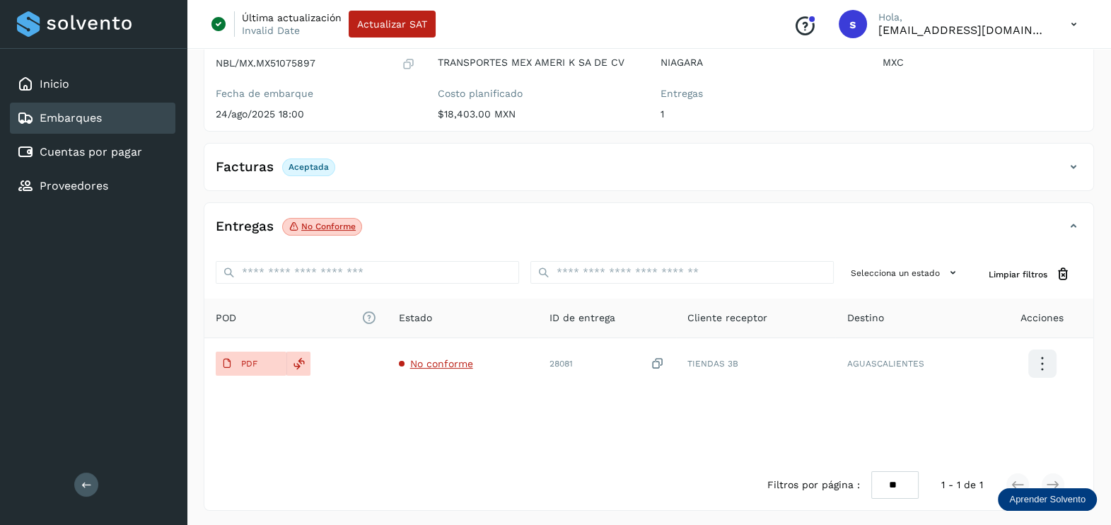
scroll to position [147, 0]
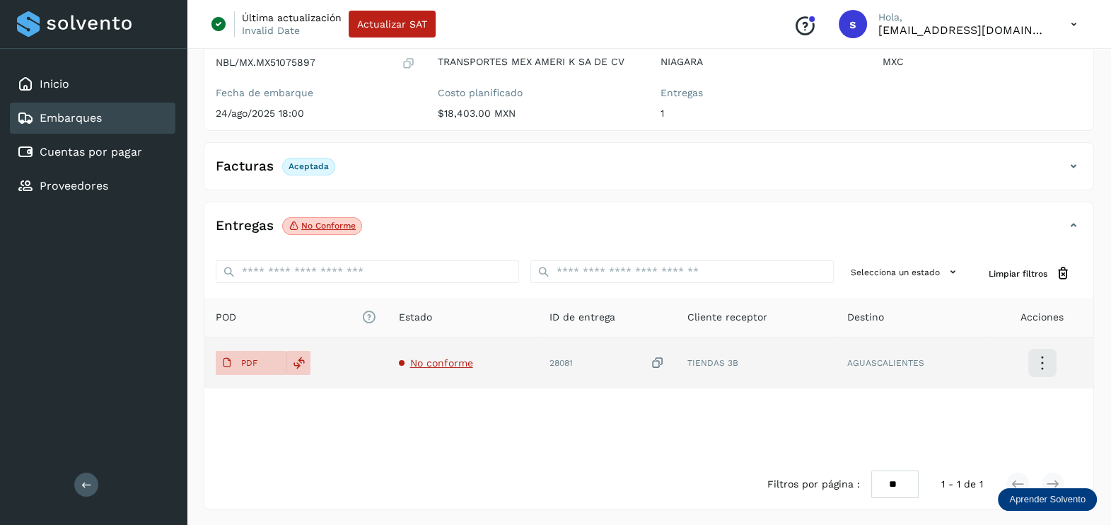
click at [459, 364] on span "No conforme" at bounding box center [441, 362] width 63 height 11
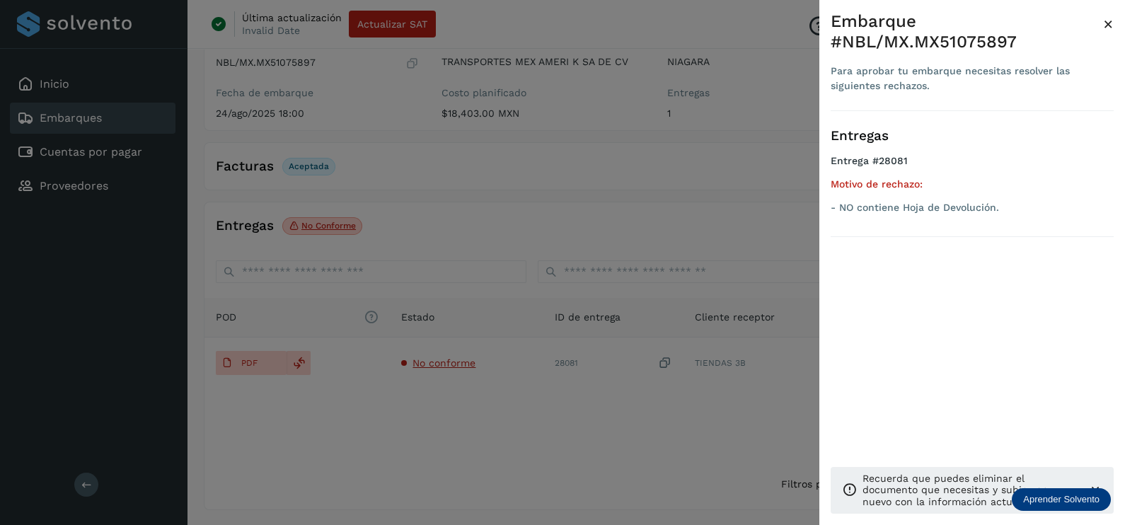
click at [613, 470] on div at bounding box center [562, 262] width 1125 height 525
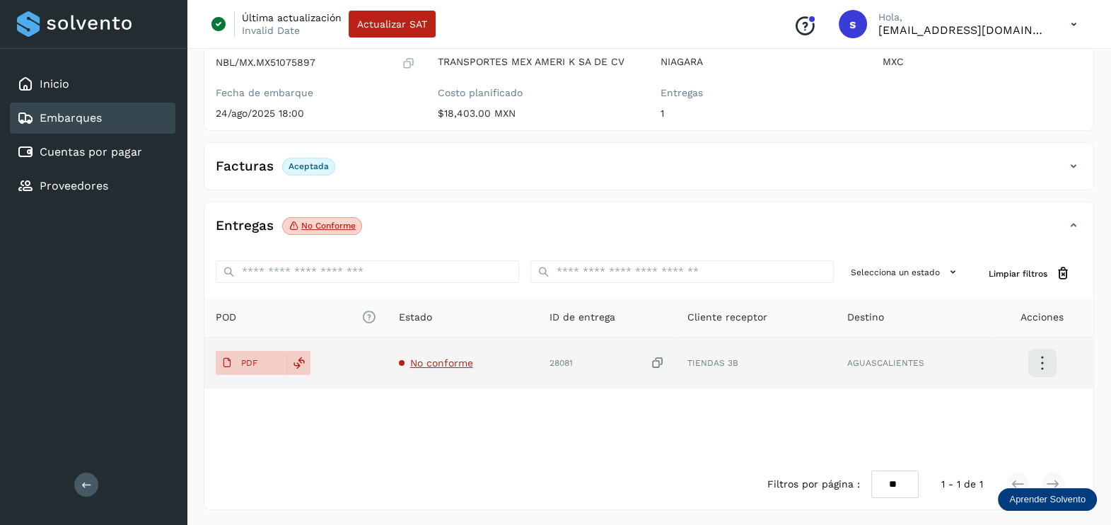
click at [658, 356] on icon at bounding box center [658, 363] width 14 height 15
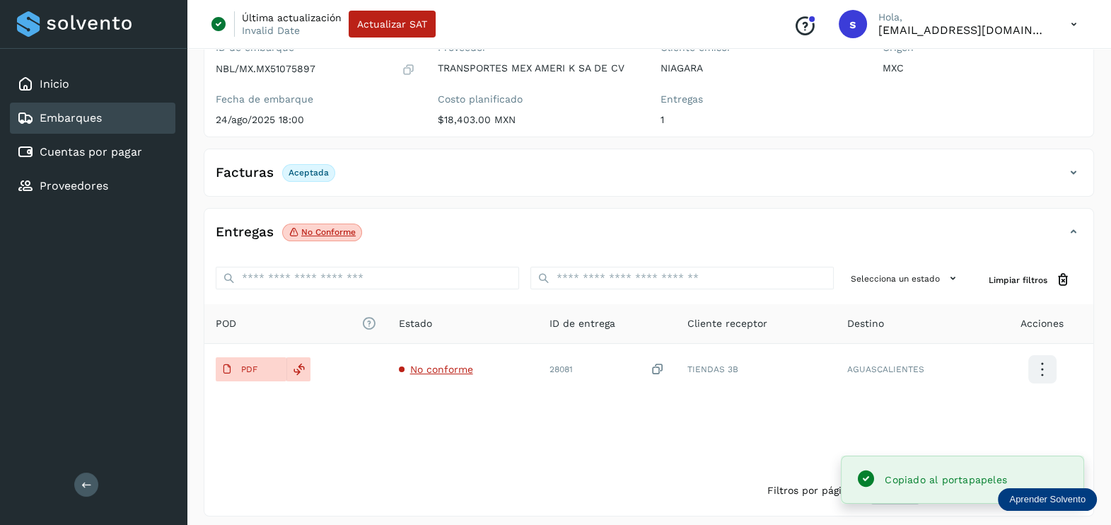
scroll to position [0, 0]
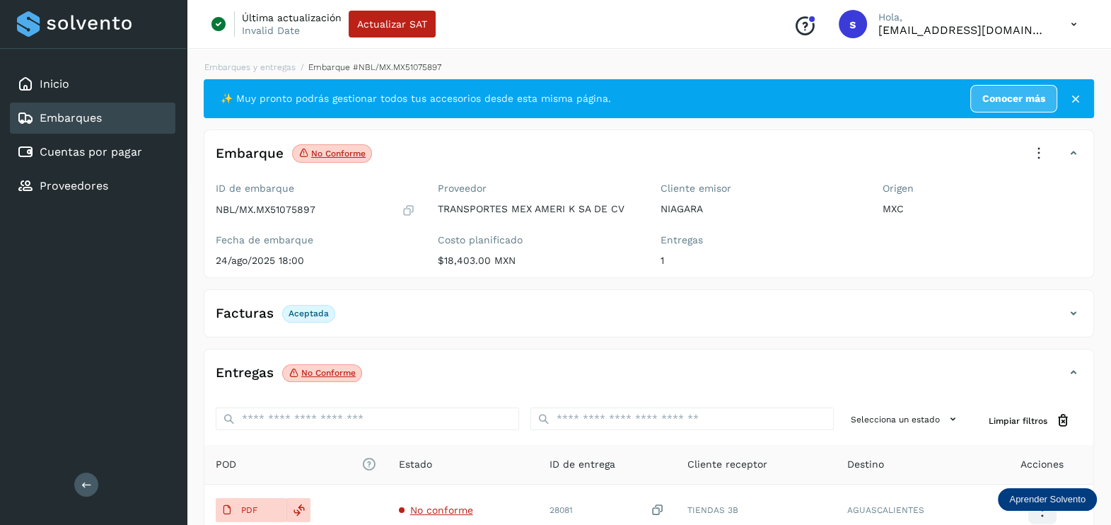
click at [1032, 149] on icon at bounding box center [1039, 153] width 31 height 31
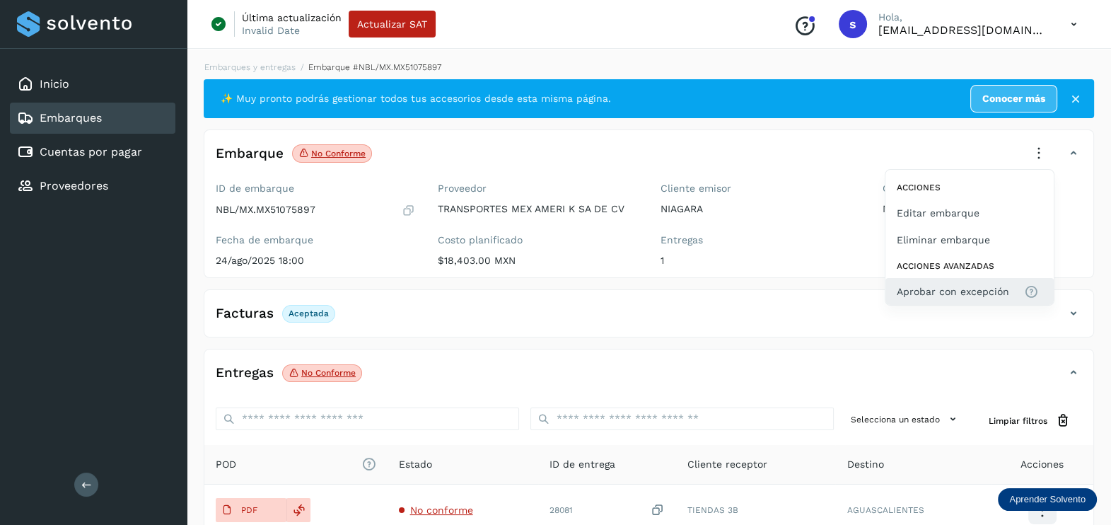
click at [930, 293] on span "Aprobar con excepción" at bounding box center [953, 292] width 112 height 16
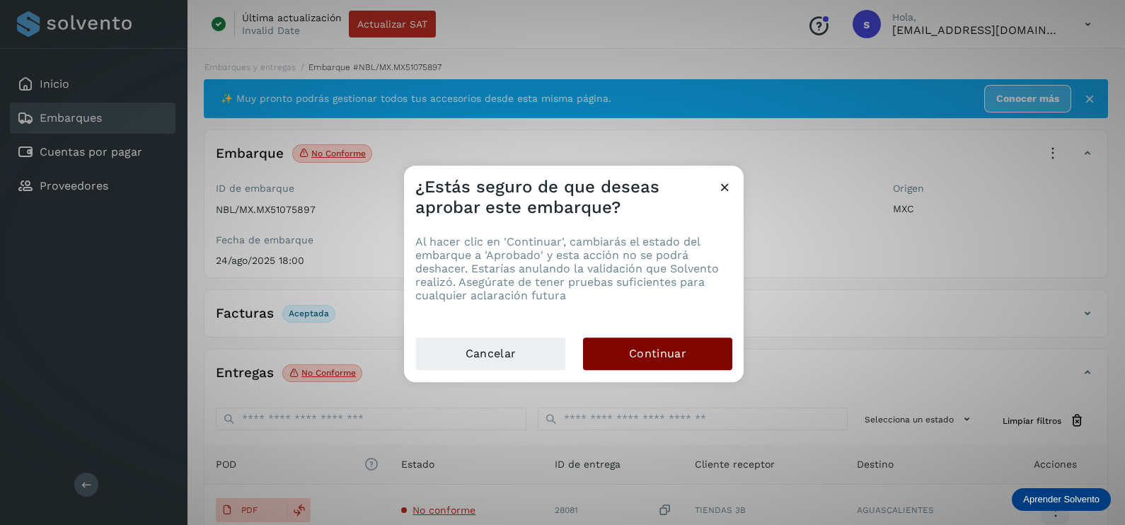
click at [688, 354] on button "Continuar" at bounding box center [657, 353] width 149 height 33
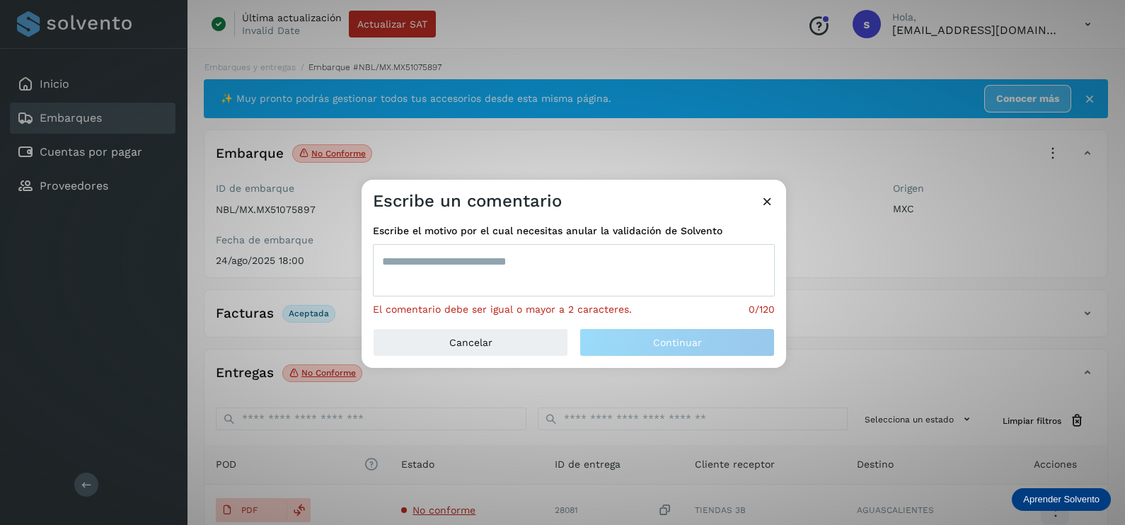
click at [543, 277] on textarea at bounding box center [574, 270] width 402 height 52
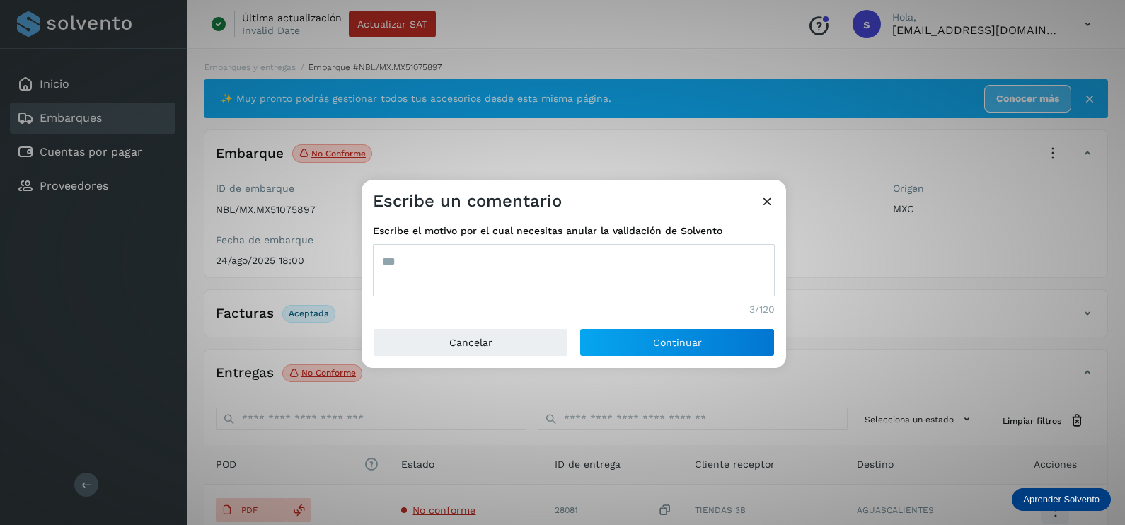
type textarea "***"
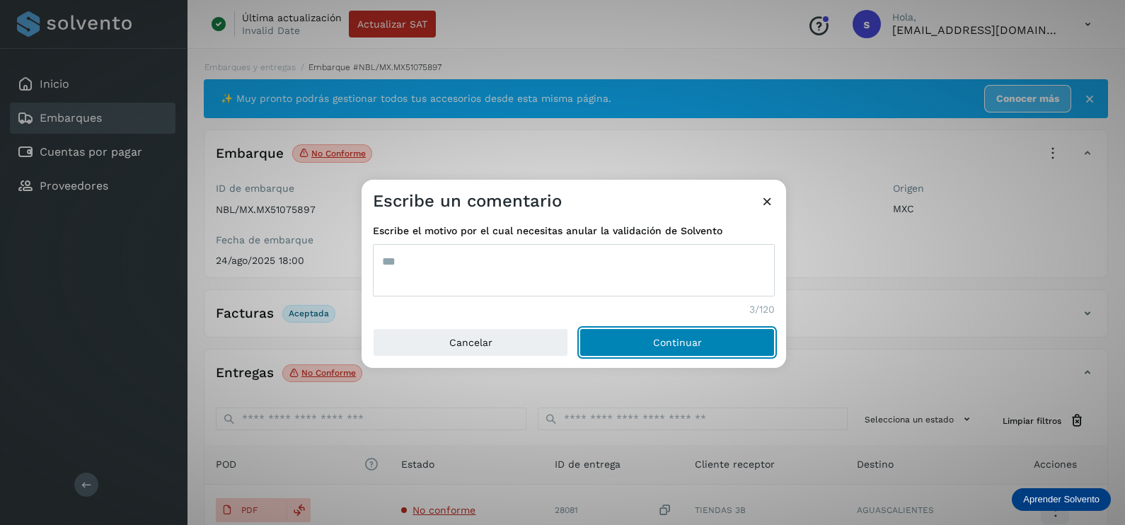
click at [579, 328] on button "Continuar" at bounding box center [676, 342] width 195 height 28
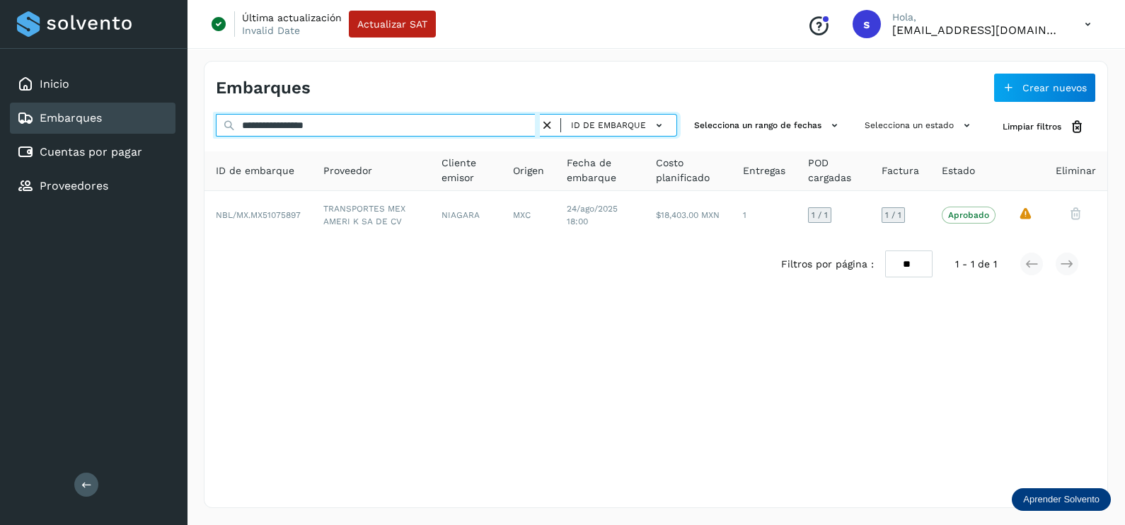
click at [40, 127] on div "**********" at bounding box center [562, 262] width 1125 height 525
paste input "text"
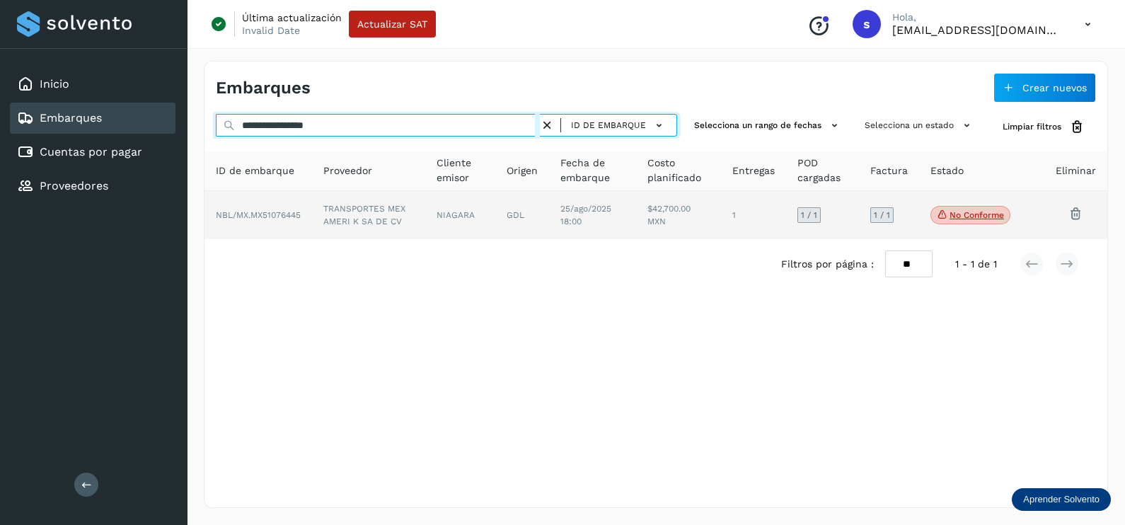
type input "**********"
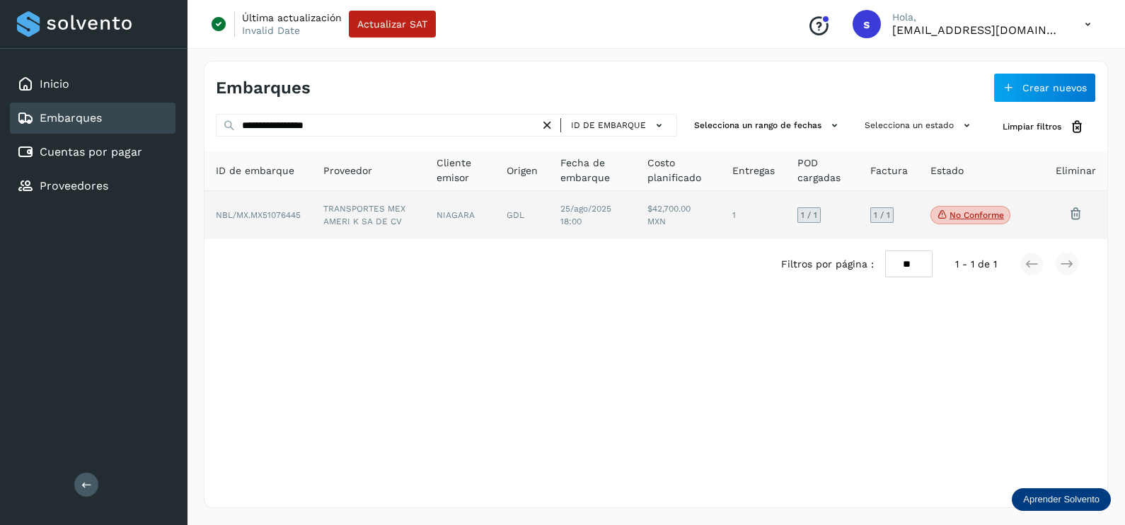
click at [417, 217] on td "TRANSPORTES MEX AMERI K SA DE CV" at bounding box center [368, 215] width 113 height 48
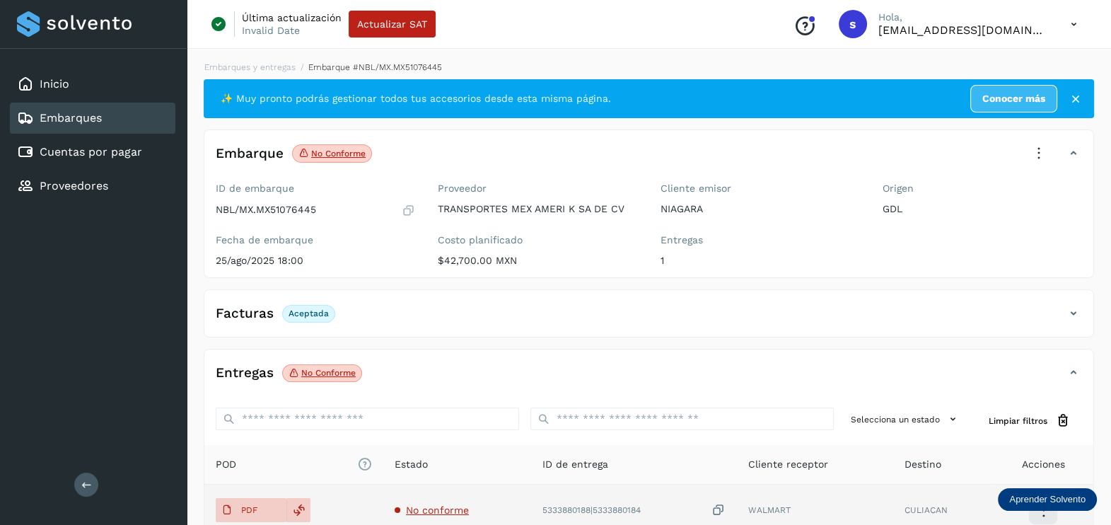
scroll to position [147, 0]
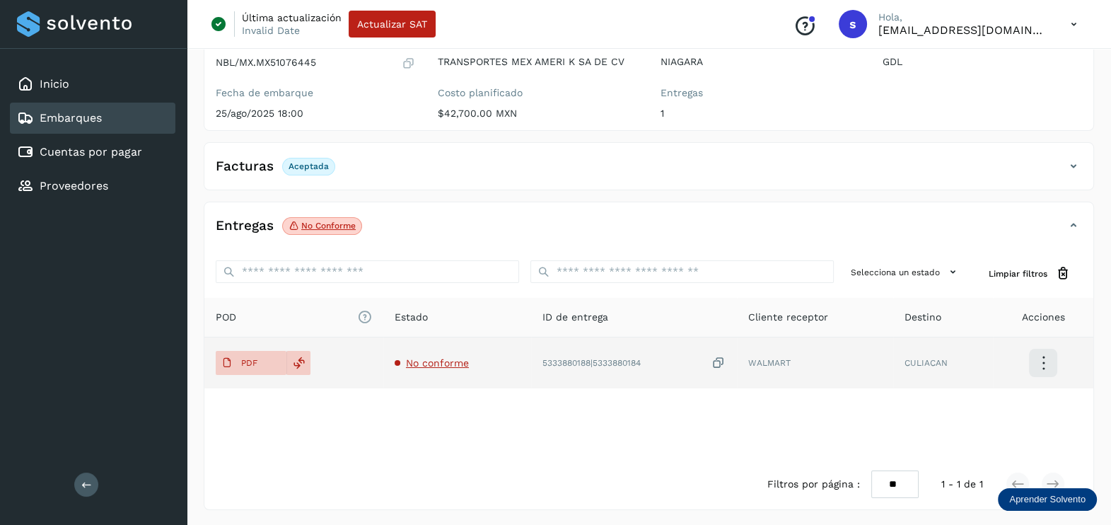
click at [441, 362] on span "No conforme" at bounding box center [437, 362] width 63 height 11
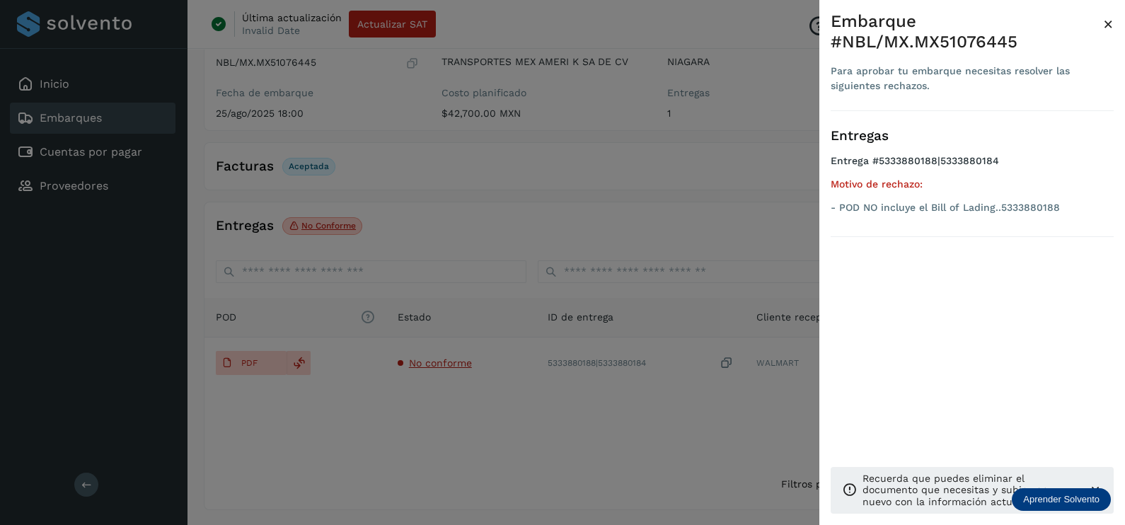
click at [651, 473] on div at bounding box center [562, 262] width 1125 height 525
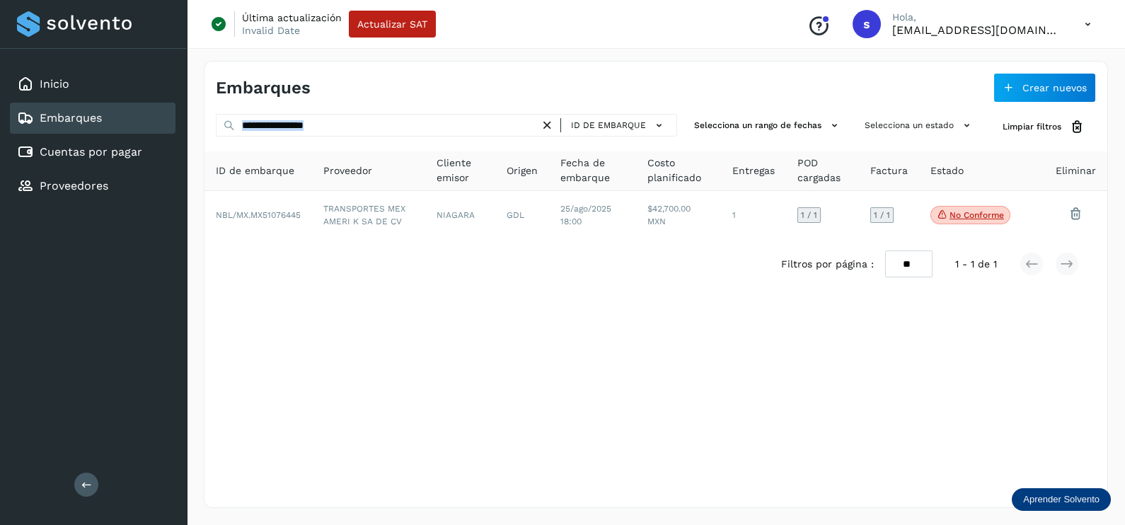
drag, startPoint x: 175, startPoint y: 112, endPoint x: 153, endPoint y: 112, distance: 21.9
click at [153, 112] on div "**********" at bounding box center [562, 262] width 1125 height 525
click at [394, 146] on div "**********" at bounding box center [655, 201] width 903 height 175
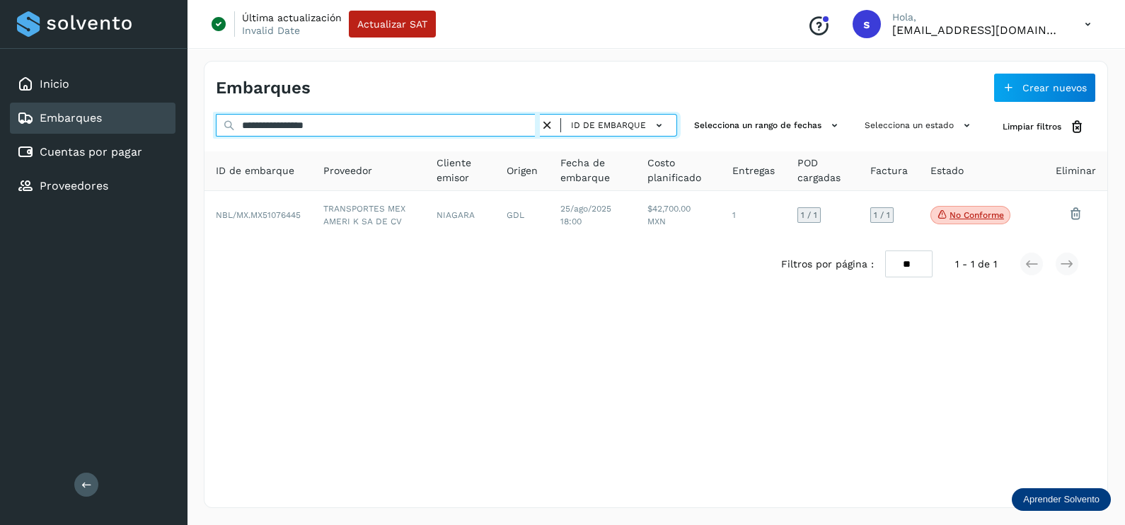
drag, startPoint x: 383, startPoint y: 124, endPoint x: 175, endPoint y: 125, distance: 208.0
click at [175, 125] on div "**********" at bounding box center [562, 262] width 1125 height 525
paste input "text"
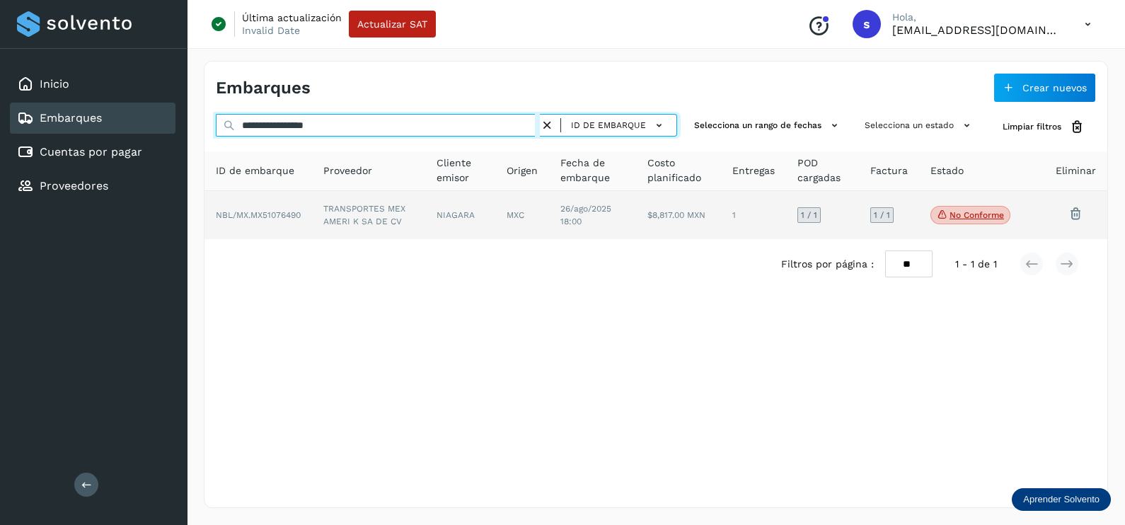
type input "**********"
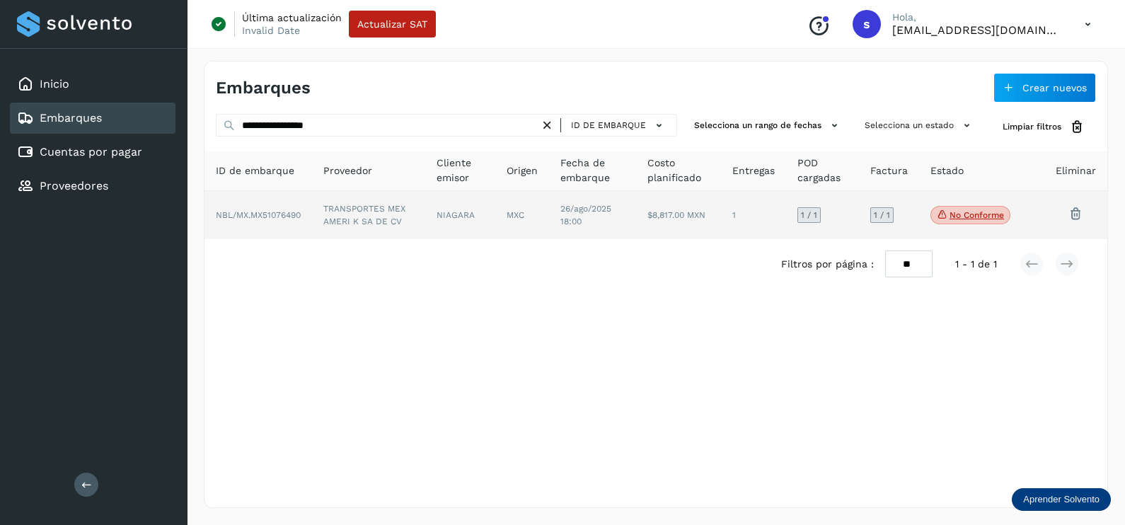
click at [371, 226] on td "TRANSPORTES MEX AMERI K SA DE CV" at bounding box center [368, 215] width 113 height 48
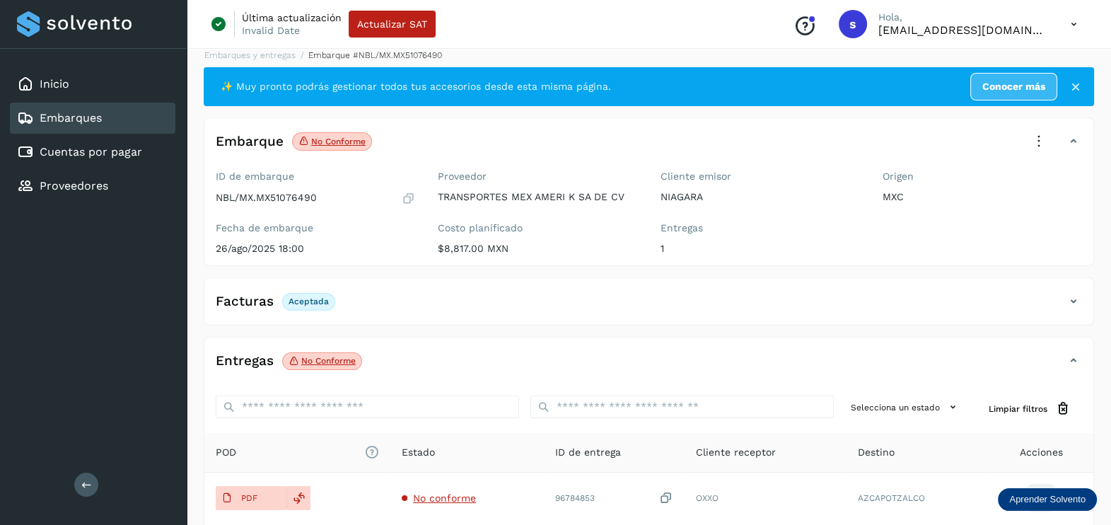
scroll to position [147, 0]
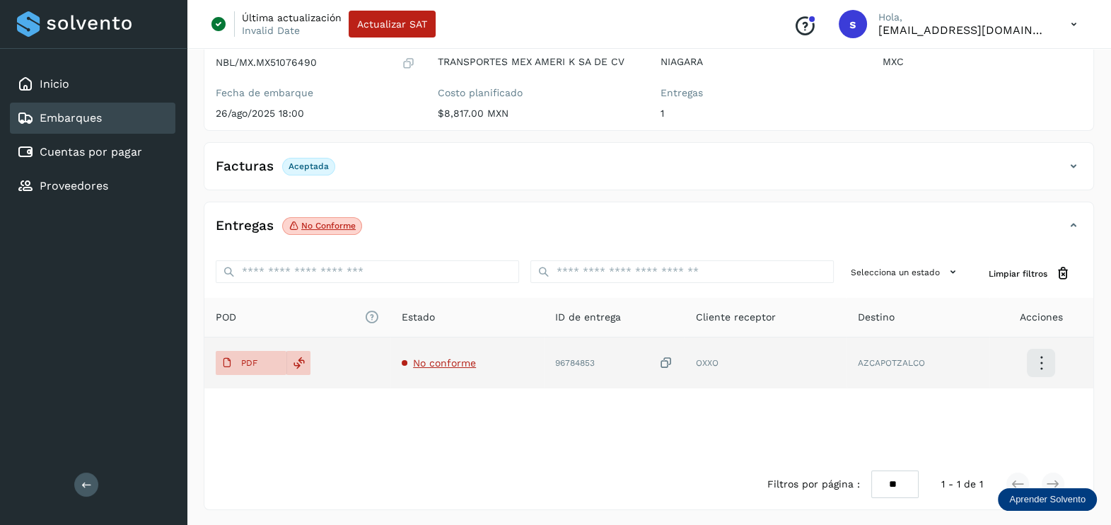
click at [423, 361] on span "No conforme" at bounding box center [444, 362] width 63 height 11
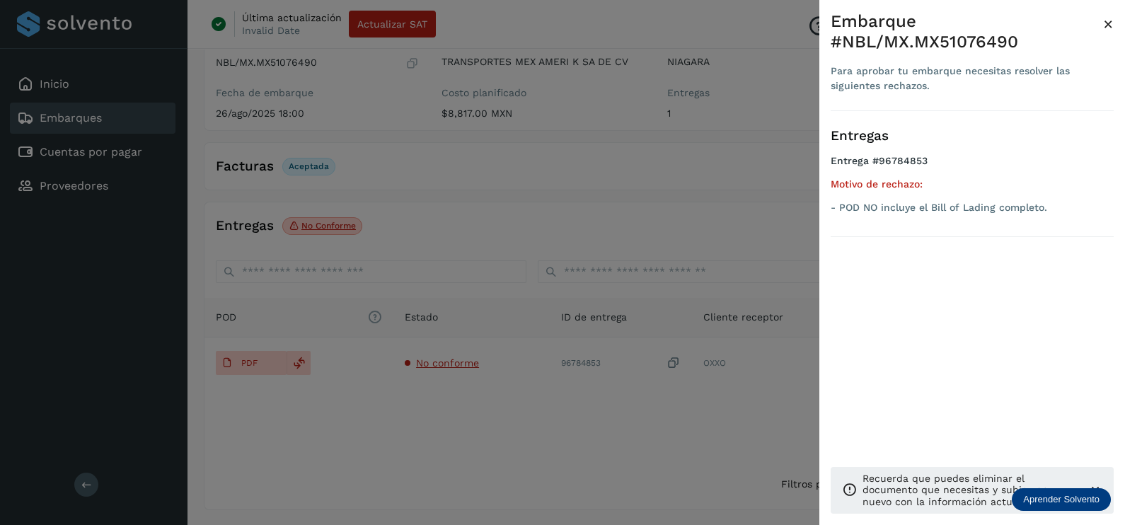
click at [540, 414] on div at bounding box center [562, 262] width 1125 height 525
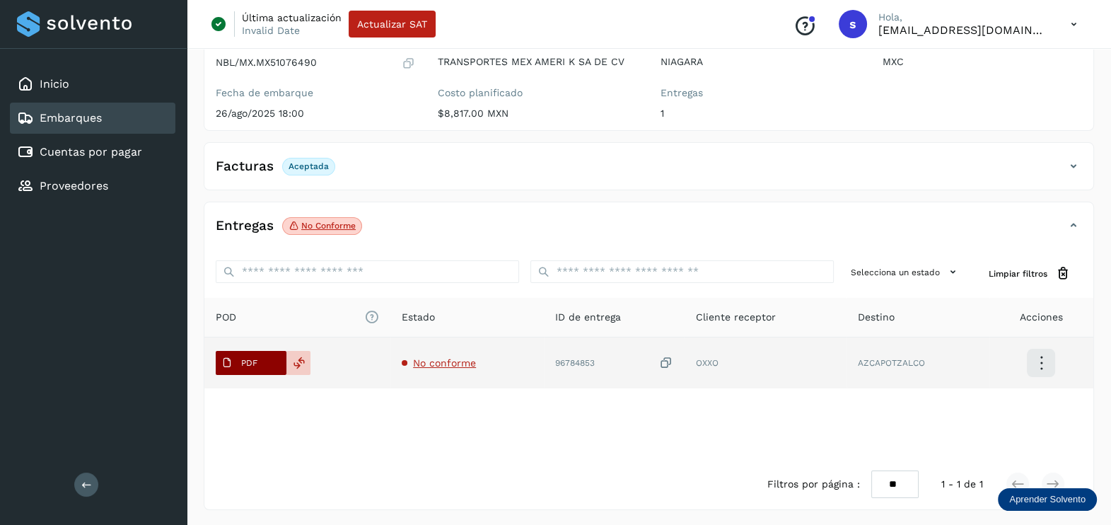
click at [230, 360] on icon at bounding box center [226, 362] width 11 height 11
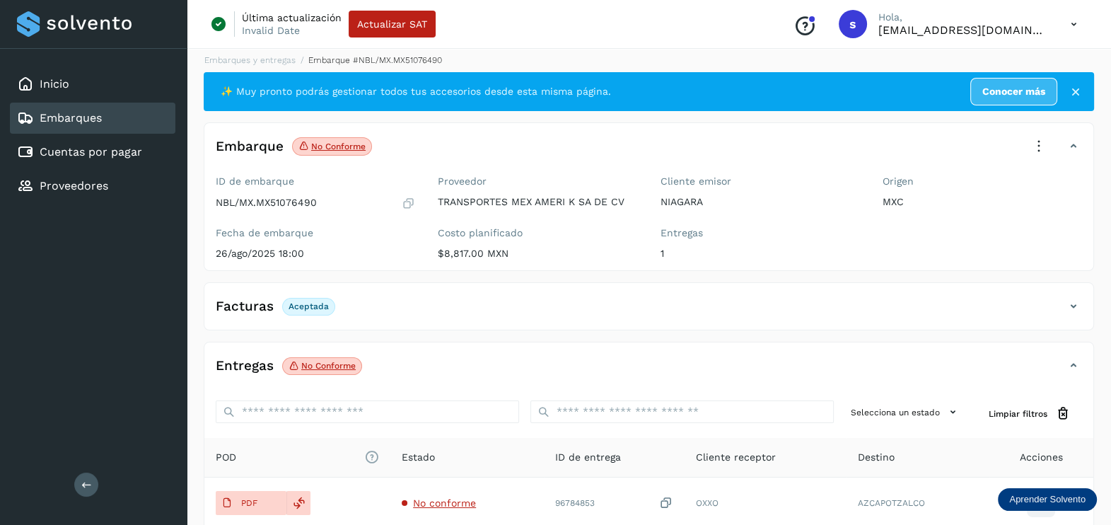
scroll to position [0, 0]
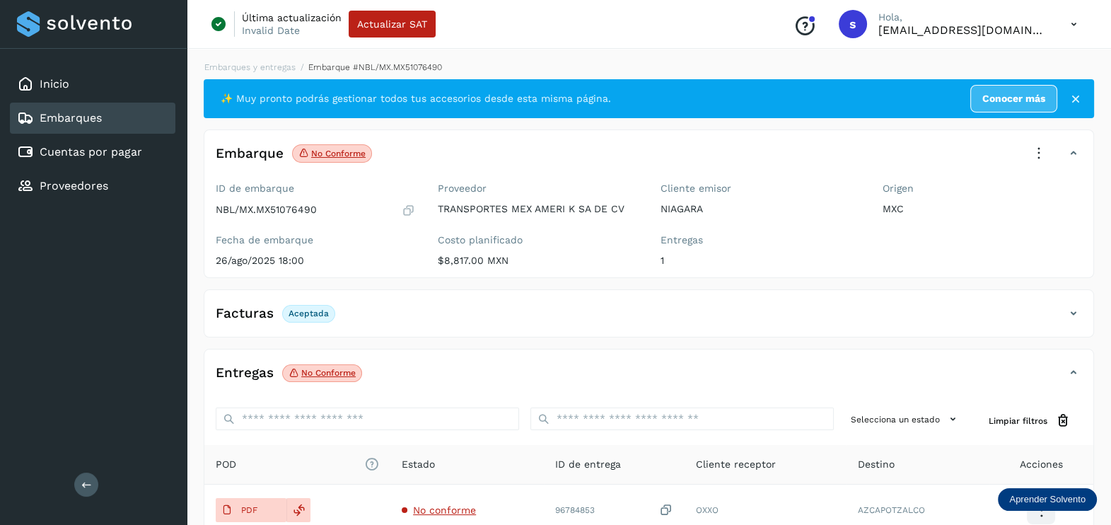
click at [1040, 151] on icon at bounding box center [1039, 153] width 31 height 31
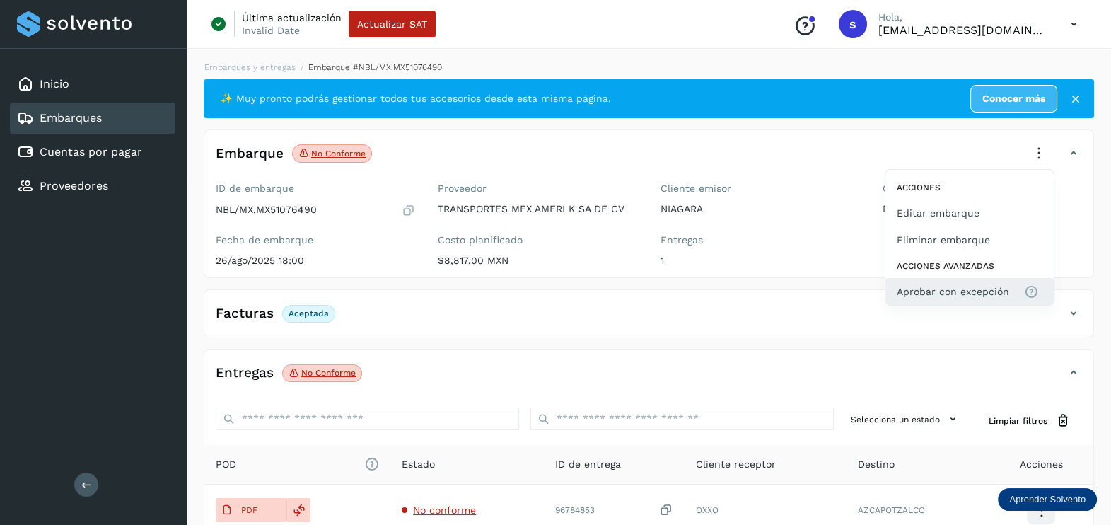
click at [978, 281] on button "Aprobar con excepción" at bounding box center [970, 291] width 168 height 27
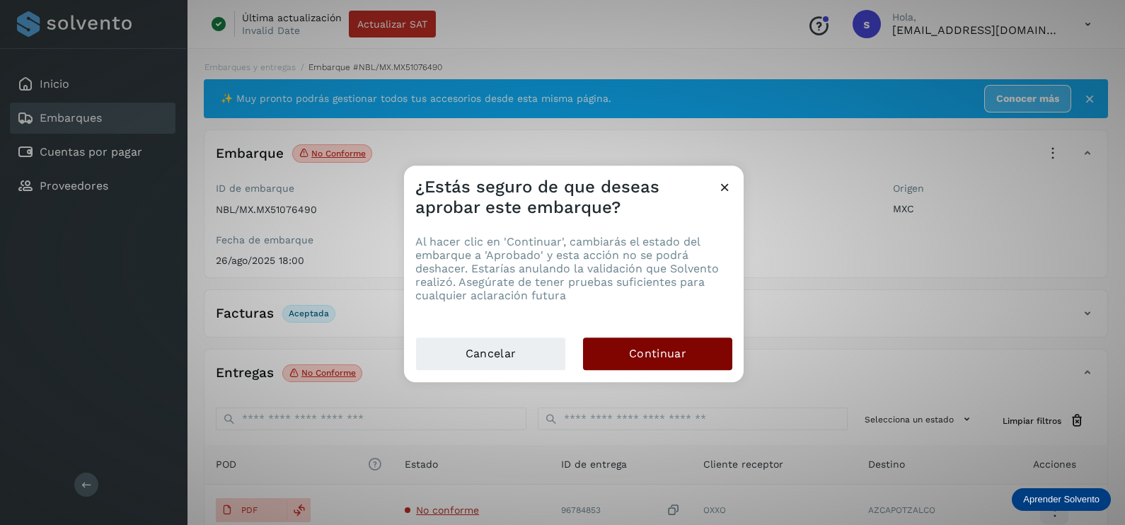
click at [690, 355] on button "Continuar" at bounding box center [657, 353] width 149 height 33
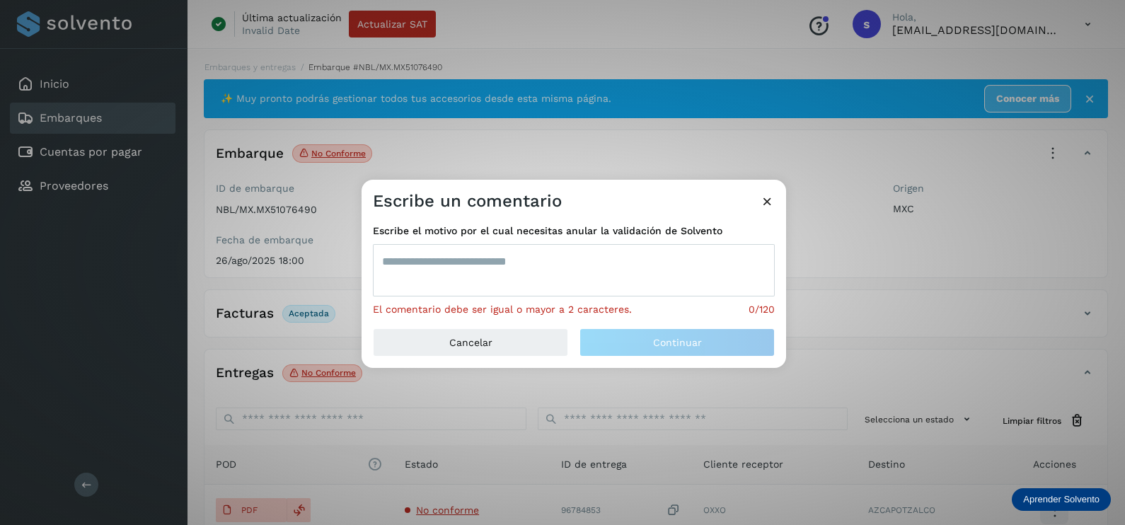
click at [514, 289] on textarea at bounding box center [574, 270] width 402 height 52
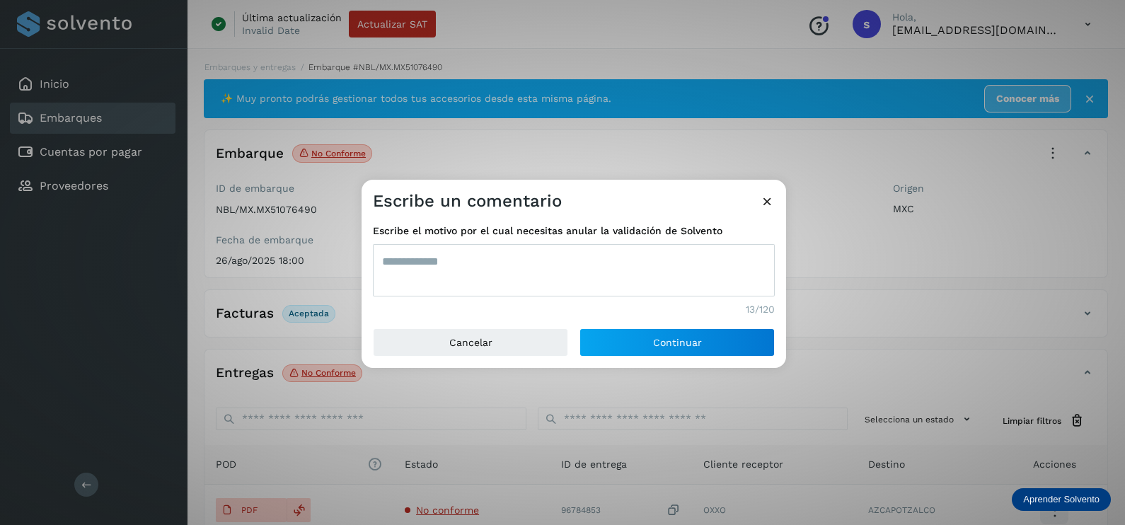
type textarea "**********"
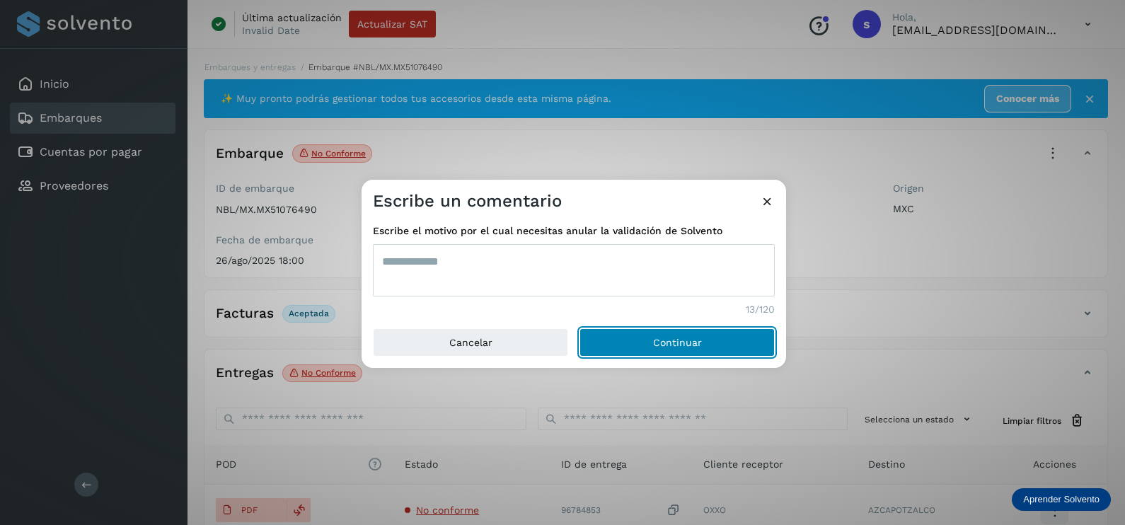
click at [579, 328] on button "Continuar" at bounding box center [676, 342] width 195 height 28
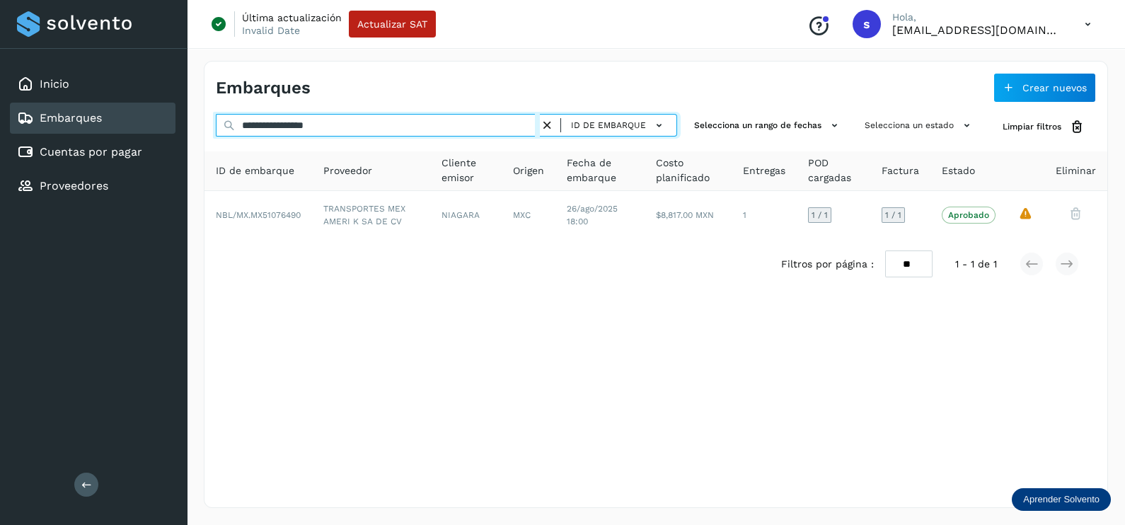
drag, startPoint x: 318, startPoint y: 131, endPoint x: 192, endPoint y: 137, distance: 126.0
click at [192, 137] on div "**********" at bounding box center [656, 284] width 938 height 481
paste input "text"
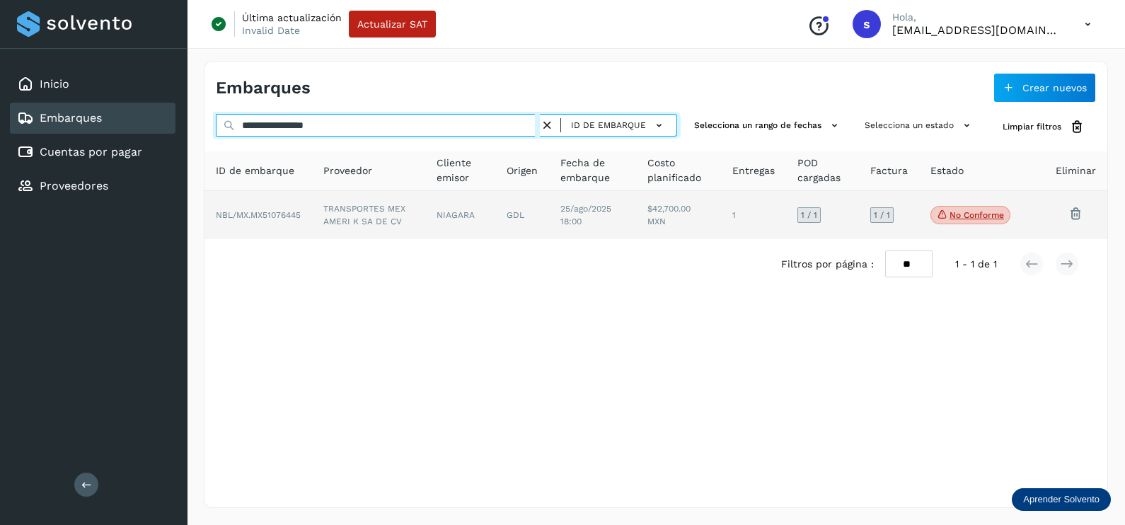
type input "**********"
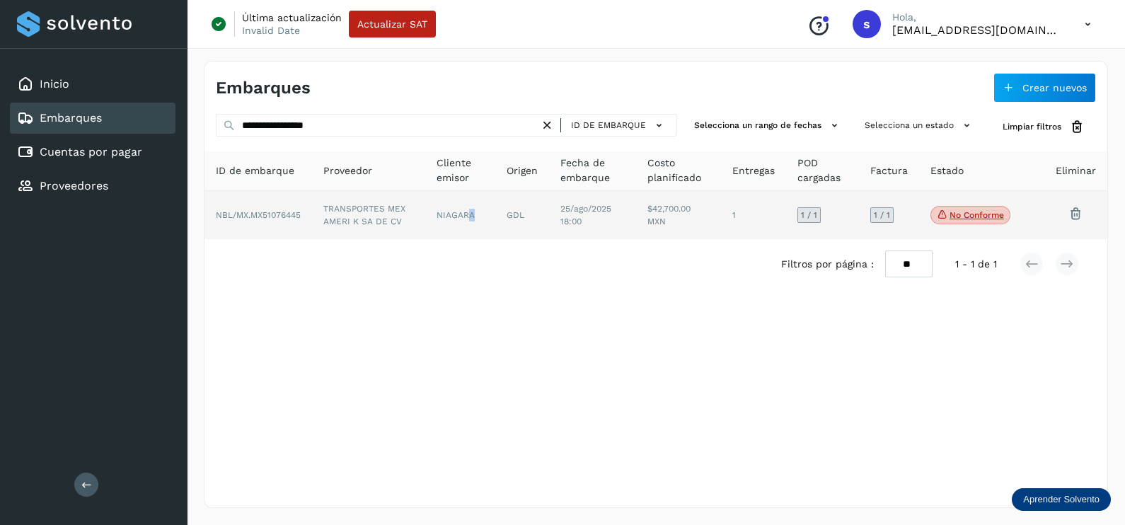
click at [470, 232] on td "NIAGARA" at bounding box center [460, 215] width 70 height 48
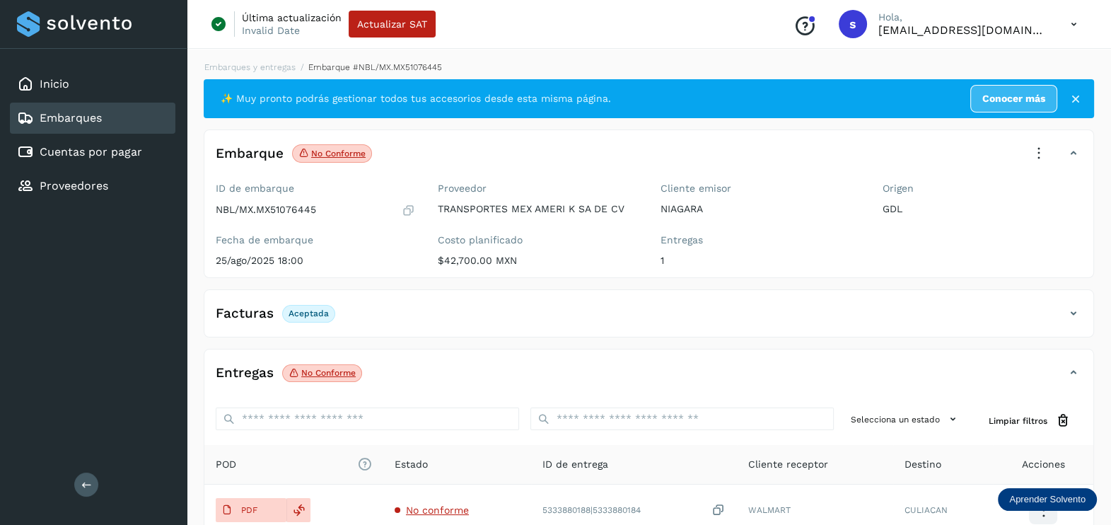
scroll to position [147, 0]
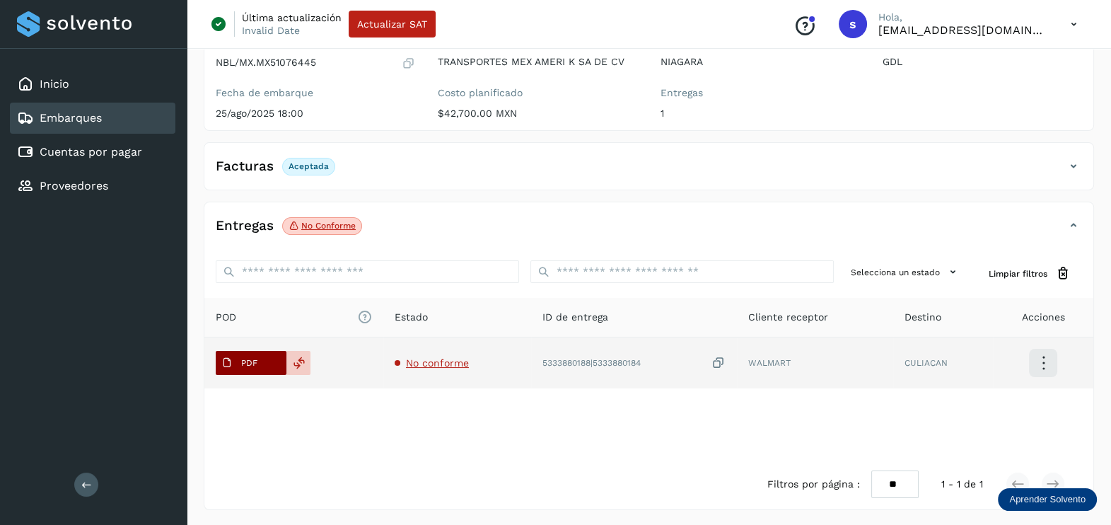
click at [248, 361] on p "PDF" at bounding box center [249, 363] width 16 height 10
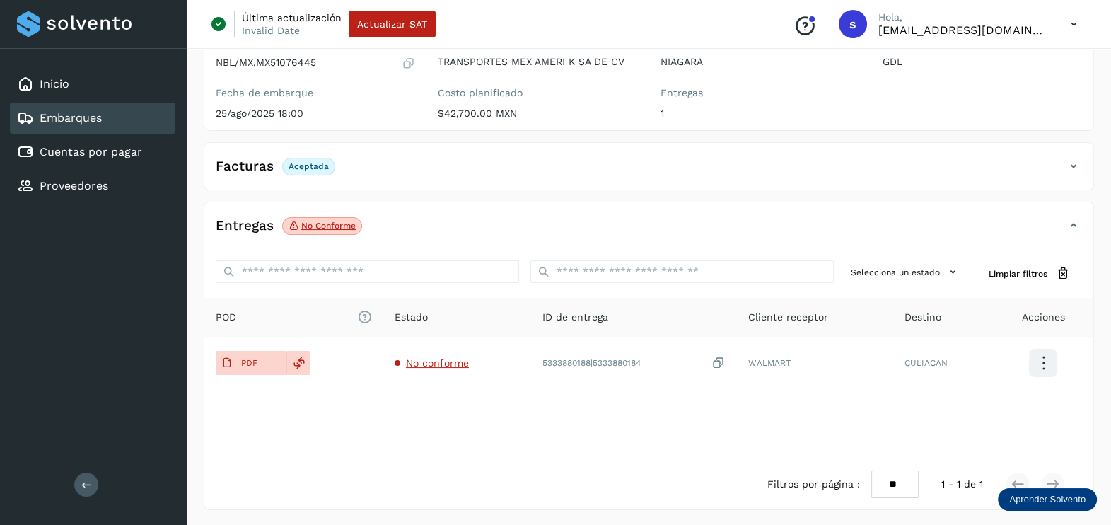
scroll to position [0, 0]
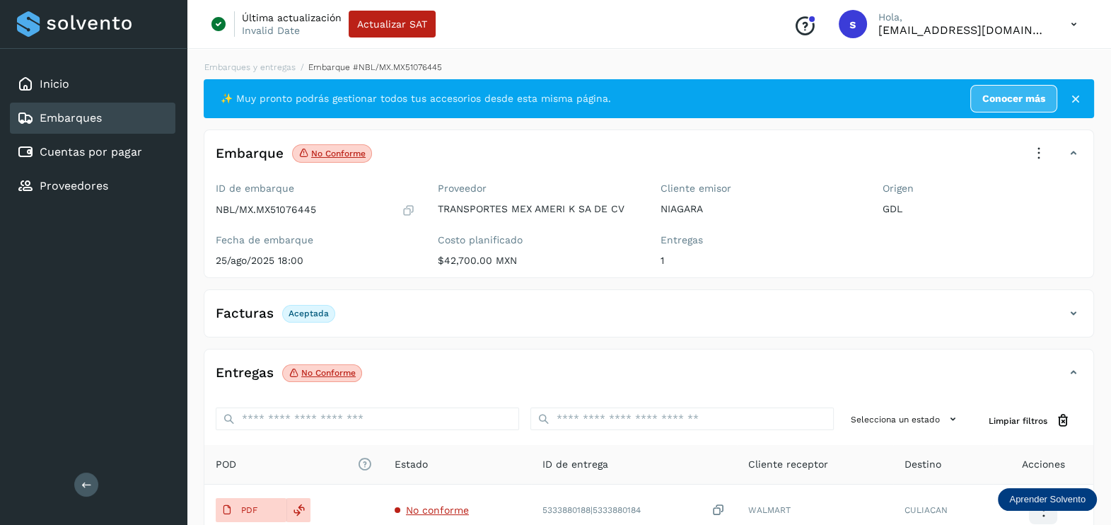
click at [1028, 143] on icon at bounding box center [1039, 153] width 31 height 31
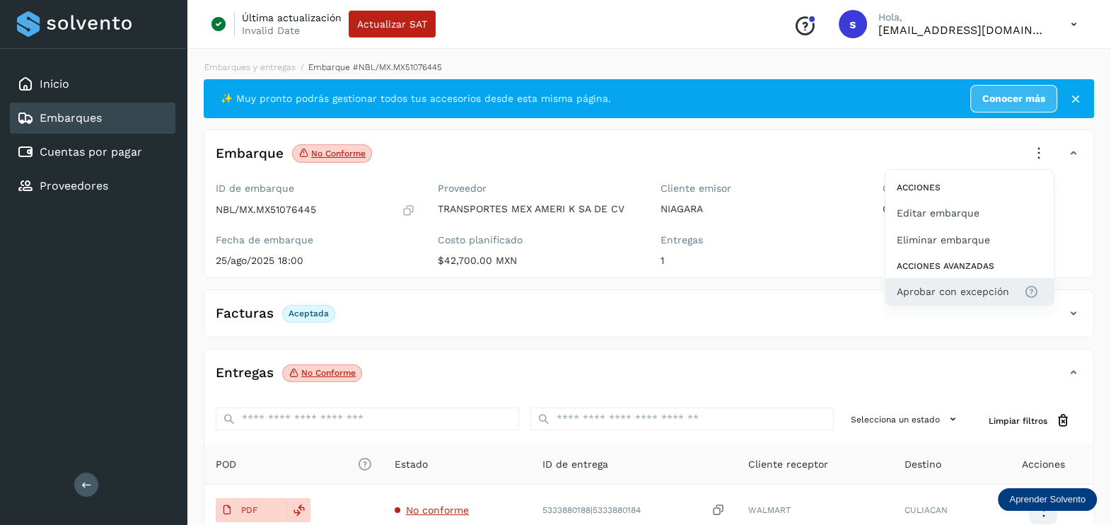
click at [980, 287] on span "Aprobar con excepción" at bounding box center [953, 292] width 112 height 16
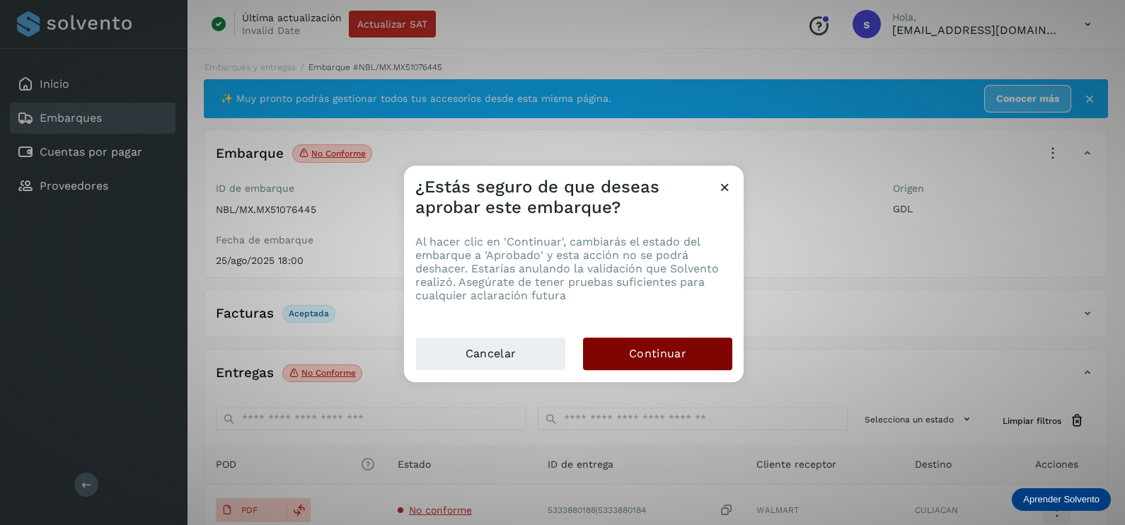
click at [686, 356] on button "Continuar" at bounding box center [657, 353] width 149 height 33
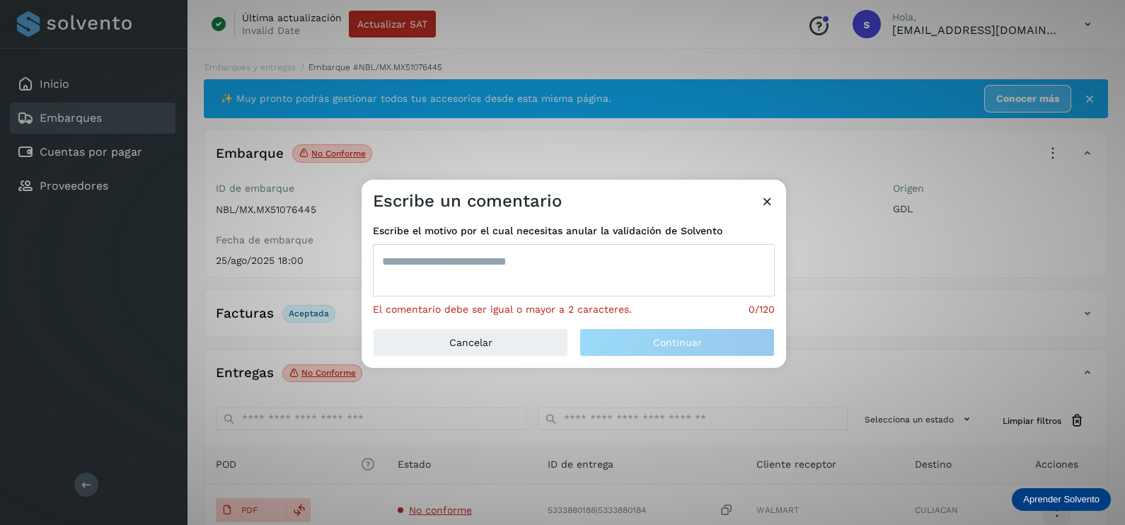
click at [492, 276] on textarea at bounding box center [574, 270] width 402 height 52
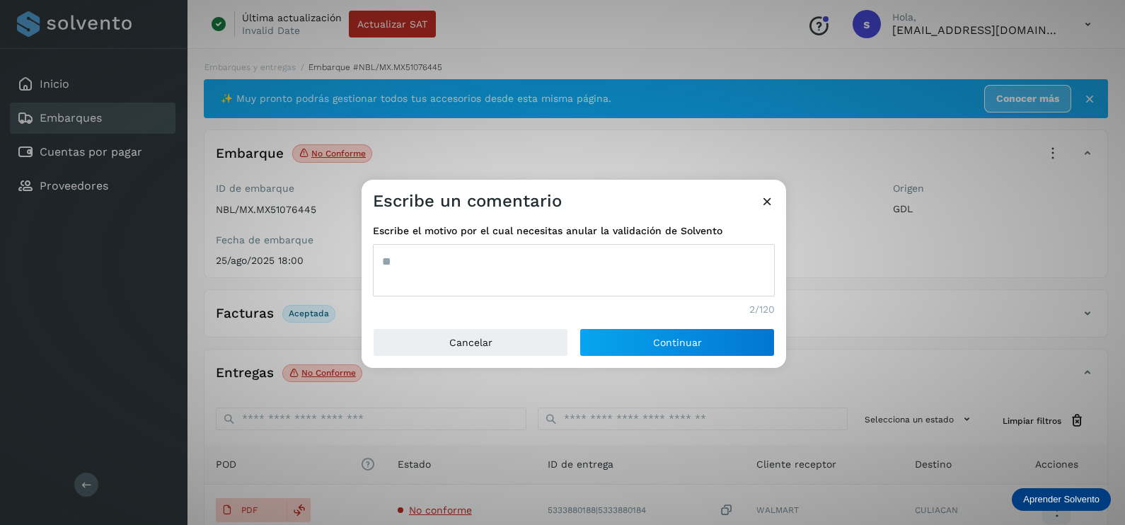
type textarea "*"
type textarea "**********"
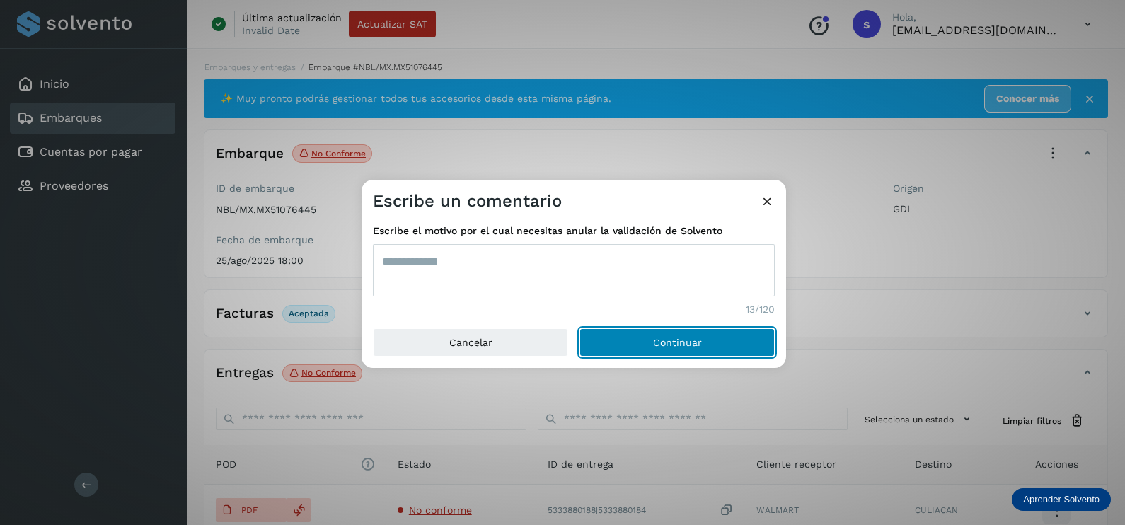
click at [579, 328] on button "Continuar" at bounding box center [676, 342] width 195 height 28
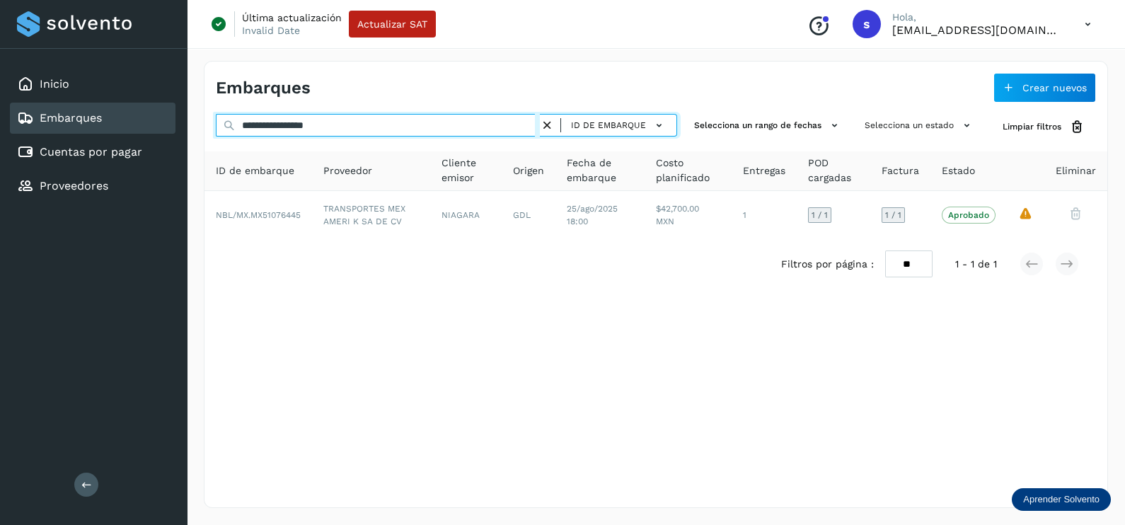
drag, startPoint x: 393, startPoint y: 124, endPoint x: 0, endPoint y: 168, distance: 395.0
click at [0, 168] on html "**********" at bounding box center [562, 262] width 1125 height 525
paste input "text"
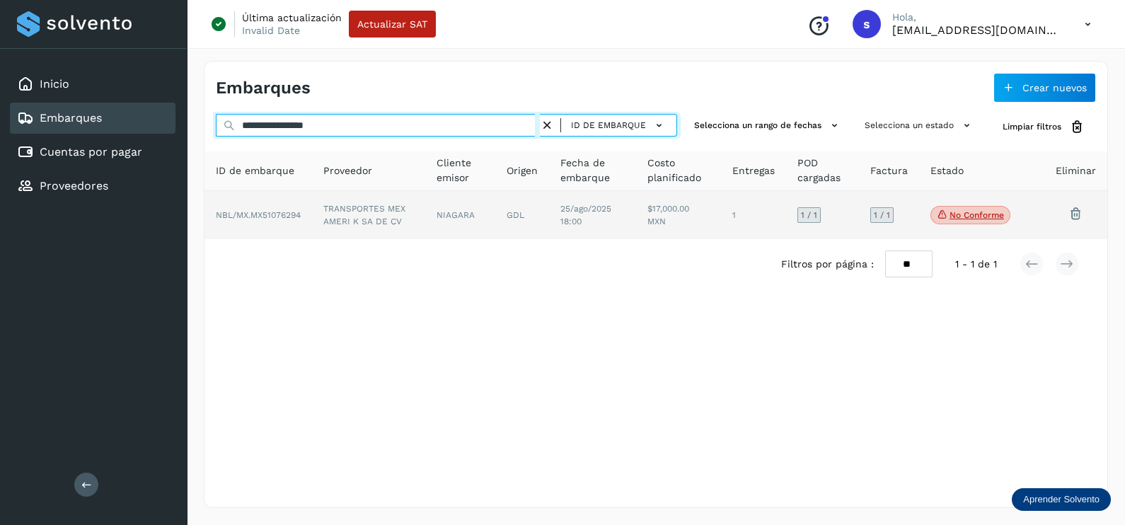
type input "**********"
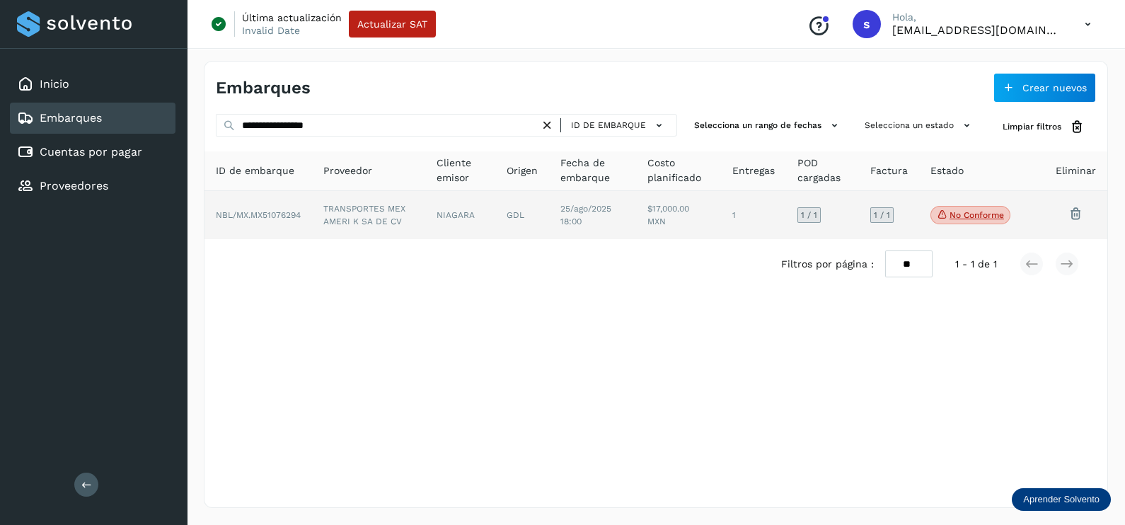
click at [395, 212] on td "TRANSPORTES MEX AMERI K SA DE CV" at bounding box center [368, 215] width 113 height 48
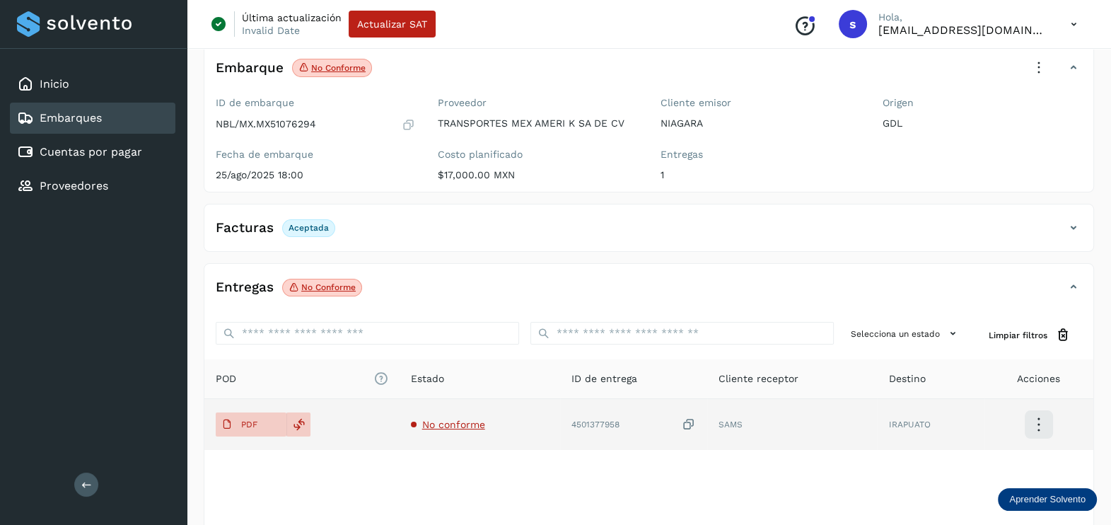
scroll to position [147, 0]
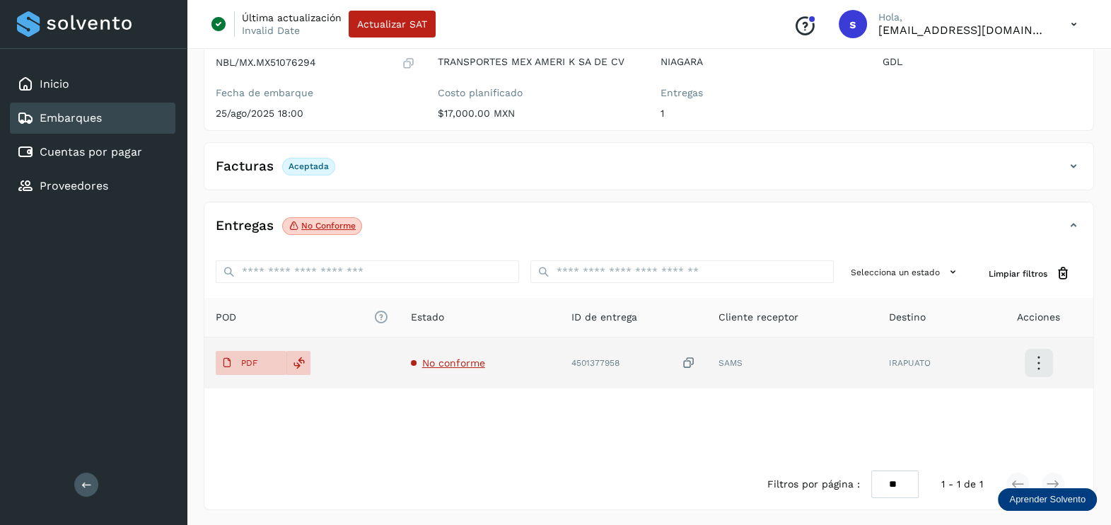
click at [470, 371] on td "No conforme" at bounding box center [480, 362] width 161 height 51
click at [446, 364] on span "No conforme" at bounding box center [453, 362] width 63 height 11
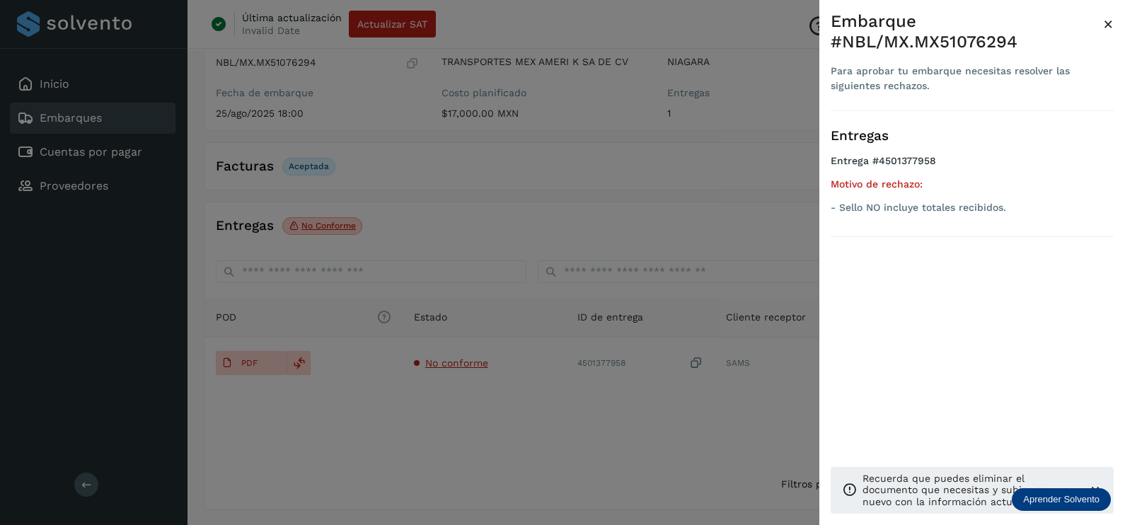
click at [589, 458] on div at bounding box center [562, 262] width 1125 height 525
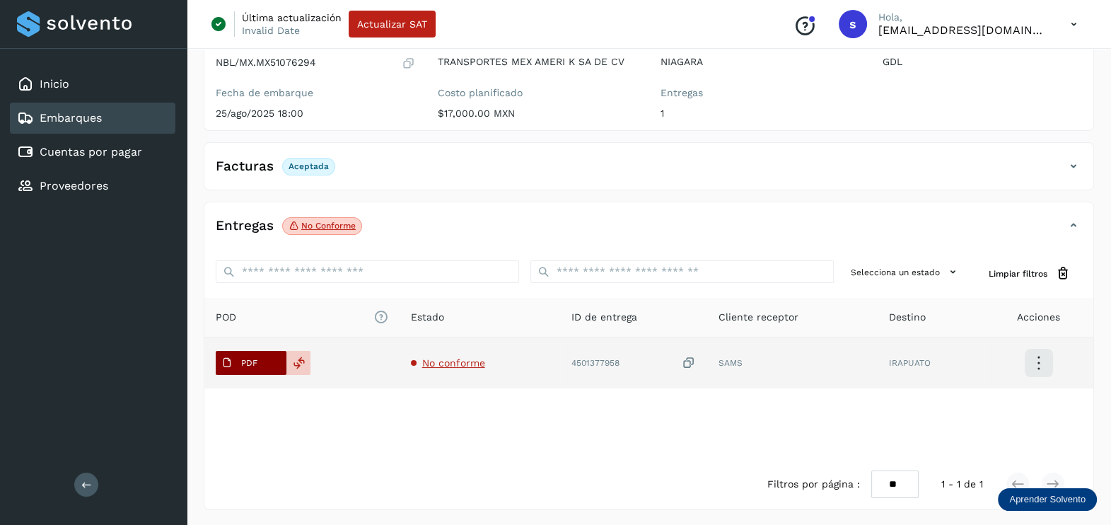
click at [248, 358] on p "PDF" at bounding box center [249, 363] width 16 height 10
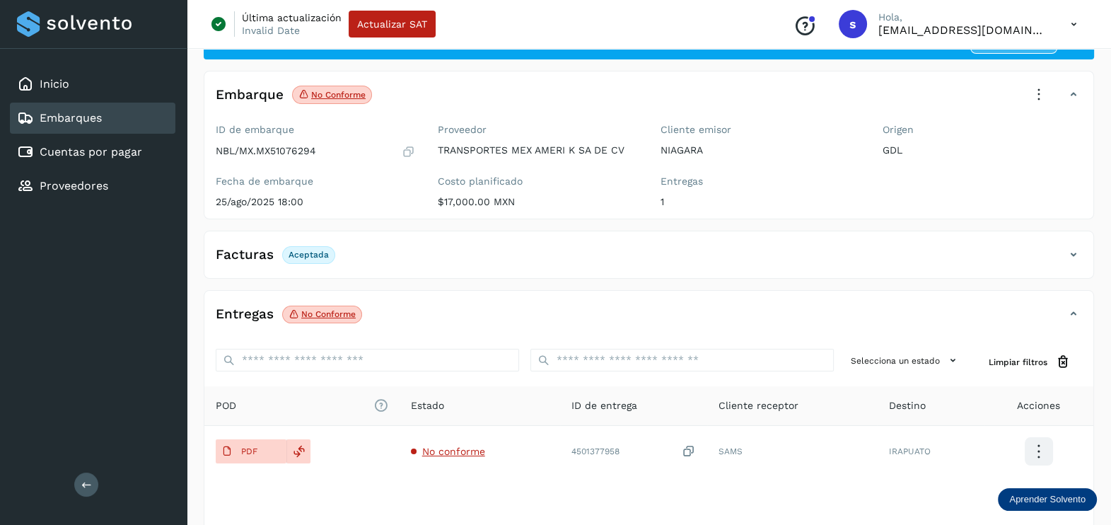
scroll to position [0, 0]
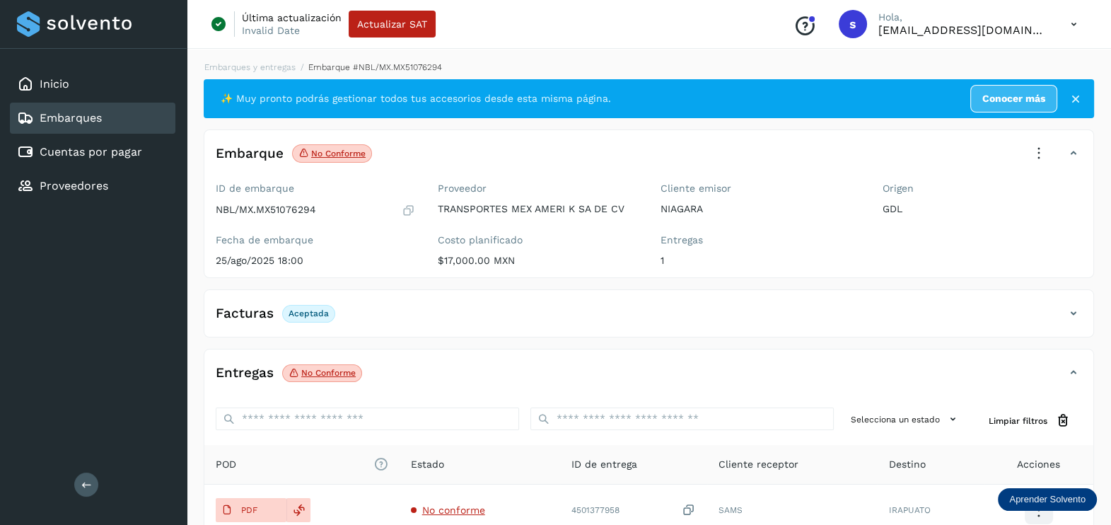
click at [1034, 152] on icon at bounding box center [1039, 153] width 31 height 31
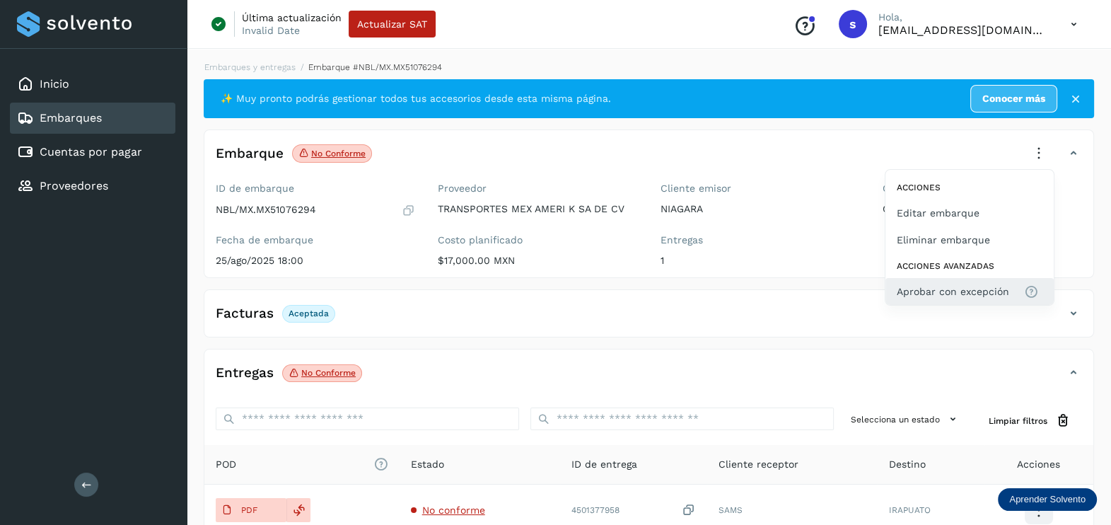
click at [985, 294] on span "Aprobar con excepción" at bounding box center [953, 292] width 112 height 16
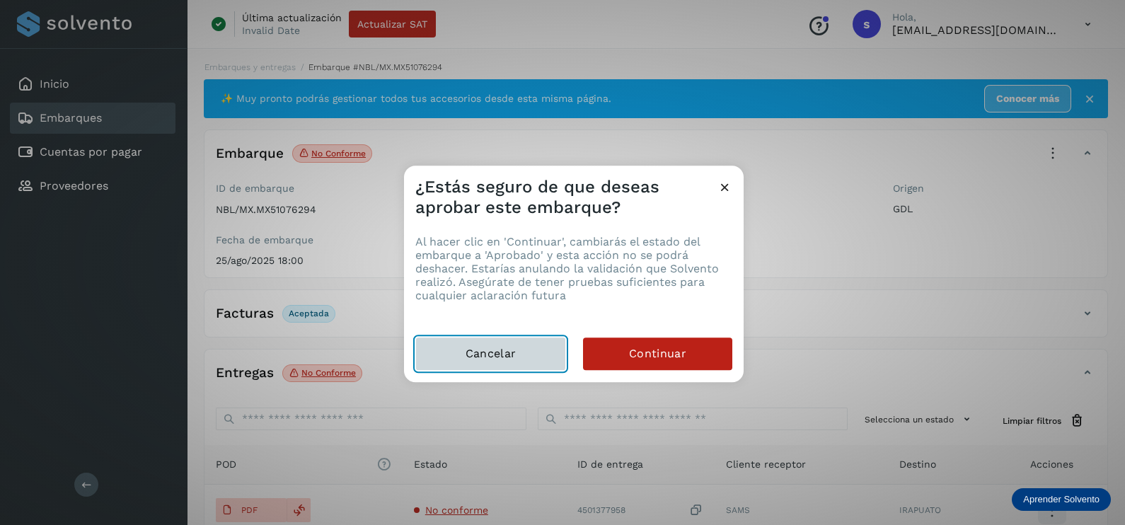
click at [469, 357] on span "Cancelar" at bounding box center [490, 354] width 50 height 16
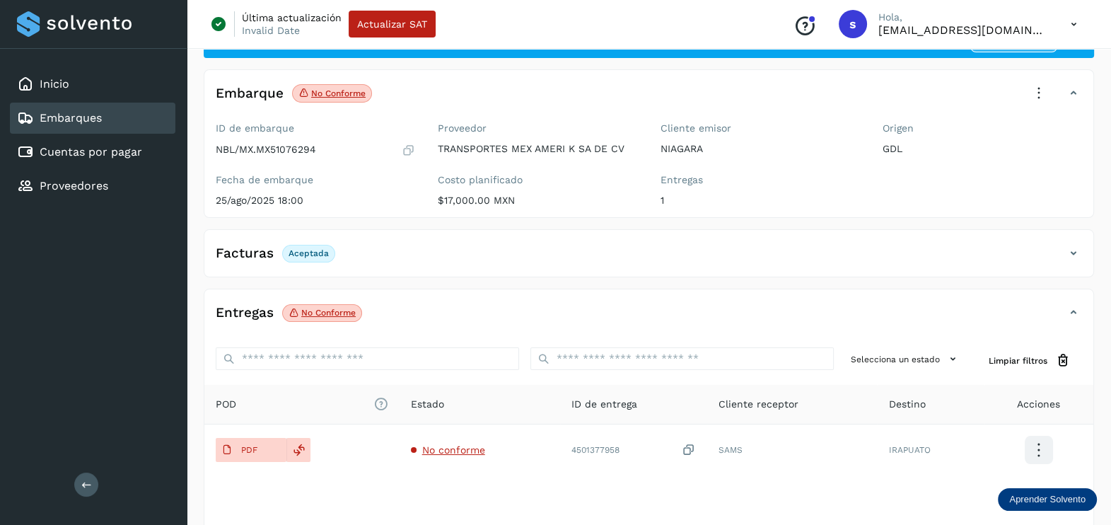
scroll to position [88, 0]
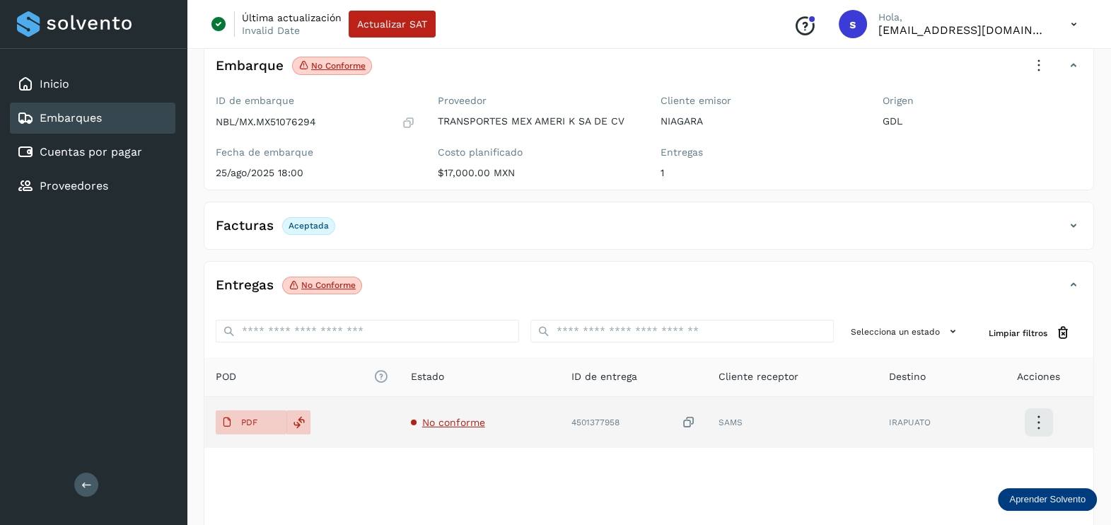
click at [441, 419] on span "No conforme" at bounding box center [453, 422] width 63 height 11
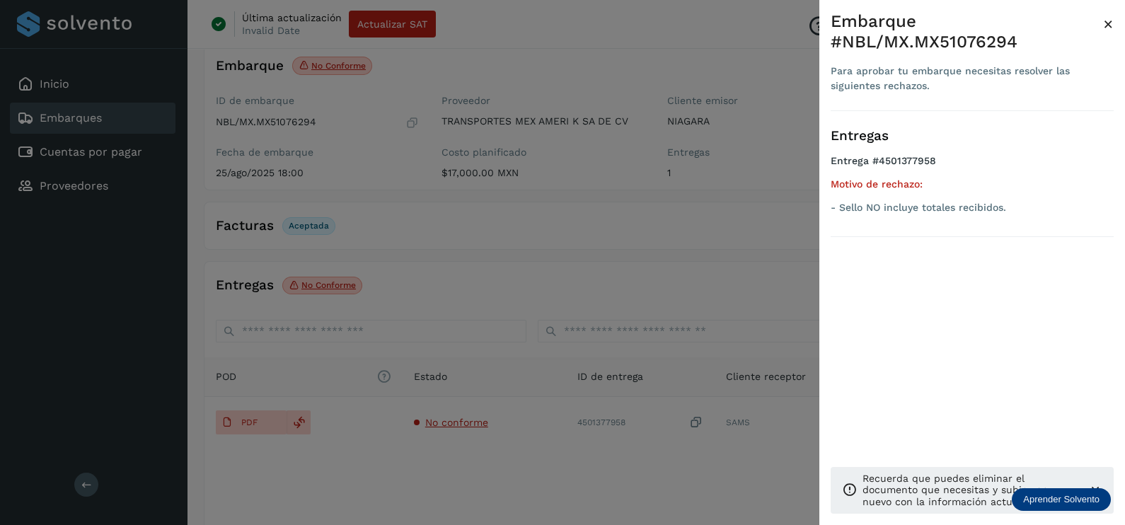
click at [659, 244] on div at bounding box center [562, 262] width 1125 height 525
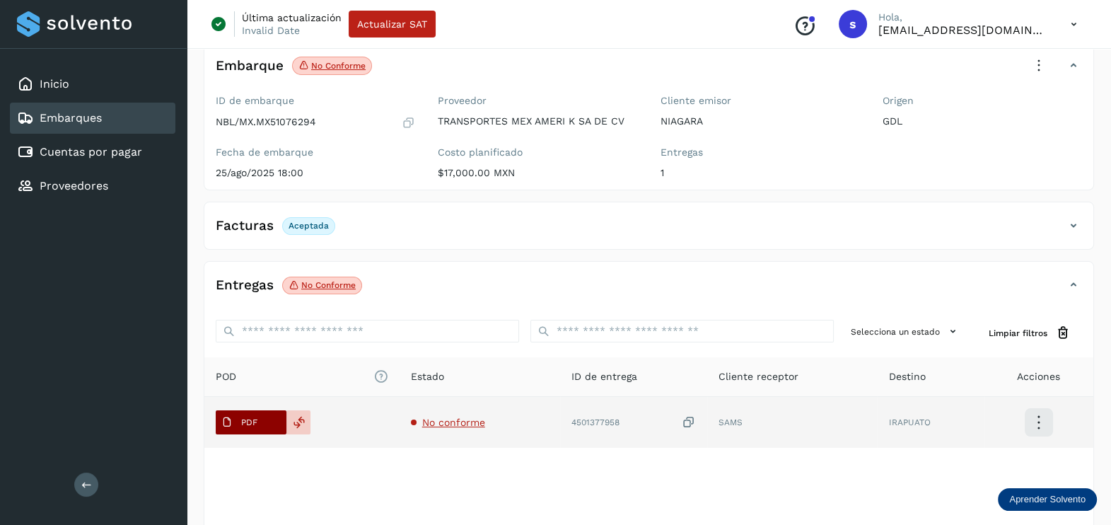
click at [259, 411] on span "PDF" at bounding box center [239, 422] width 47 height 23
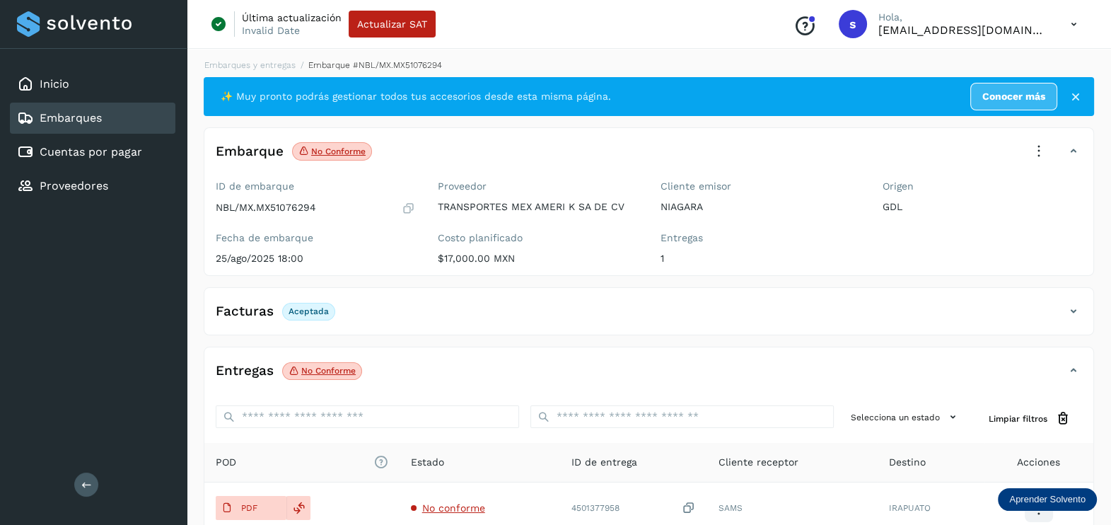
scroll to position [0, 0]
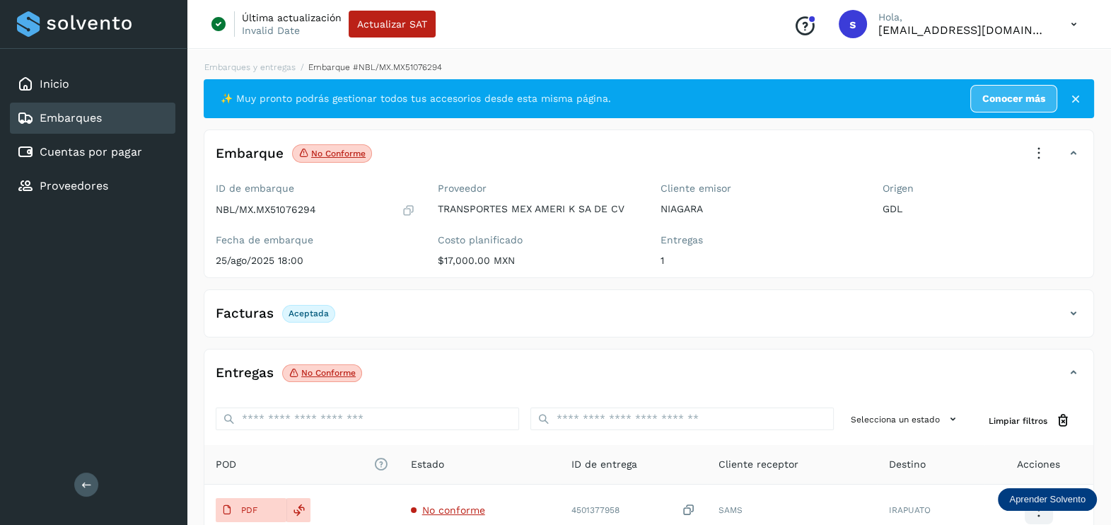
click at [1029, 144] on icon at bounding box center [1039, 153] width 31 height 31
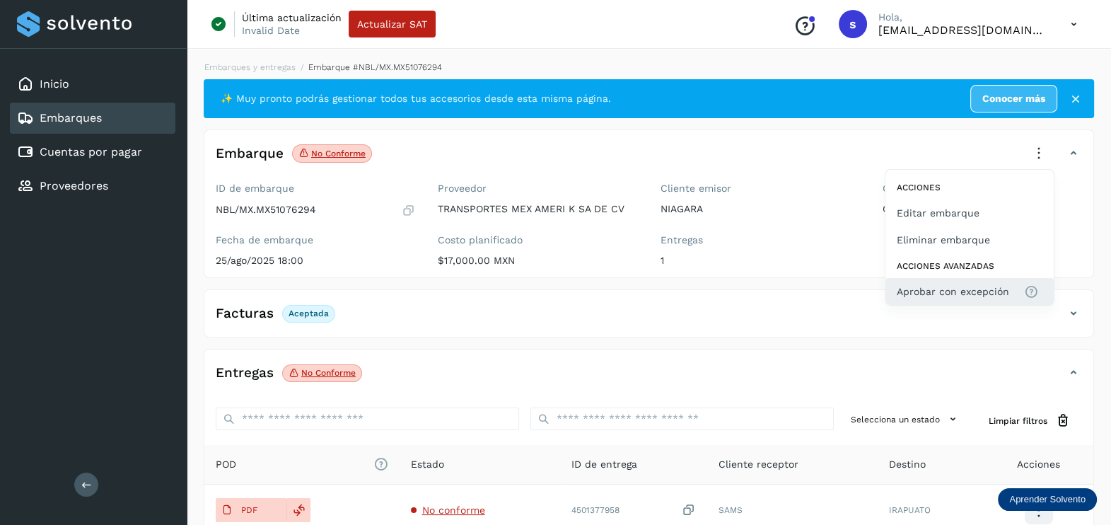
click at [921, 286] on span "Aprobar con excepción" at bounding box center [953, 292] width 112 height 16
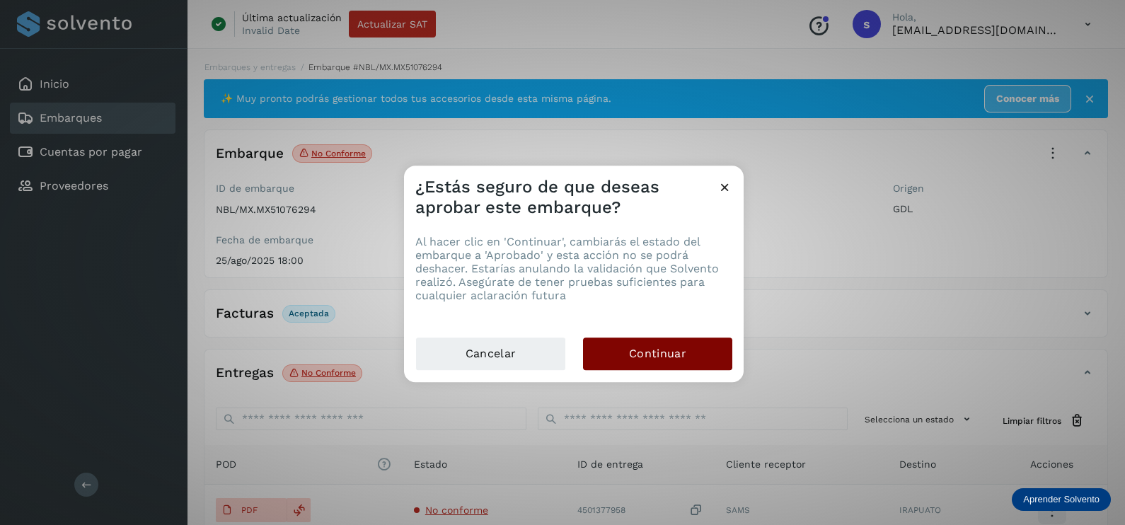
click at [675, 366] on button "Continuar" at bounding box center [657, 353] width 149 height 33
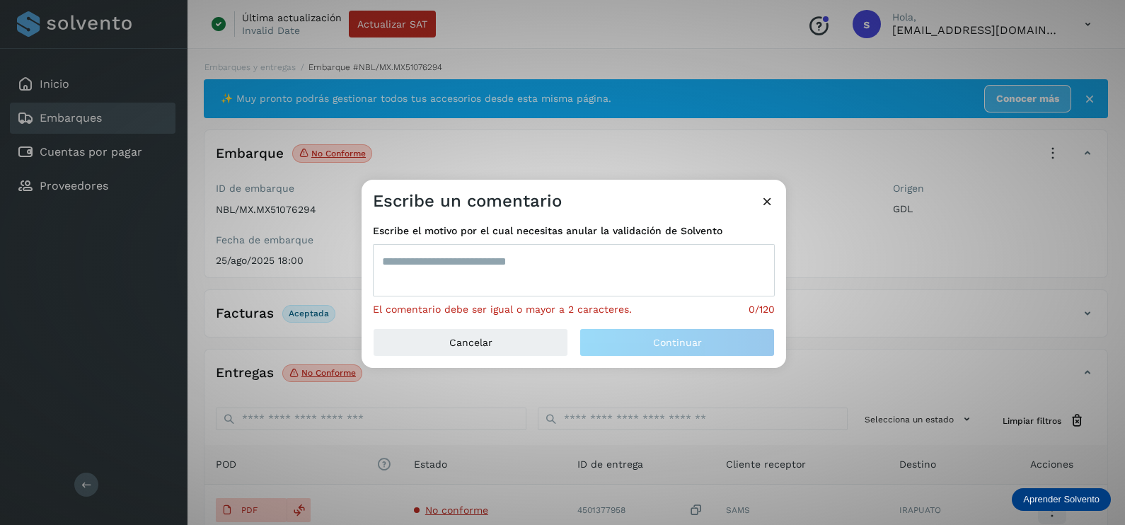
click at [431, 276] on textarea at bounding box center [574, 270] width 402 height 52
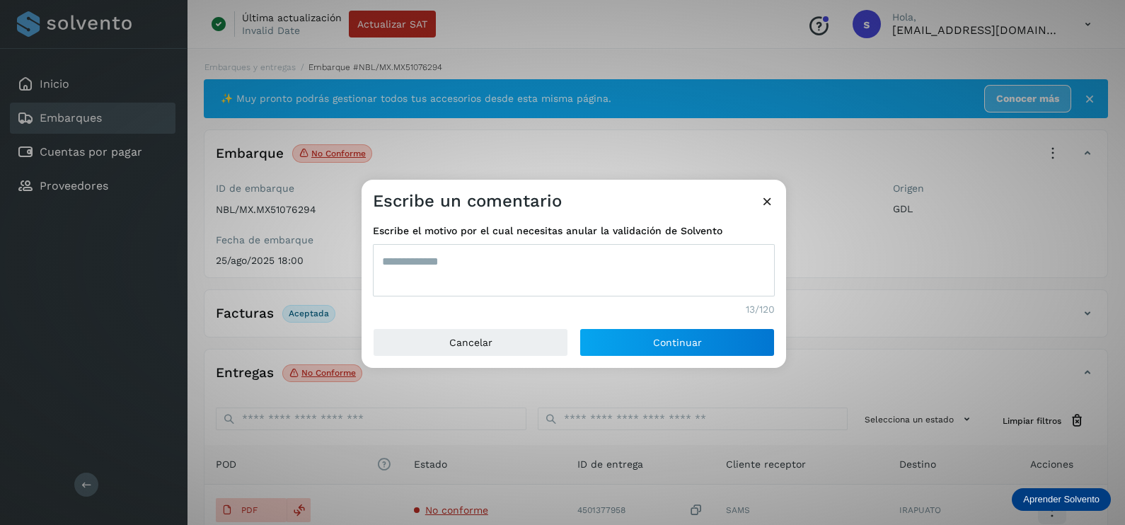
type textarea "**********"
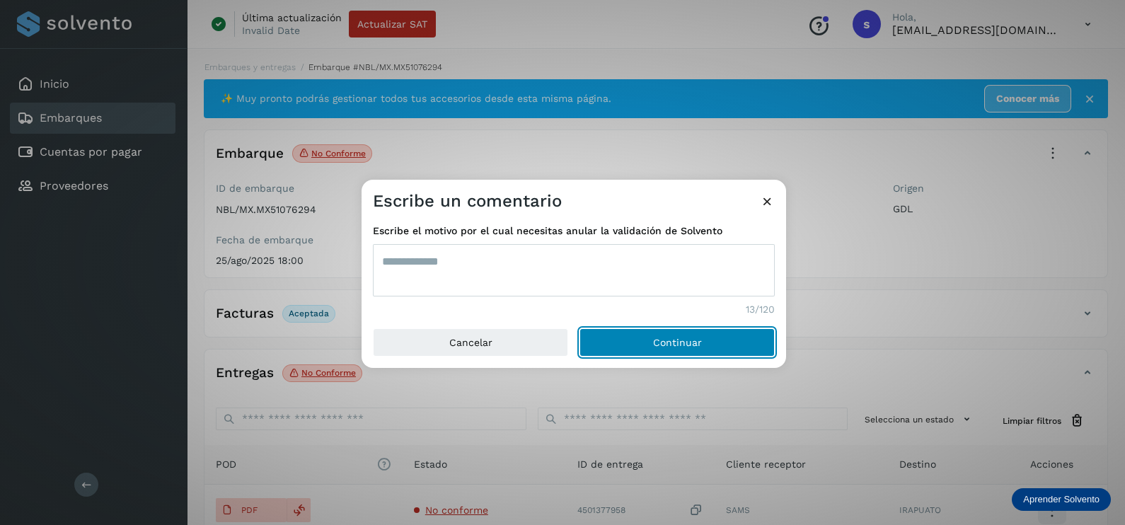
click at [579, 328] on button "Continuar" at bounding box center [676, 342] width 195 height 28
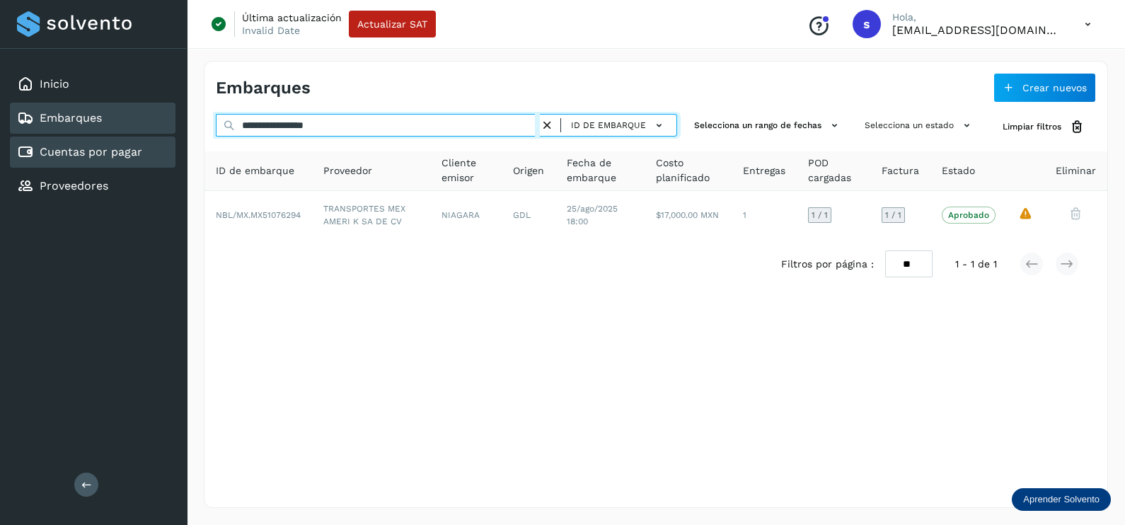
click at [9, 145] on div "**********" at bounding box center [562, 262] width 1125 height 525
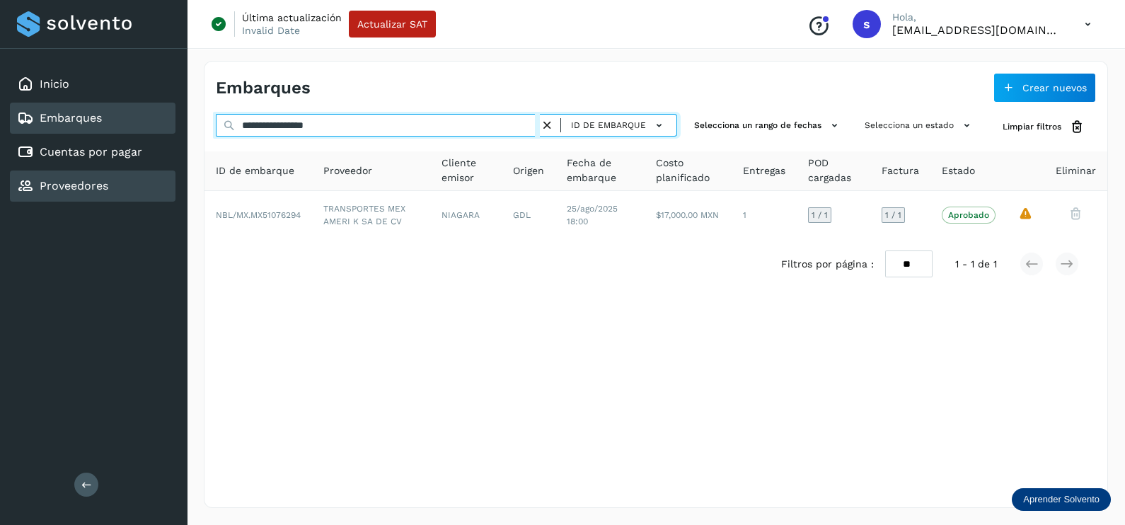
paste input "text"
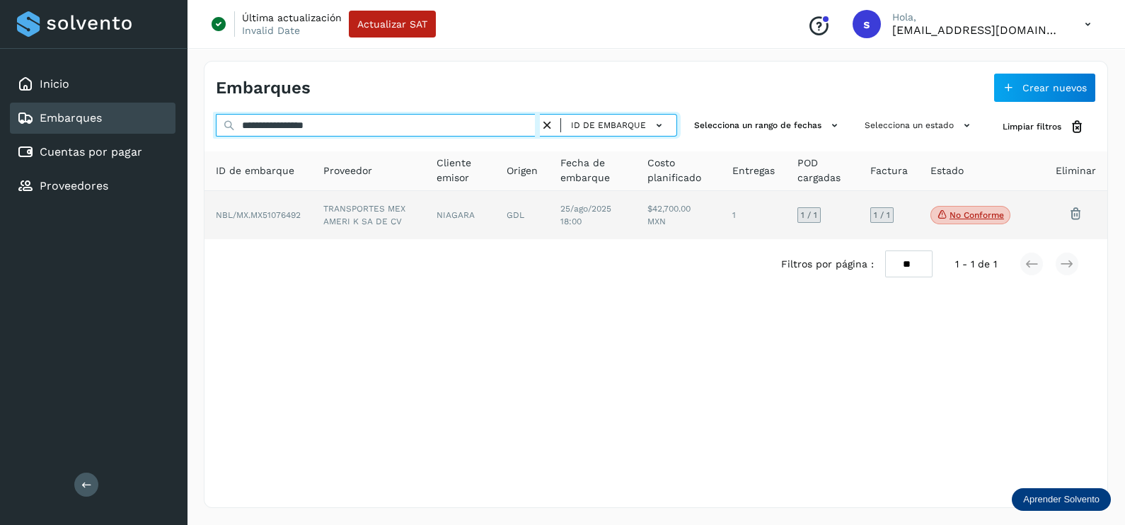
type input "**********"
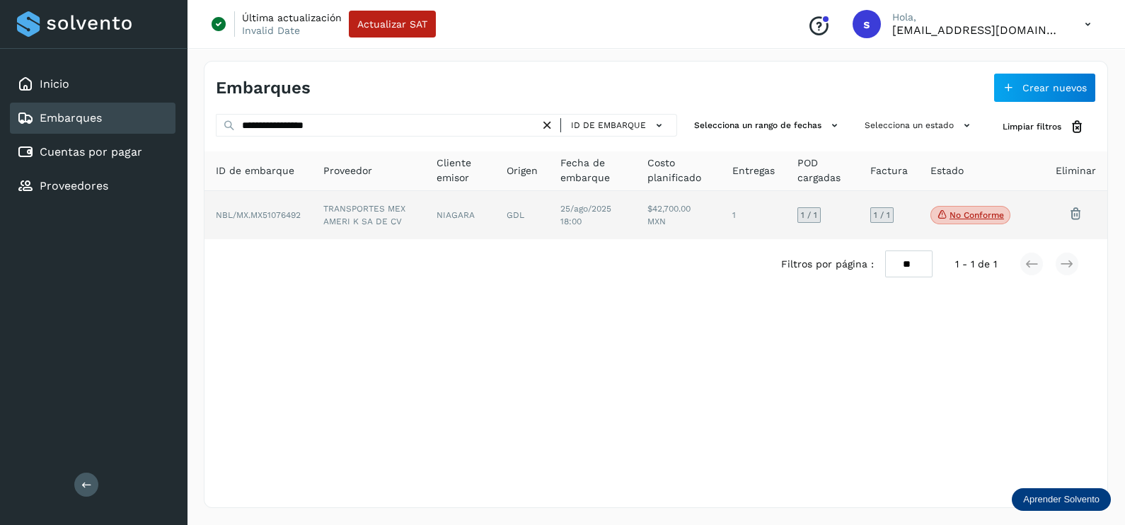
click at [376, 219] on td "TRANSPORTES MEX AMERI K SA DE CV" at bounding box center [368, 215] width 113 height 48
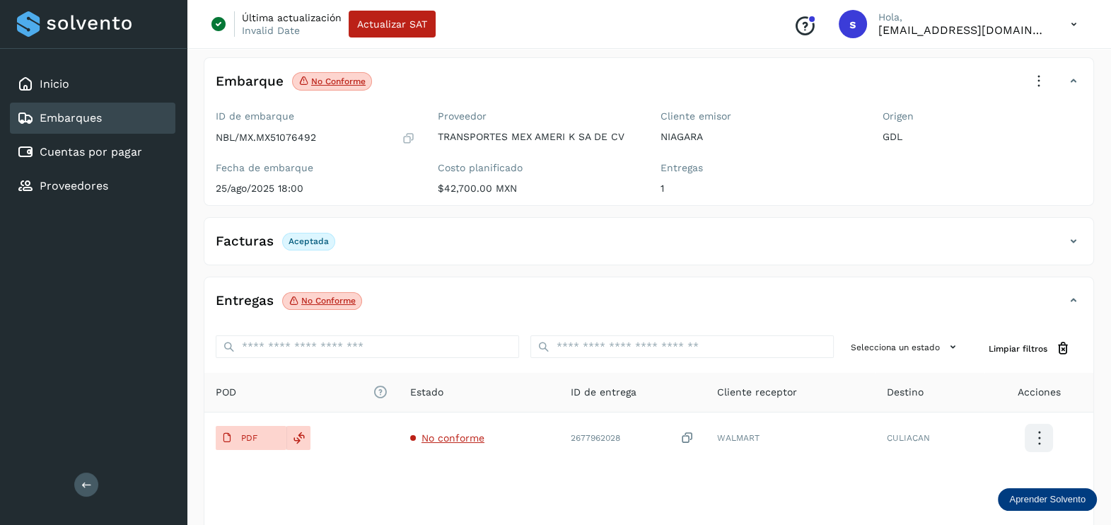
scroll to position [147, 0]
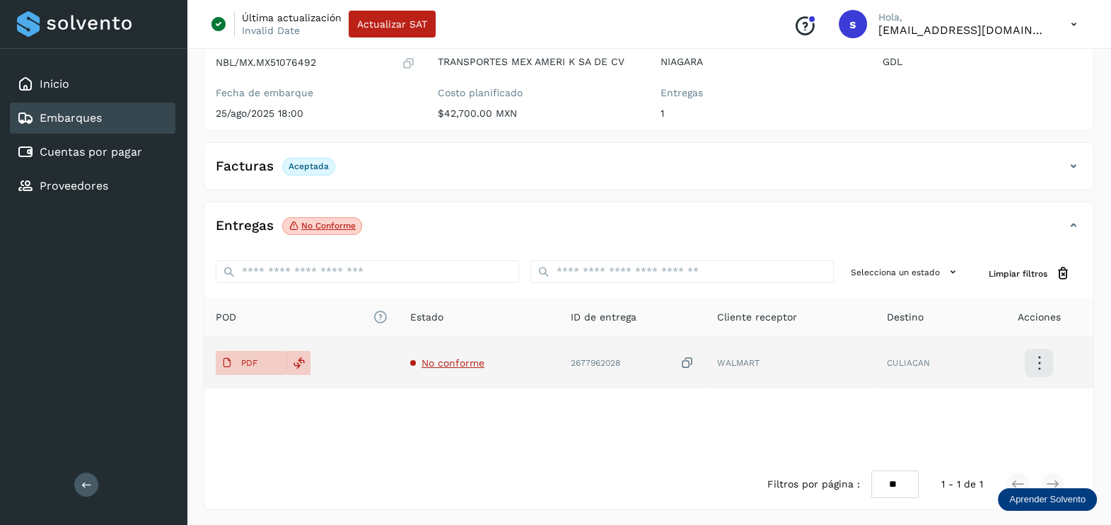
click at [448, 352] on td "No conforme" at bounding box center [479, 362] width 161 height 51
click at [428, 358] on span "No conforme" at bounding box center [453, 362] width 63 height 11
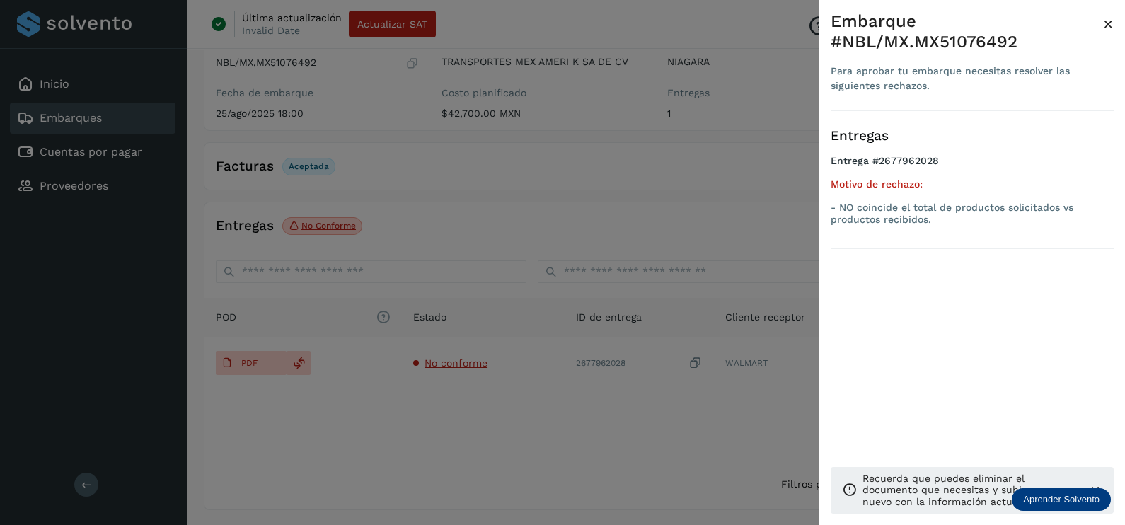
click at [555, 449] on div at bounding box center [562, 262] width 1125 height 525
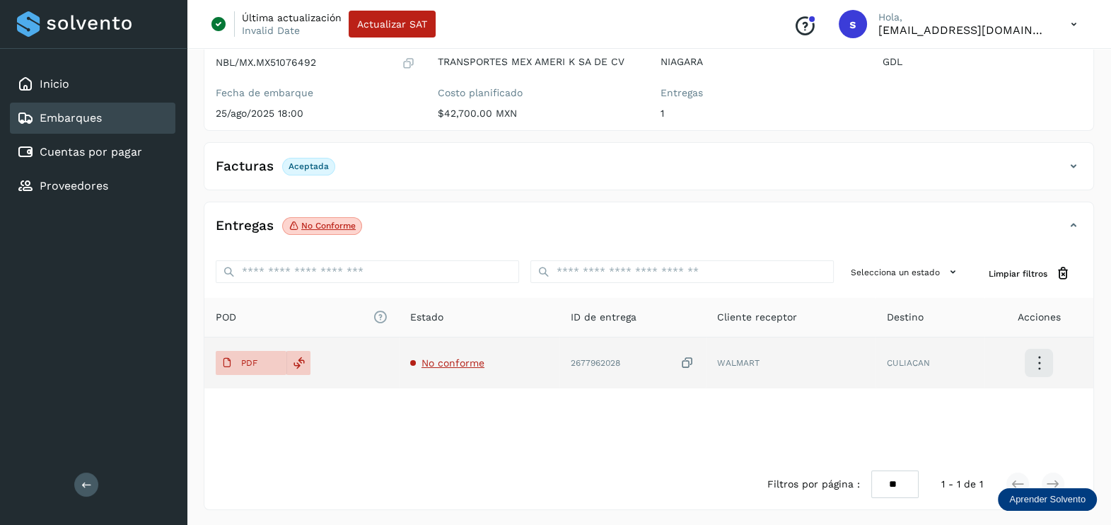
click at [690, 356] on icon at bounding box center [687, 363] width 14 height 15
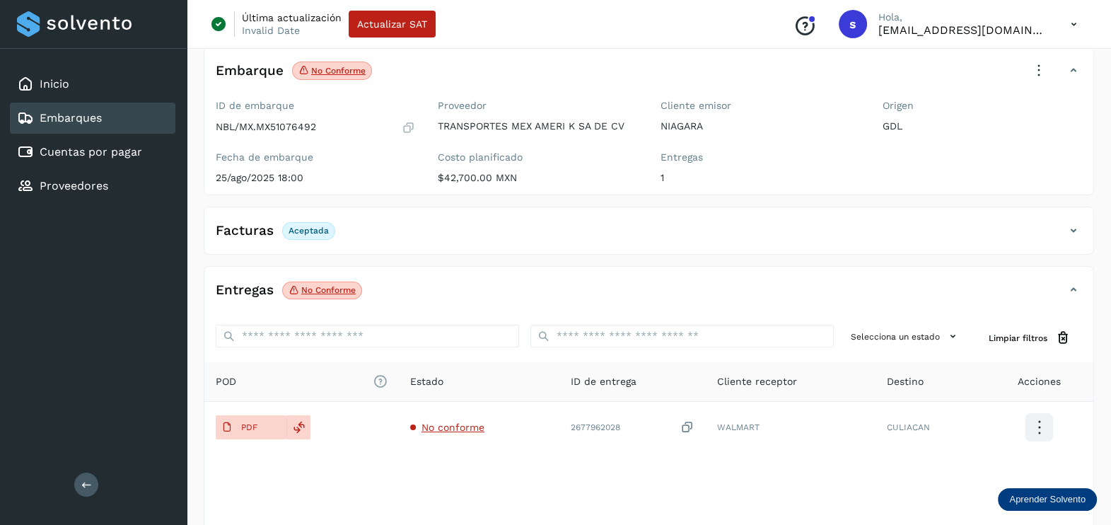
scroll to position [0, 0]
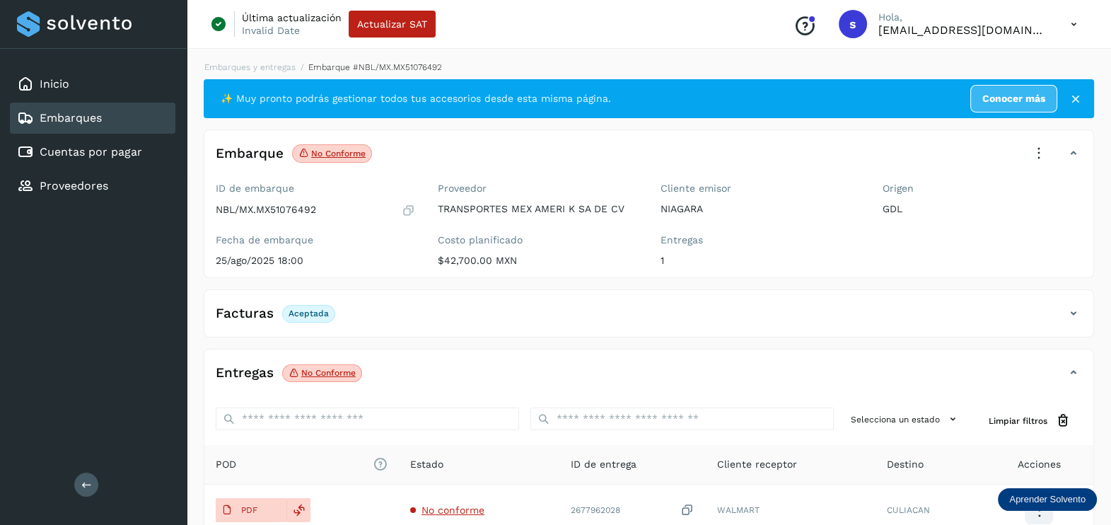
click at [1027, 141] on icon at bounding box center [1039, 153] width 31 height 31
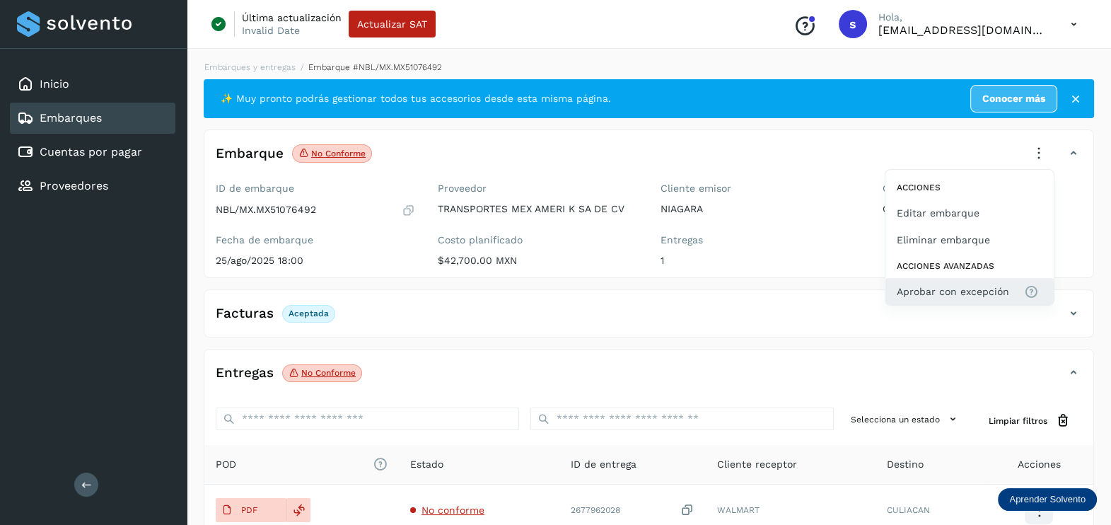
click at [961, 286] on span "Aprobar con excepción" at bounding box center [953, 292] width 112 height 16
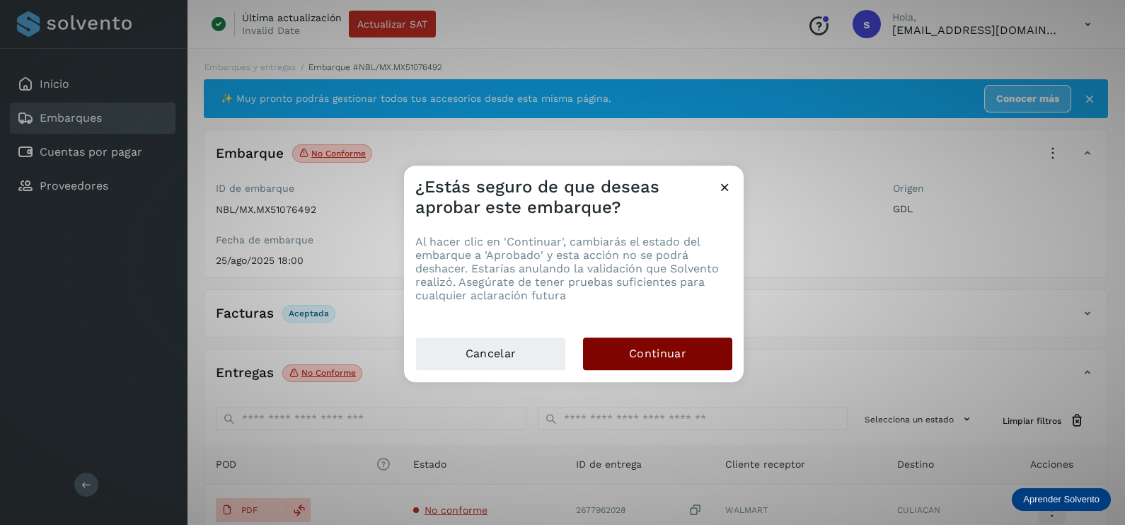
click at [666, 368] on button "Continuar" at bounding box center [657, 353] width 149 height 33
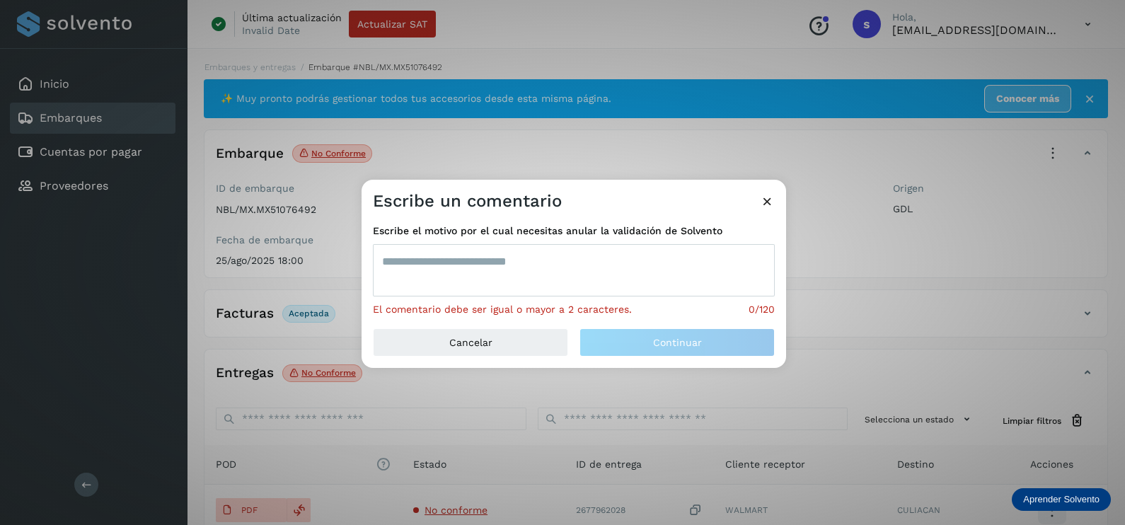
click at [453, 255] on textarea at bounding box center [574, 270] width 402 height 52
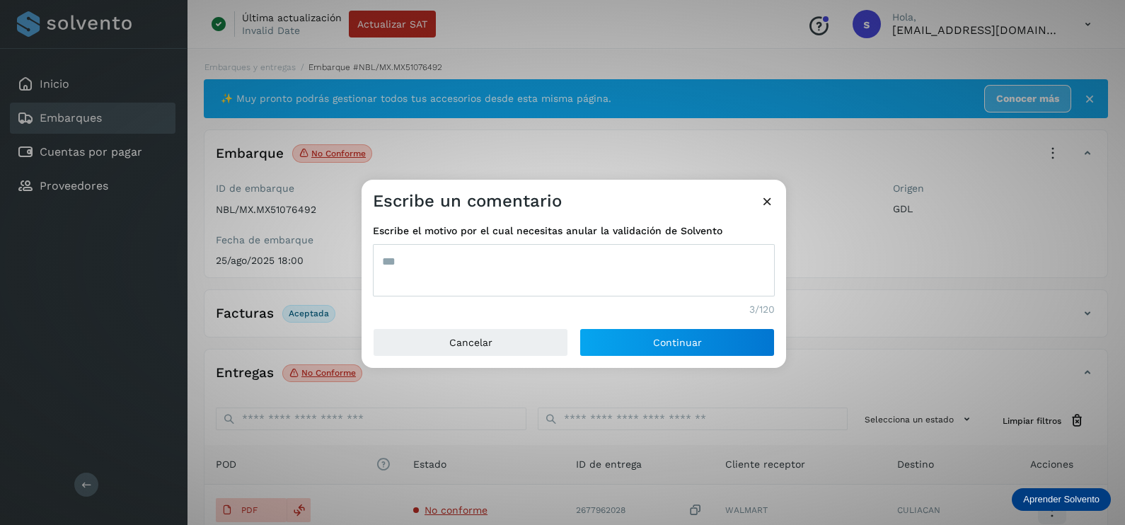
type textarea "***"
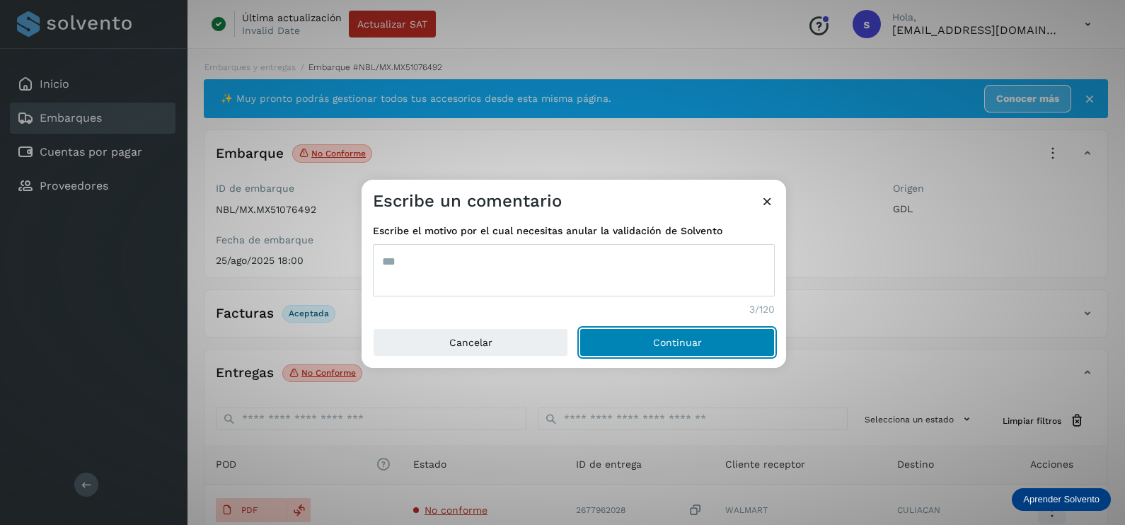
click at [579, 328] on button "Continuar" at bounding box center [676, 342] width 195 height 28
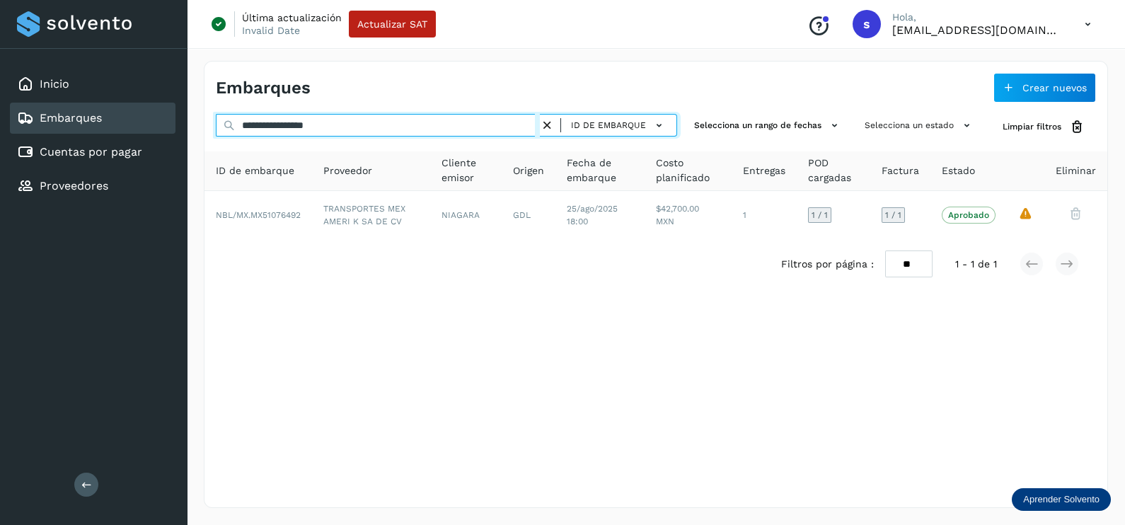
drag, startPoint x: 412, startPoint y: 126, endPoint x: 11, endPoint y: 126, distance: 401.1
click at [13, 126] on div "**********" at bounding box center [562, 262] width 1125 height 525
paste input "text"
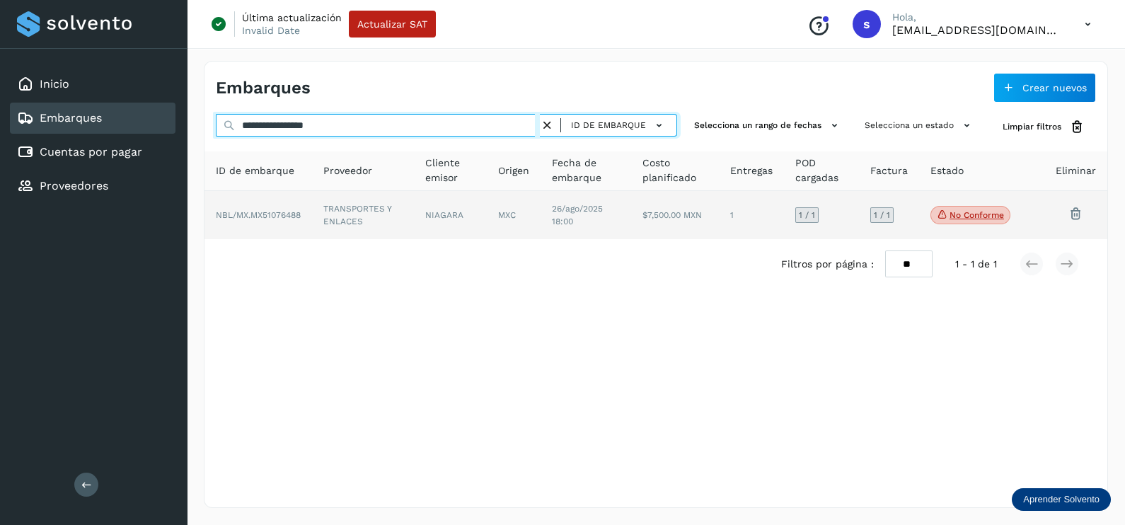
type input "**********"
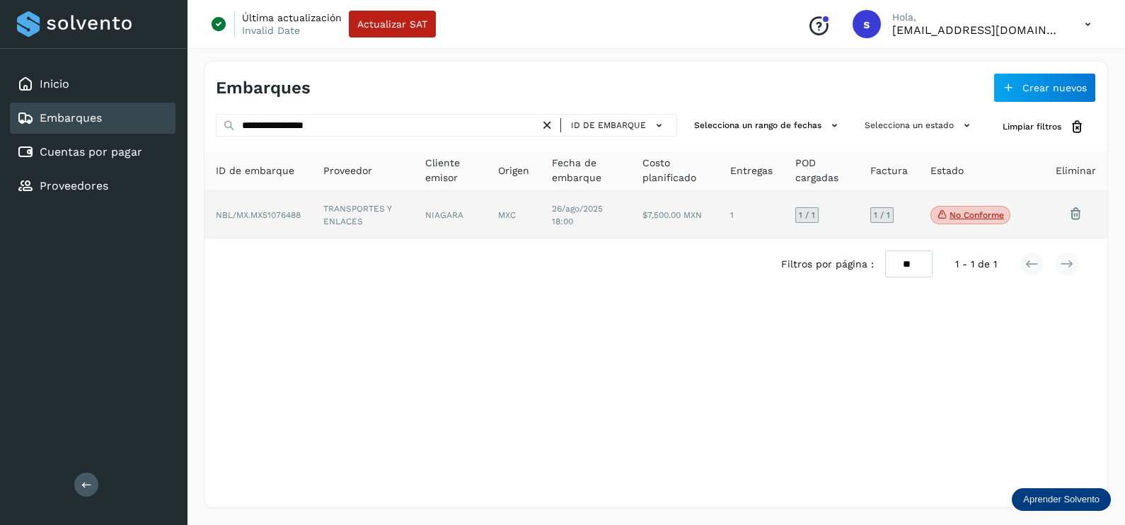
click at [427, 222] on td "NIAGARA" at bounding box center [450, 215] width 73 height 48
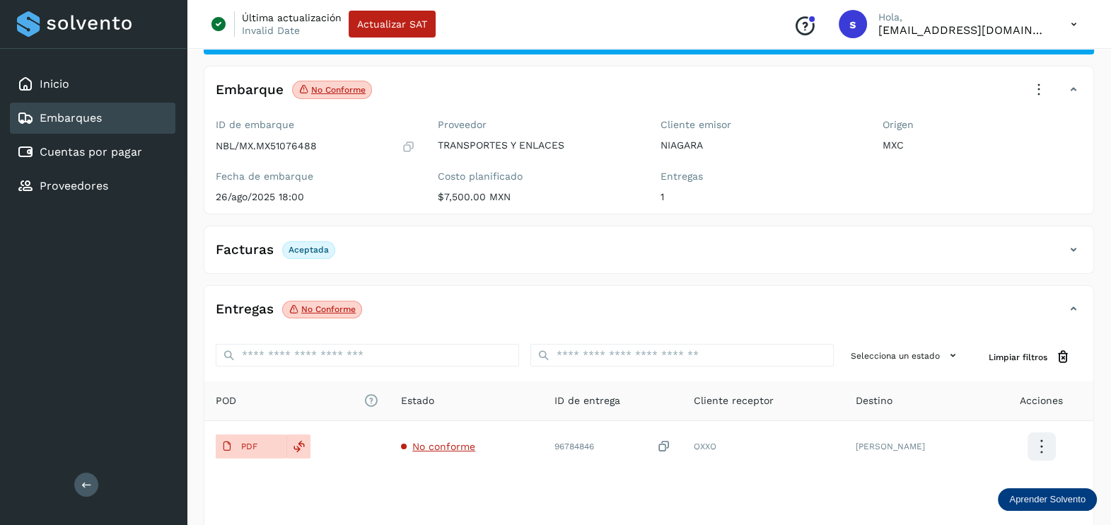
scroll to position [147, 0]
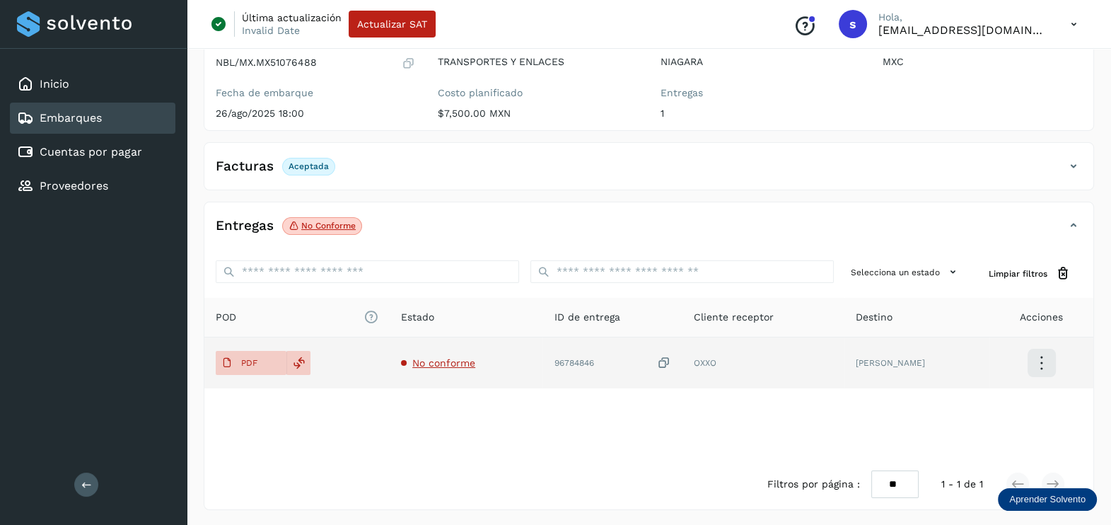
click at [459, 361] on span "No conforme" at bounding box center [443, 362] width 63 height 11
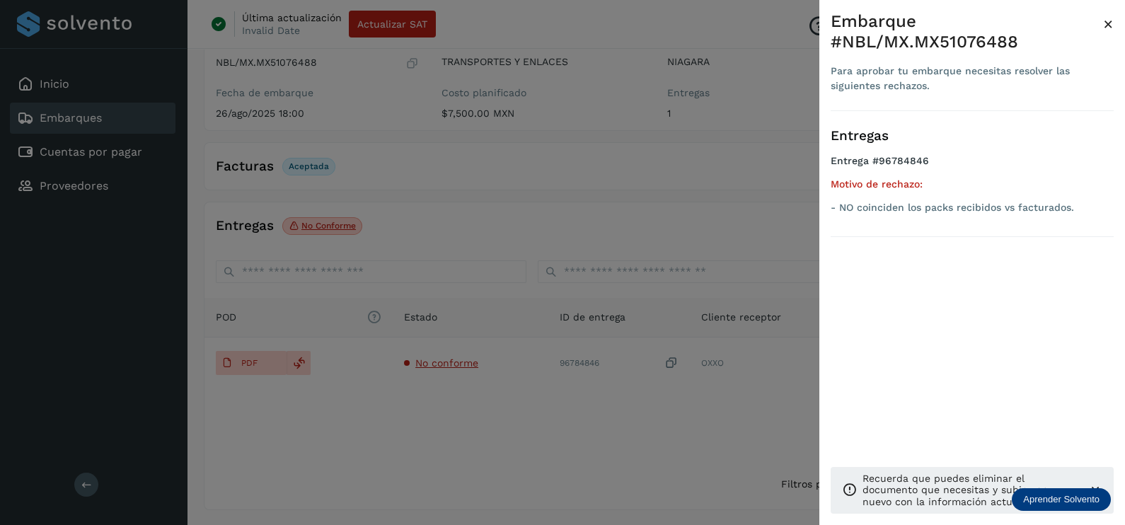
click at [509, 410] on div at bounding box center [562, 262] width 1125 height 525
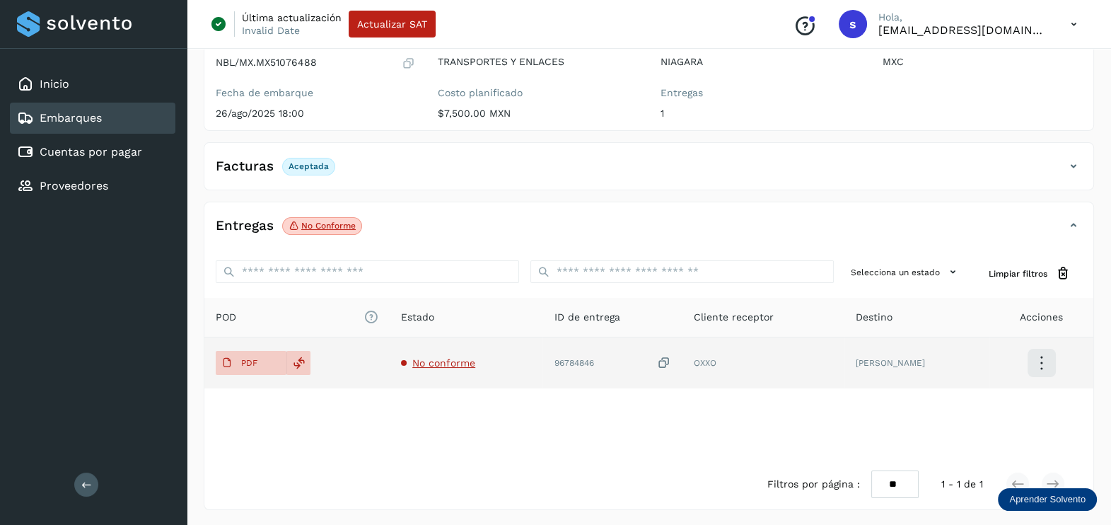
click at [671, 361] on icon at bounding box center [664, 363] width 14 height 15
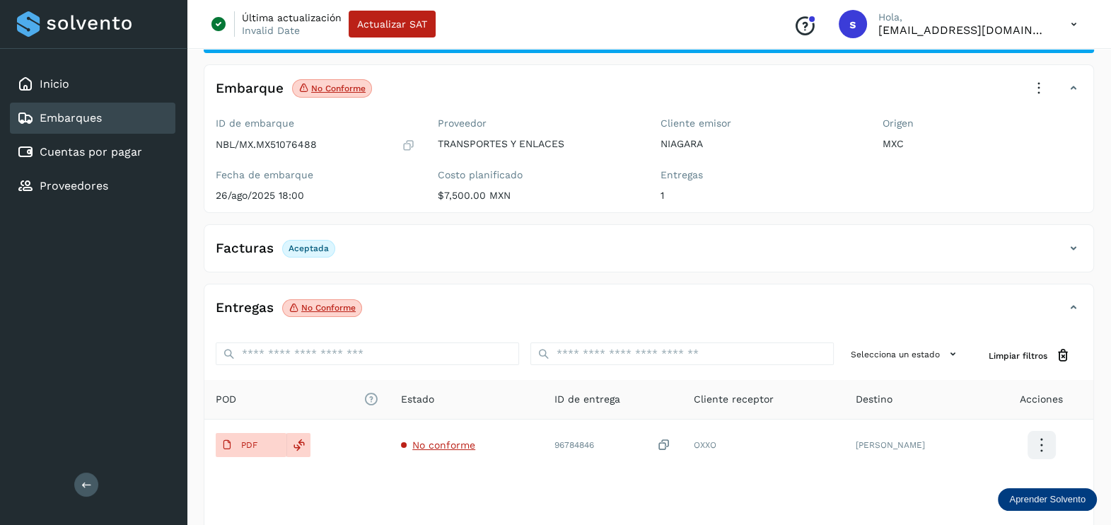
scroll to position [0, 0]
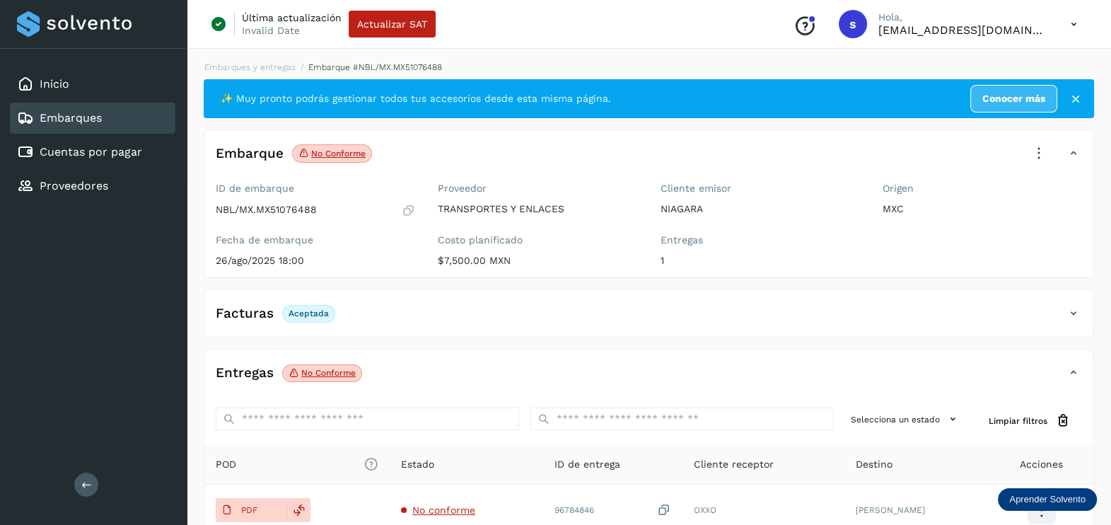
click at [1043, 141] on icon at bounding box center [1039, 153] width 31 height 31
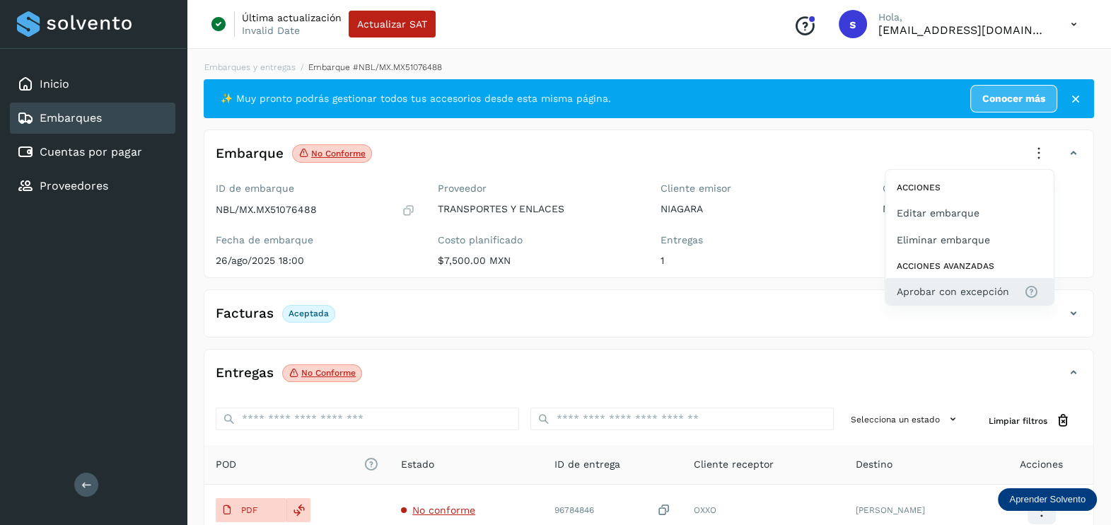
click at [968, 296] on span "Aprobar con excepción" at bounding box center [953, 292] width 112 height 16
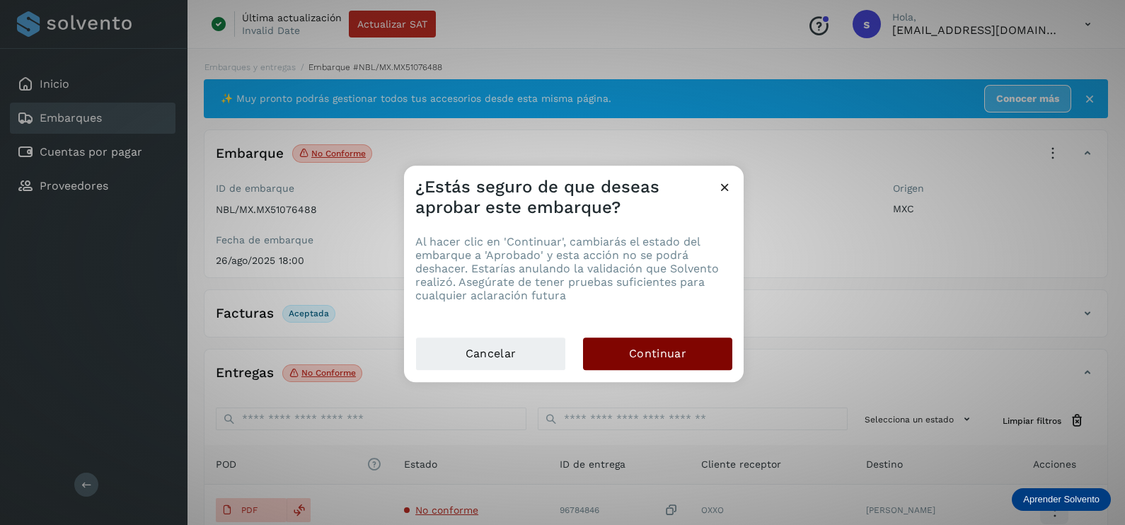
click at [646, 363] on button "Continuar" at bounding box center [657, 353] width 149 height 33
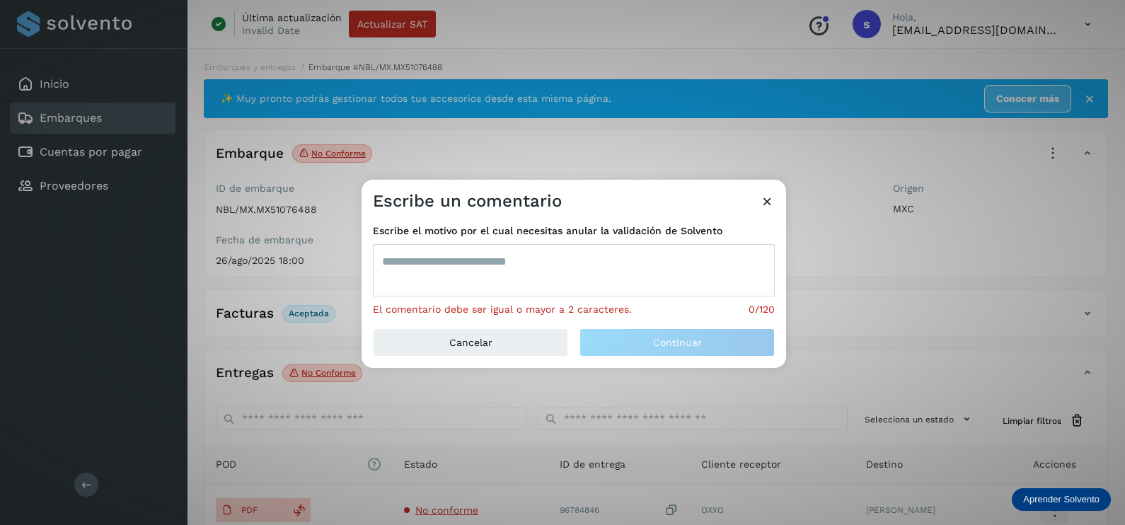
click at [423, 271] on textarea at bounding box center [574, 270] width 402 height 52
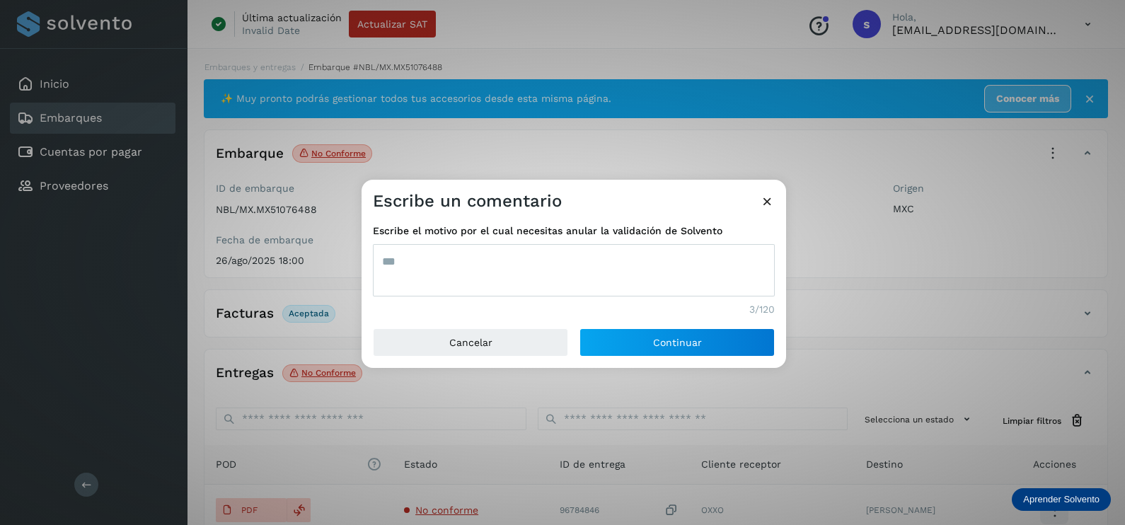
type textarea "***"
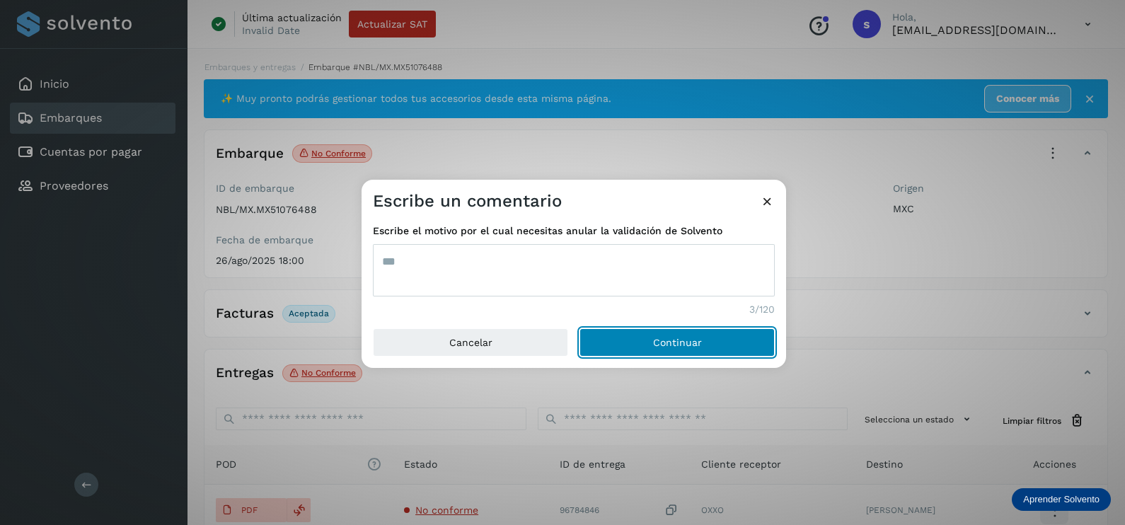
click at [579, 328] on button "Continuar" at bounding box center [676, 342] width 195 height 28
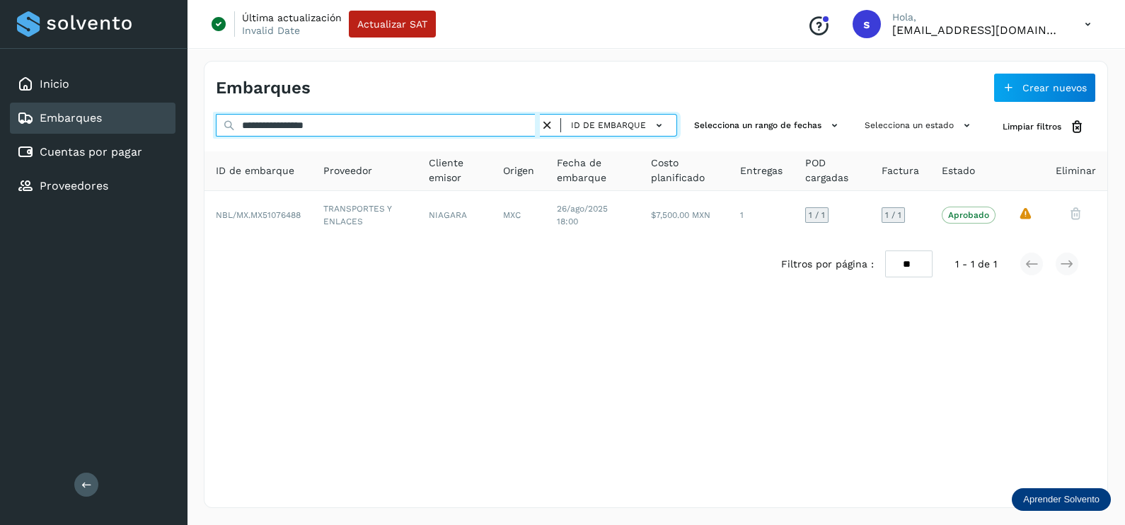
drag, startPoint x: 124, startPoint y: 120, endPoint x: 59, endPoint y: 120, distance: 65.1
click at [64, 120] on div "**********" at bounding box center [562, 262] width 1125 height 525
paste input "text"
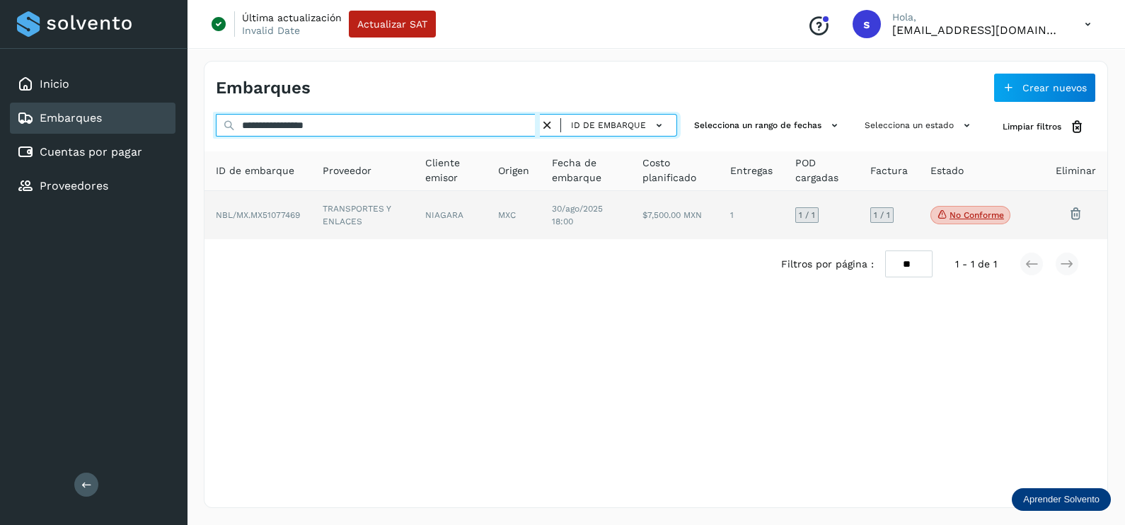
type input "**********"
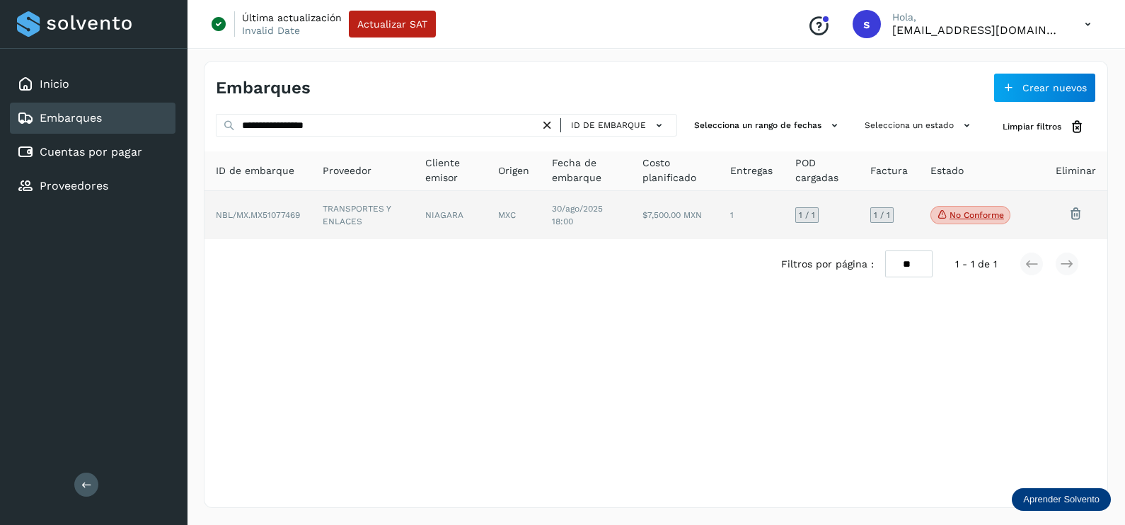
click at [383, 224] on td "TRANSPORTES Y ENLACES" at bounding box center [362, 215] width 103 height 48
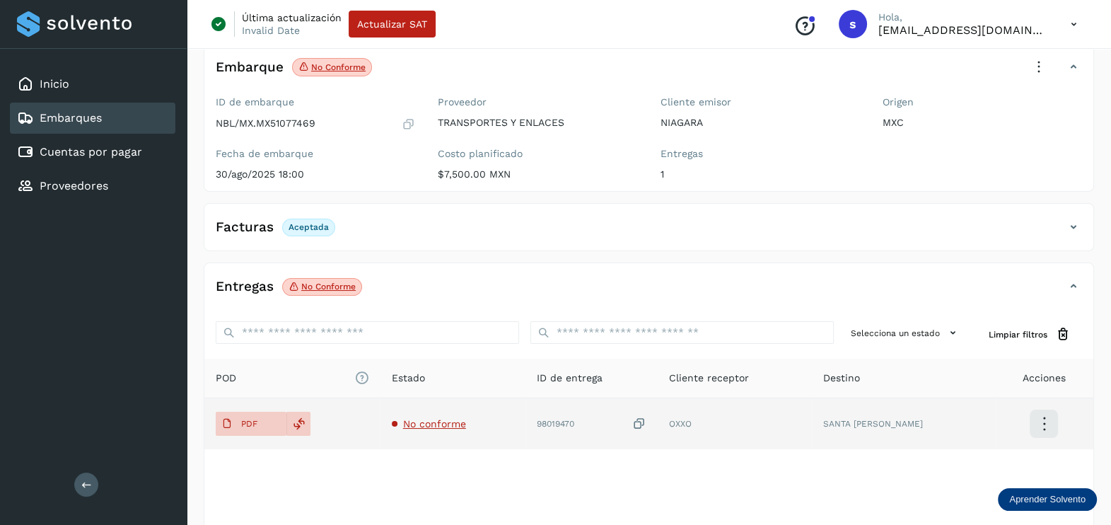
scroll to position [147, 0]
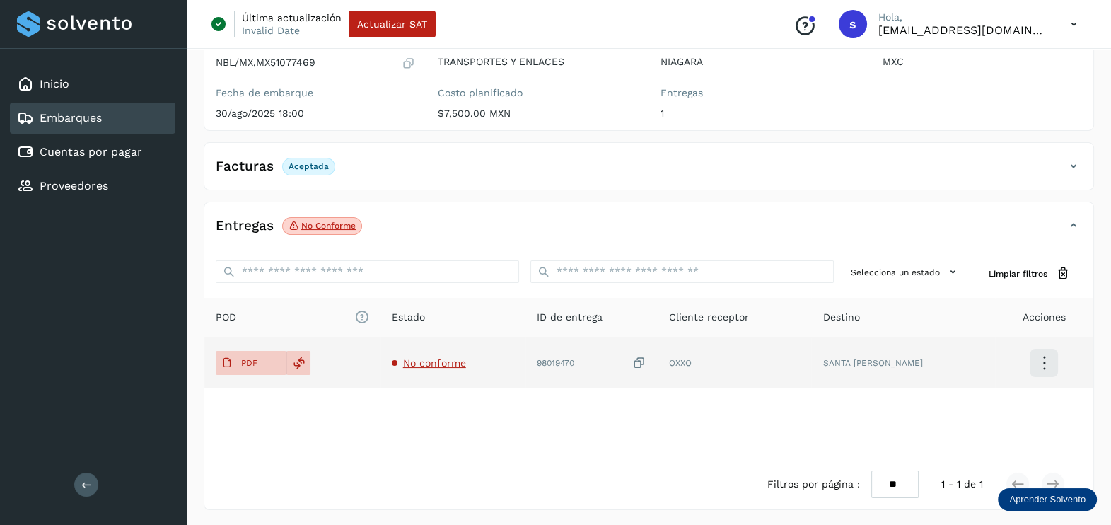
click at [432, 357] on span "No conforme" at bounding box center [434, 362] width 63 height 11
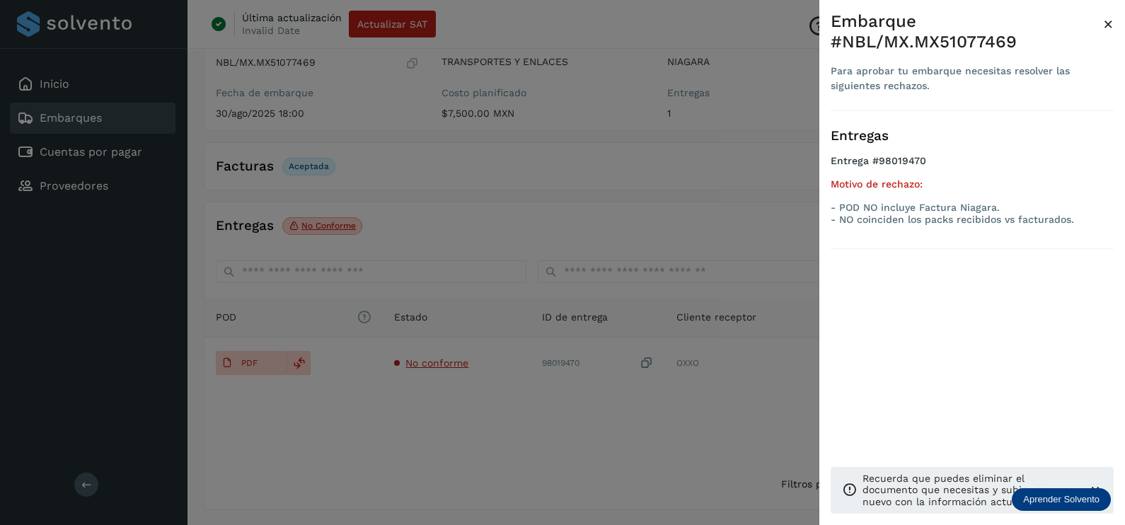
click at [479, 433] on div at bounding box center [562, 262] width 1125 height 525
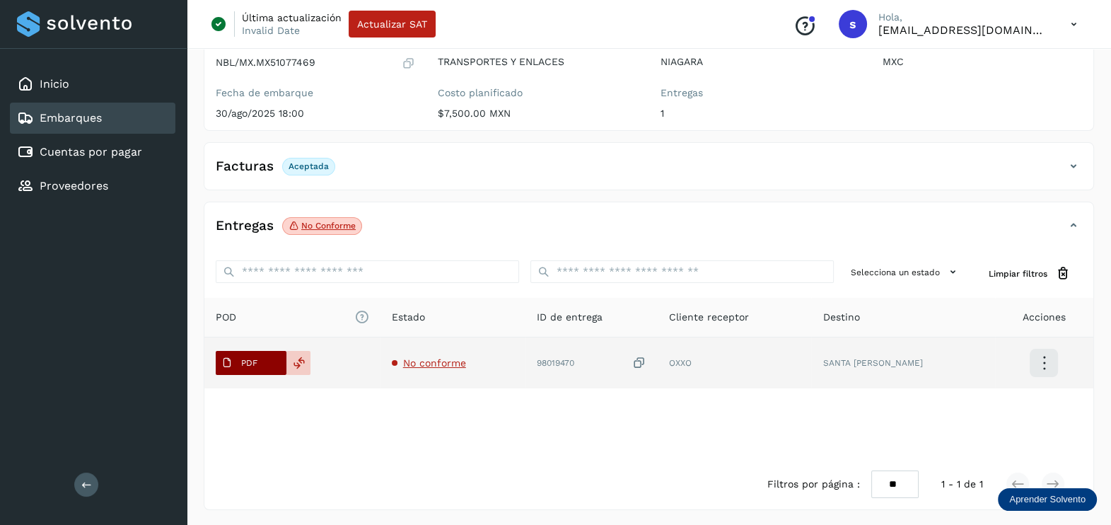
click at [231, 357] on icon at bounding box center [226, 362] width 11 height 11
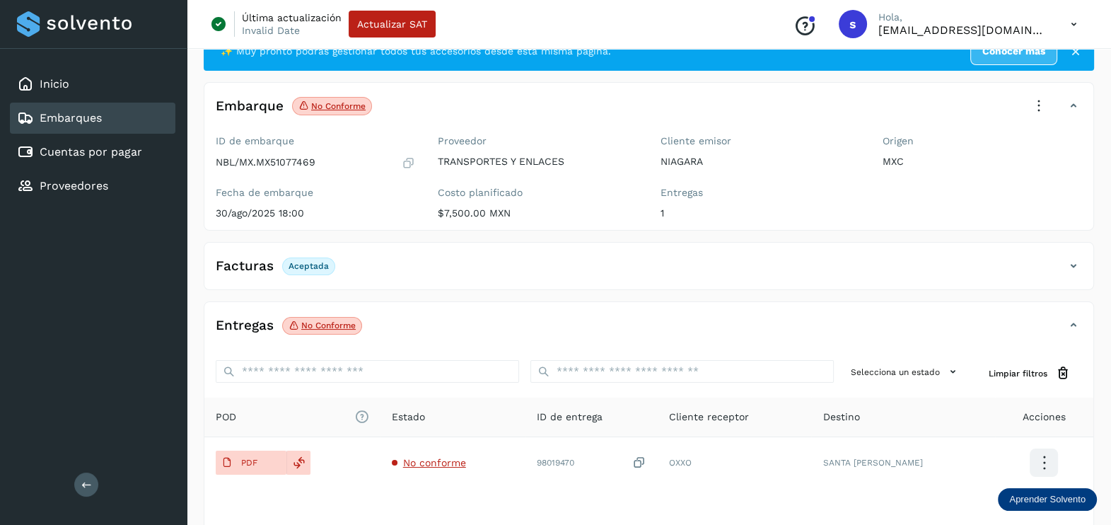
scroll to position [0, 0]
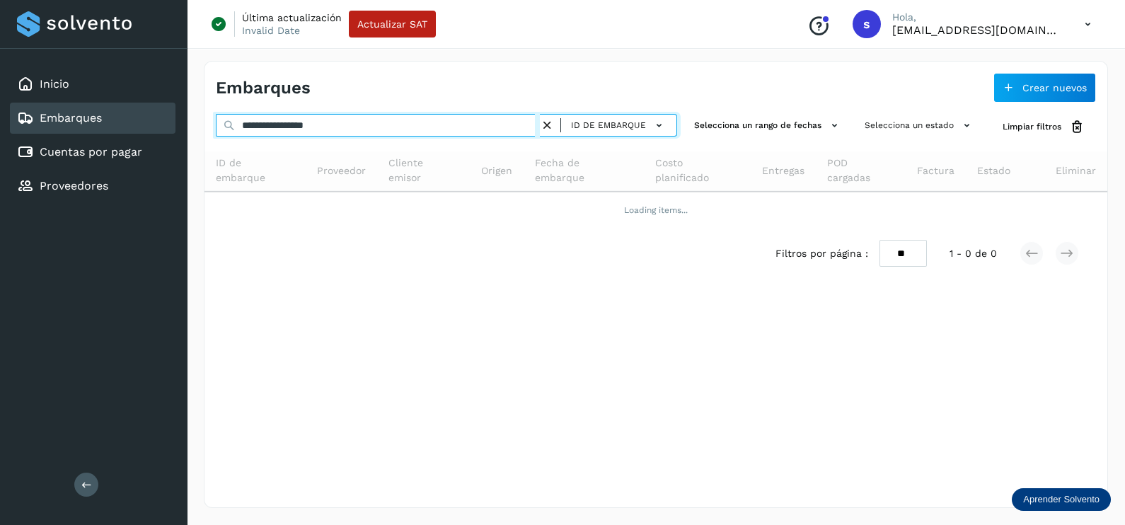
click at [9, 131] on div "**********" at bounding box center [562, 262] width 1125 height 525
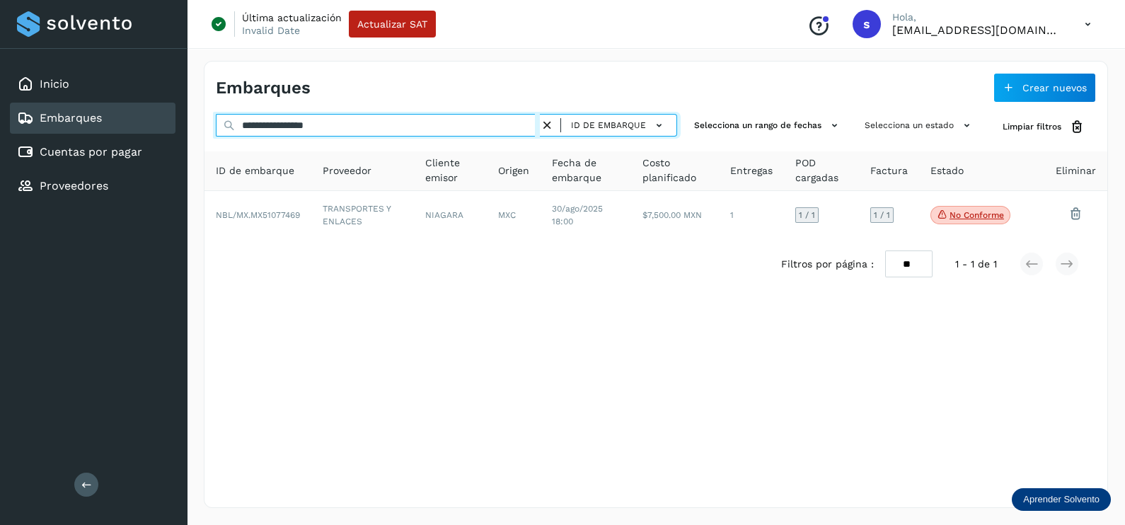
paste input "text"
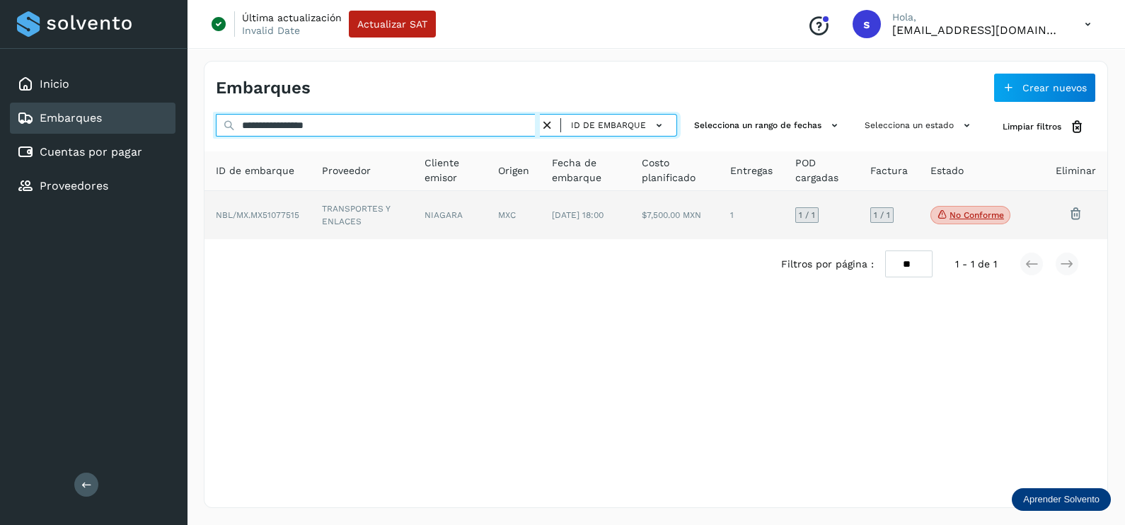
type input "**********"
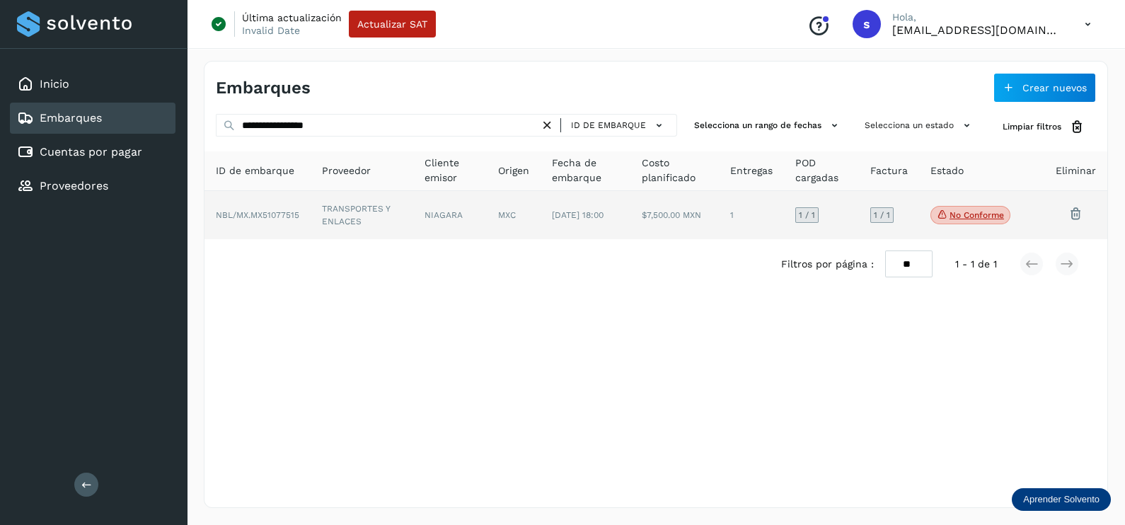
click at [427, 218] on td "NIAGARA" at bounding box center [449, 215] width 73 height 48
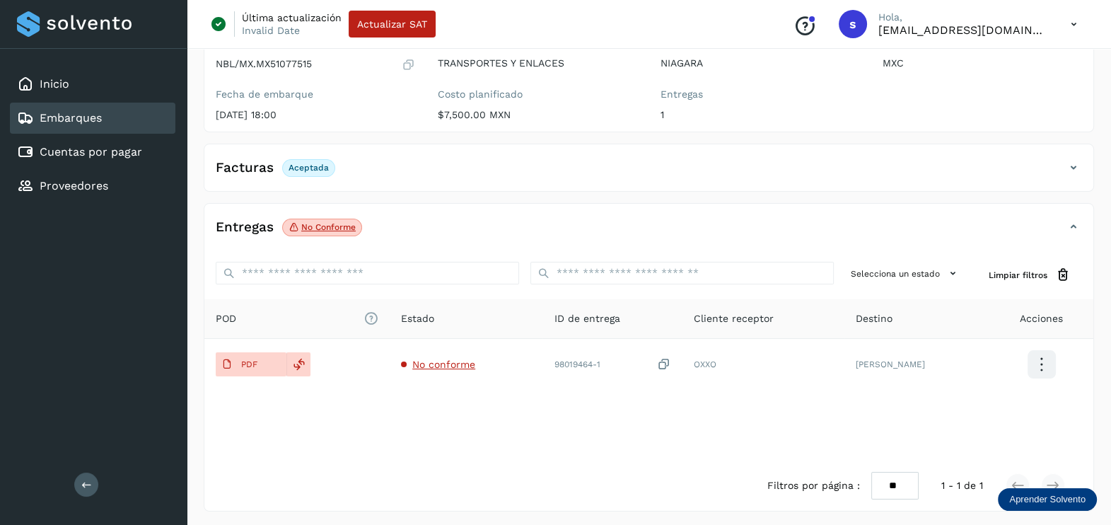
scroll to position [147, 0]
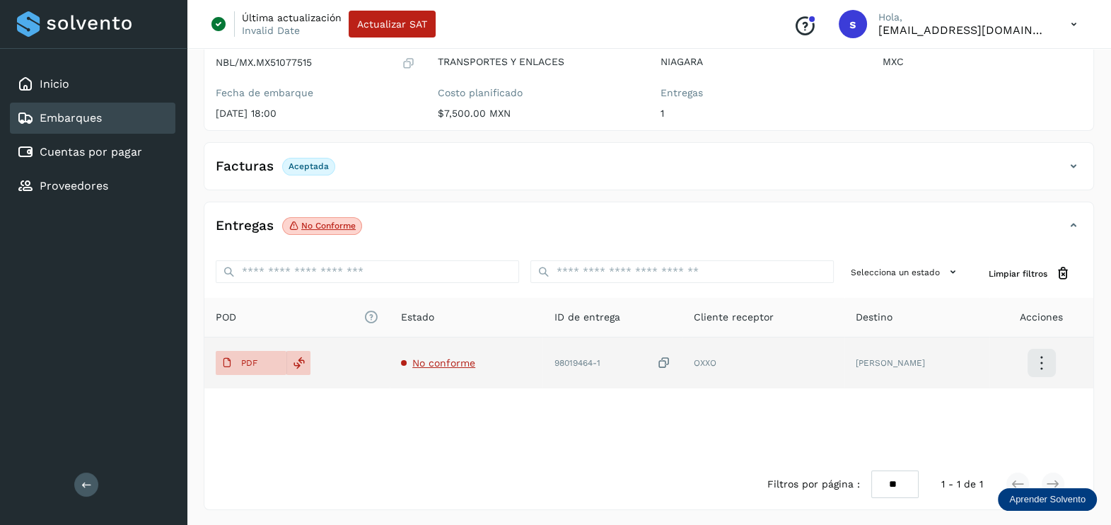
click at [459, 366] on span "No conforme" at bounding box center [443, 362] width 63 height 11
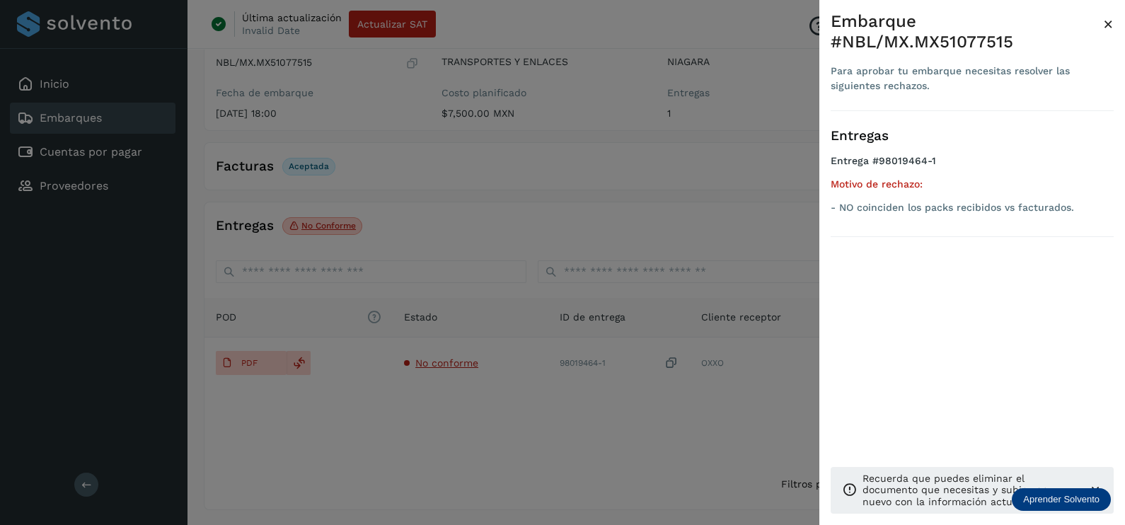
click at [683, 407] on div at bounding box center [562, 262] width 1125 height 525
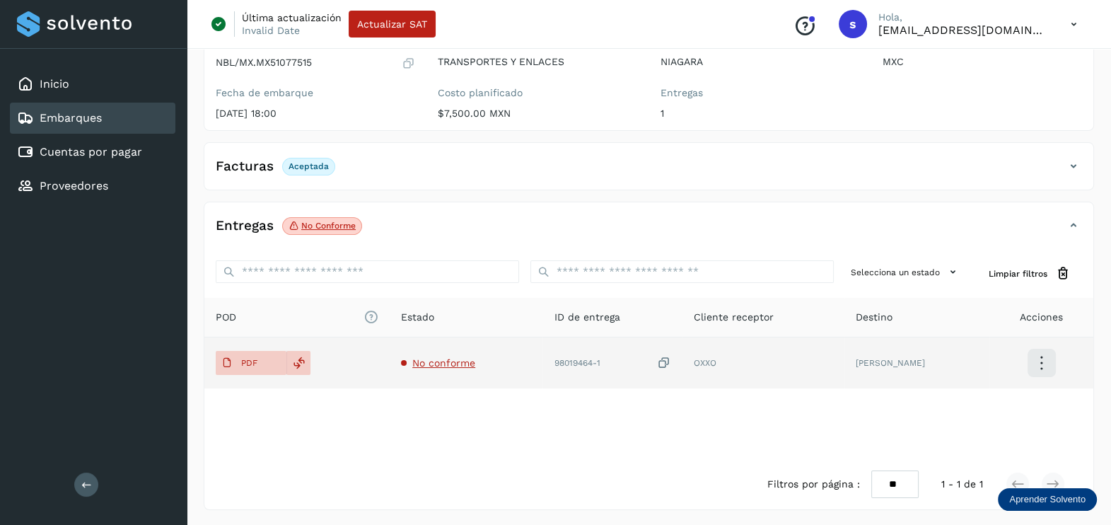
click at [671, 361] on icon at bounding box center [664, 363] width 14 height 15
click at [245, 361] on p "PDF" at bounding box center [249, 363] width 16 height 10
